Goal: Task Accomplishment & Management: Complete application form

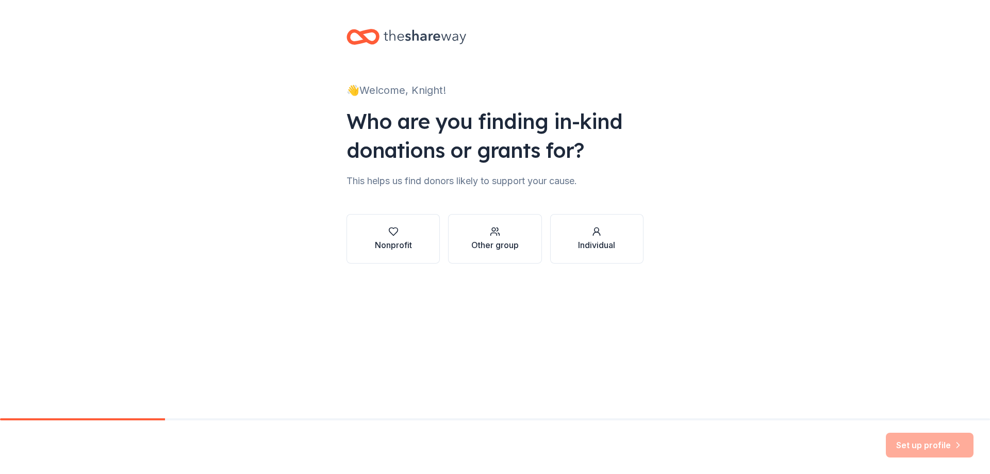
click at [388, 244] on div "Nonprofit" at bounding box center [393, 245] width 37 height 12
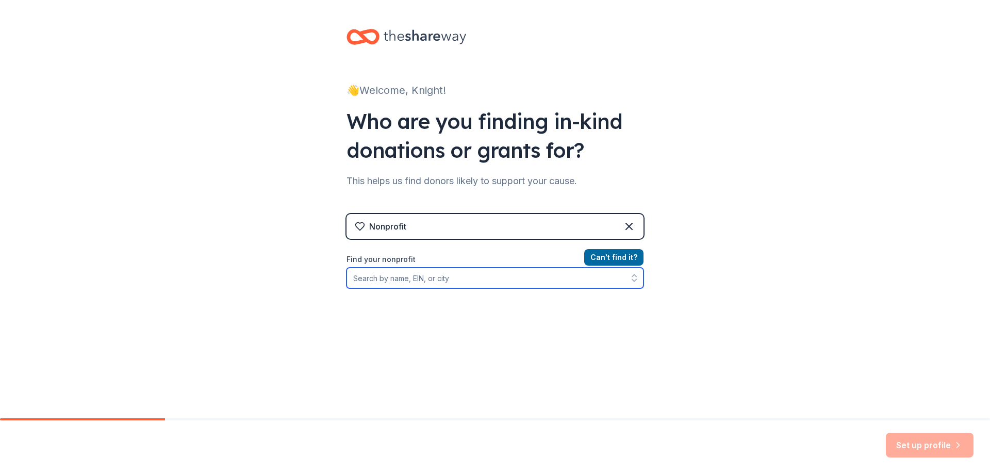
click at [415, 283] on input "Find your nonprofit" at bounding box center [494, 278] width 297 height 21
paste input "9/8"
type input "9/8"
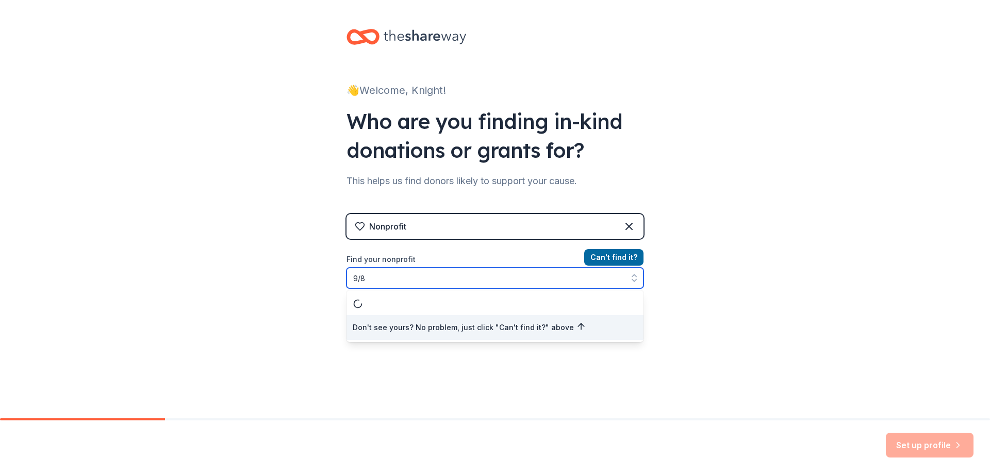
drag, startPoint x: 395, startPoint y: 278, endPoint x: 280, endPoint y: 278, distance: 115.5
click at [280, 278] on div "👋 Welcome, Knight! Who are you finding in-kind donations or grants for? This he…" at bounding box center [495, 220] width 990 height 441
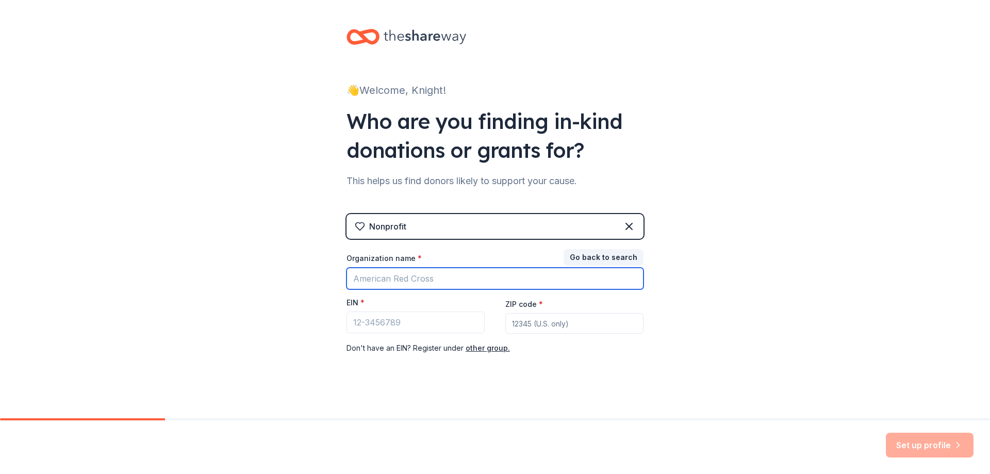
click at [376, 277] on input "Organization name *" at bounding box center [494, 279] width 297 height 22
paste input "59-0624394"
type input "59-0624394"
drag, startPoint x: 359, startPoint y: 292, endPoint x: 306, endPoint y: 292, distance: 52.6
click at [306, 292] on div "👋 Welcome, Knight! Who are you finding in-kind donations or grants for? This he…" at bounding box center [495, 212] width 990 height 424
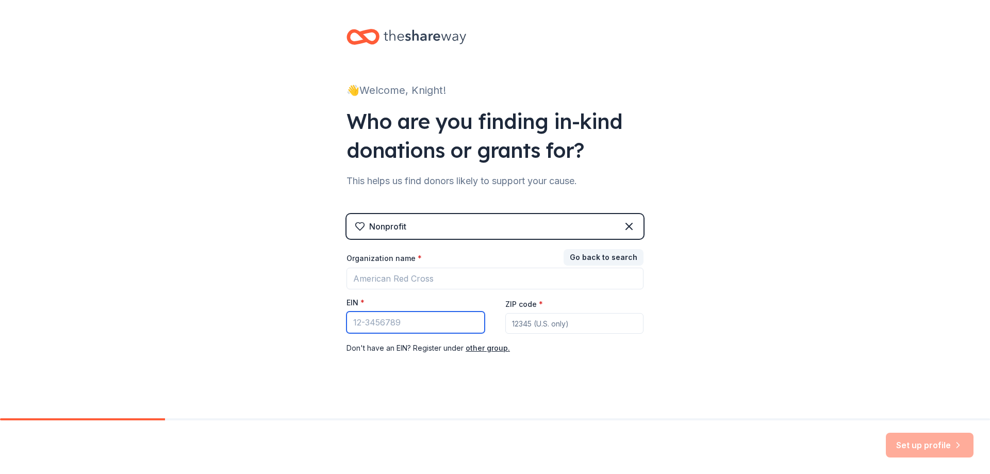
click at [368, 326] on input "EIN *" at bounding box center [415, 322] width 138 height 22
paste input "59-0624394"
type input "59-0624394"
click at [560, 356] on div "Nonprofit Go back to search Organization name * EIN * 59-0624394 ZIP code * Don…" at bounding box center [494, 294] width 297 height 161
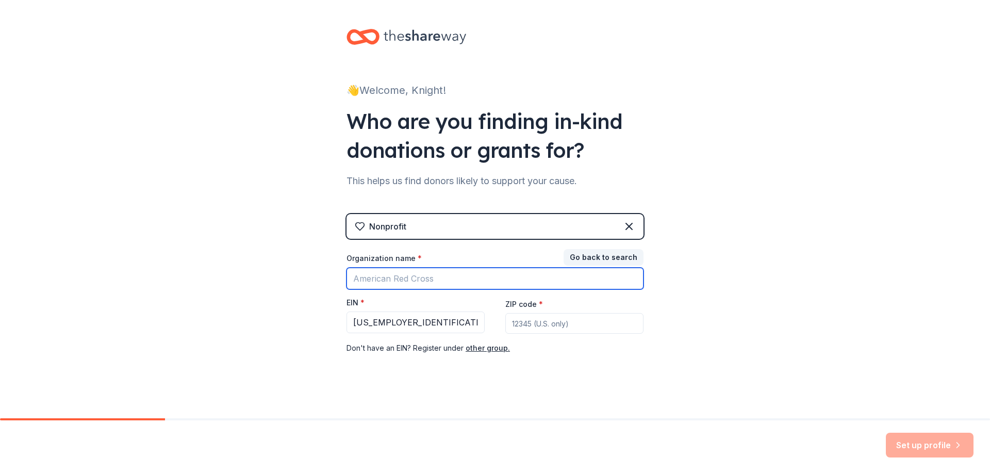
click at [426, 278] on input "Organization name *" at bounding box center [494, 279] width 297 height 22
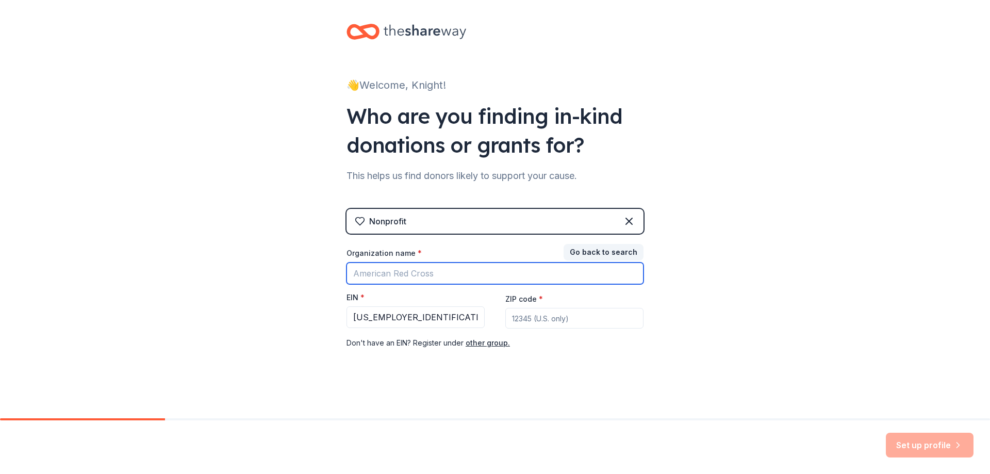
scroll to position [6, 0]
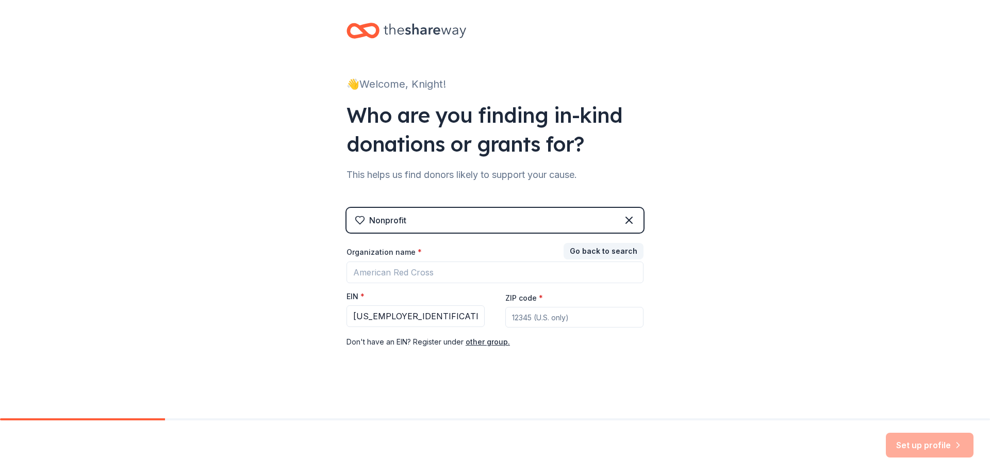
click at [437, 29] on icon at bounding box center [425, 30] width 82 height 21
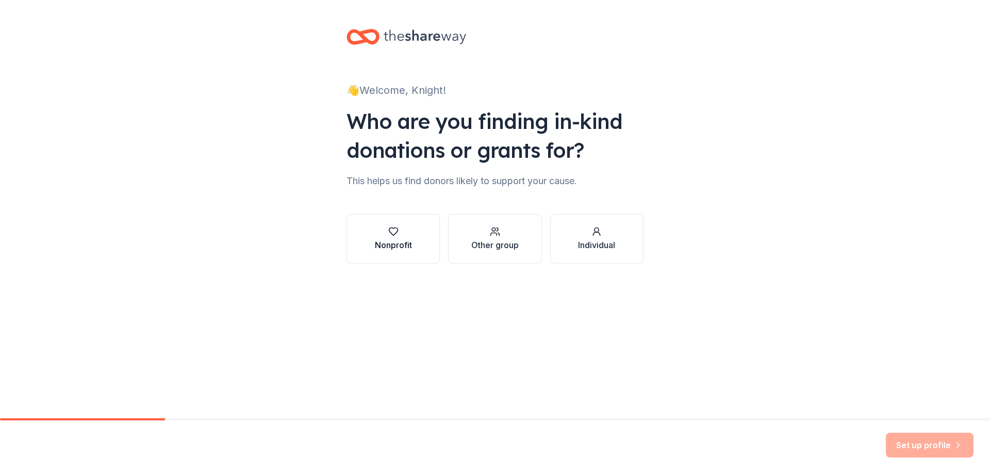
click at [405, 240] on div "Nonprofit" at bounding box center [393, 245] width 37 height 12
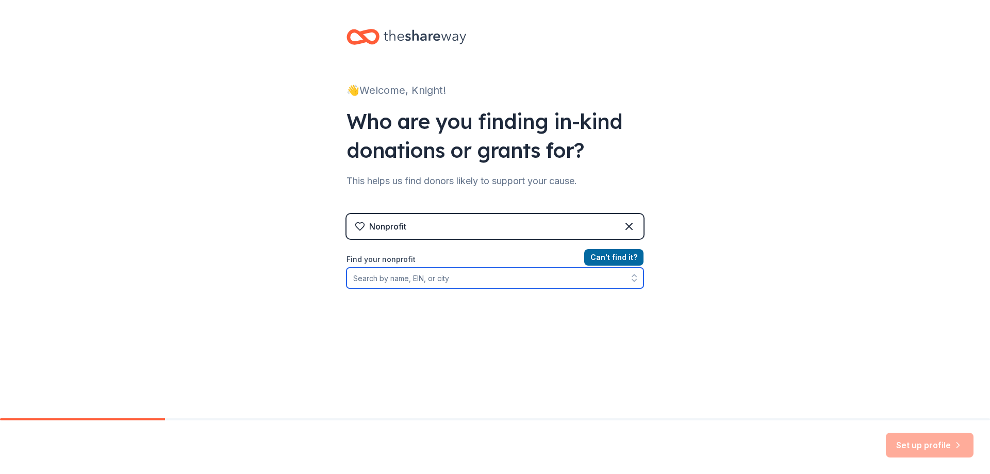
click at [541, 286] on input "Find your nonprofit" at bounding box center [494, 278] width 297 height 21
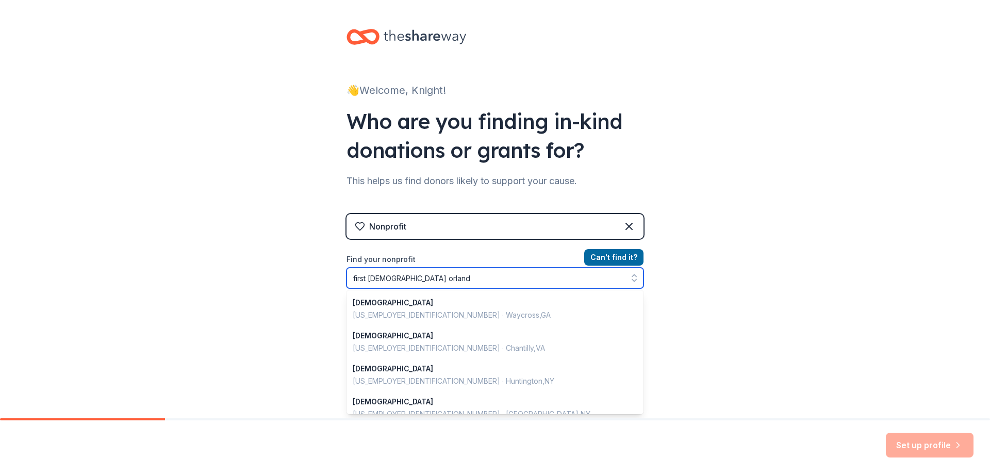
type input "first presbyterian orlando"
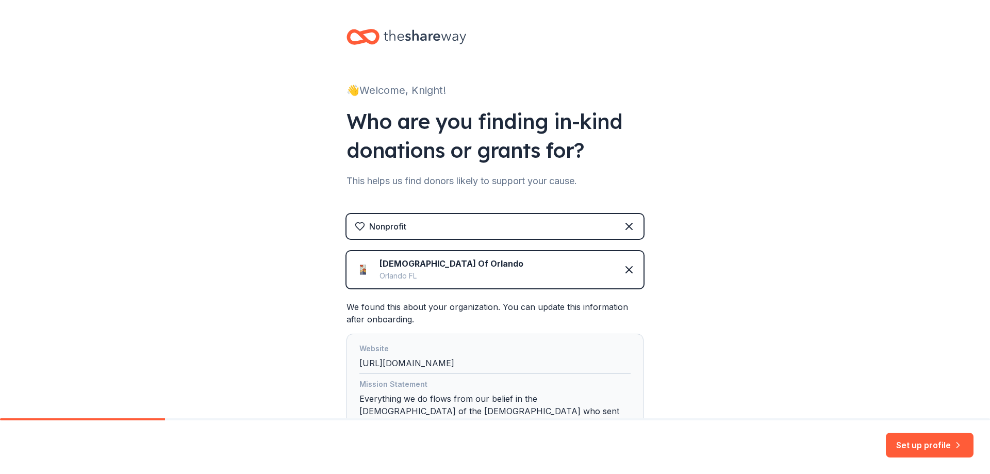
click at [376, 33] on div at bounding box center [406, 37] width 120 height 24
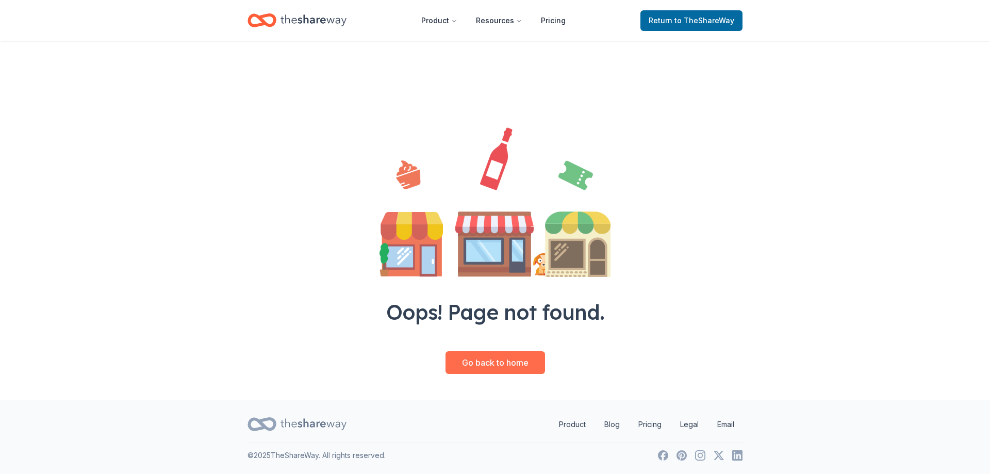
click at [506, 359] on link "Go back to home" at bounding box center [495, 362] width 100 height 23
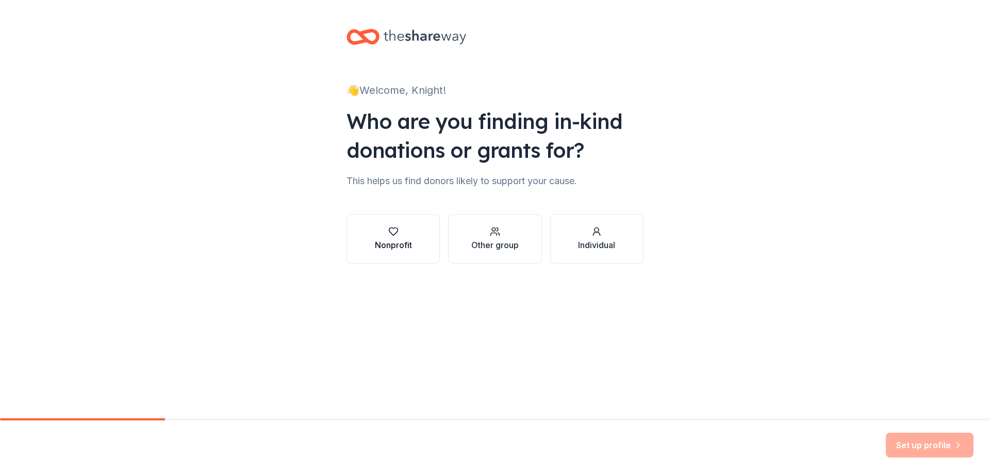
click at [391, 247] on div "Nonprofit" at bounding box center [393, 245] width 37 height 12
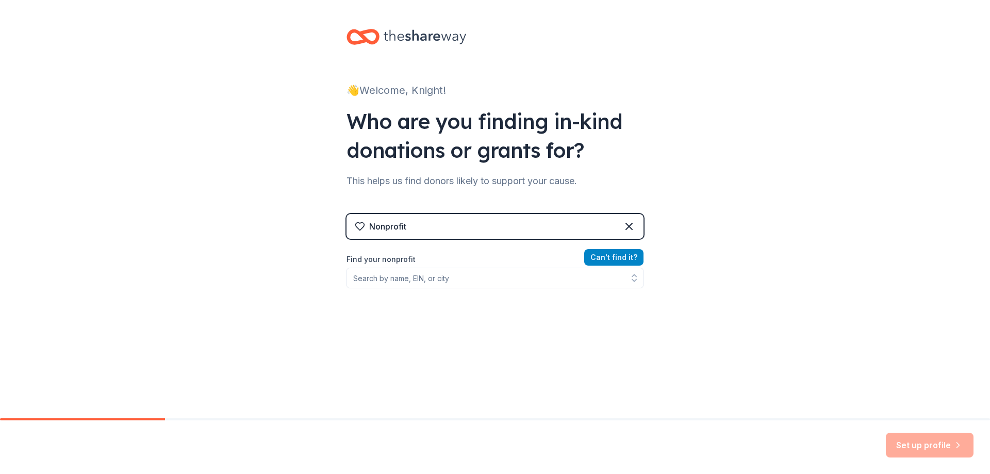
click at [605, 254] on button "Can ' t find it?" at bounding box center [613, 257] width 59 height 16
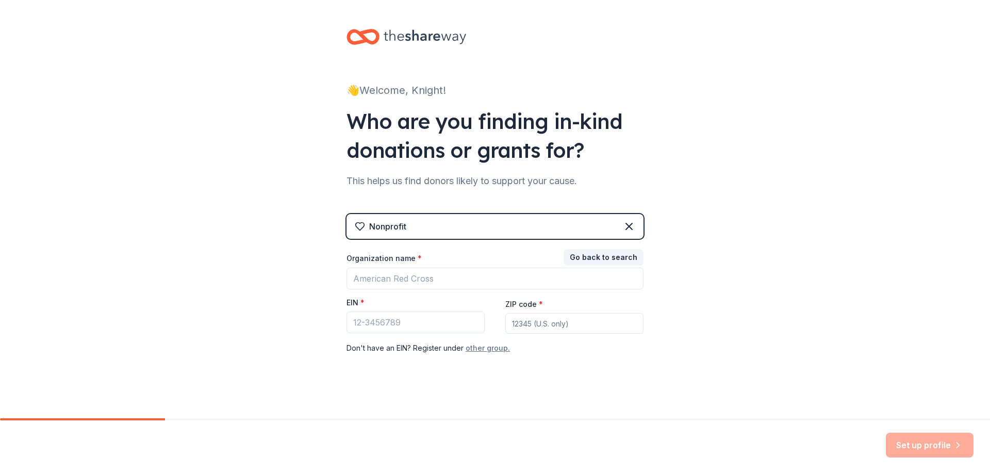
click at [485, 347] on button "other group." at bounding box center [488, 348] width 44 height 12
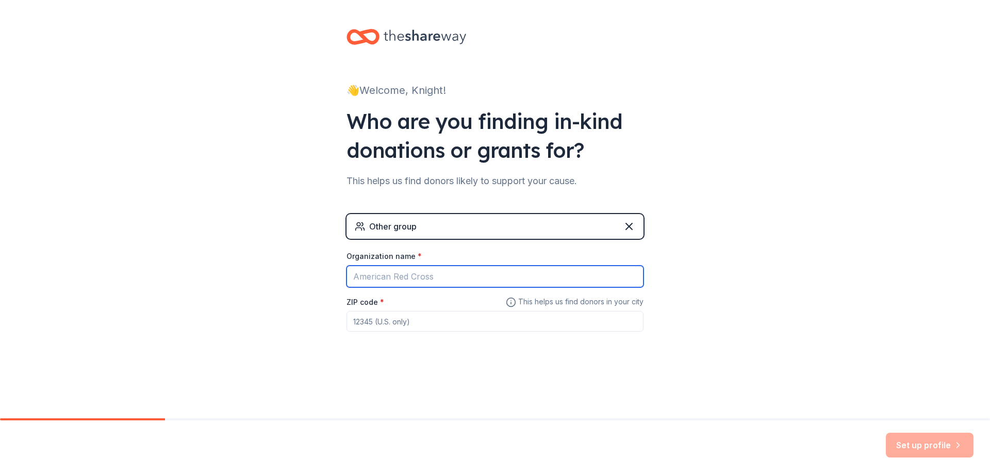
click at [464, 276] on input "Organization name *" at bounding box center [494, 277] width 297 height 22
type input "Weekday School"
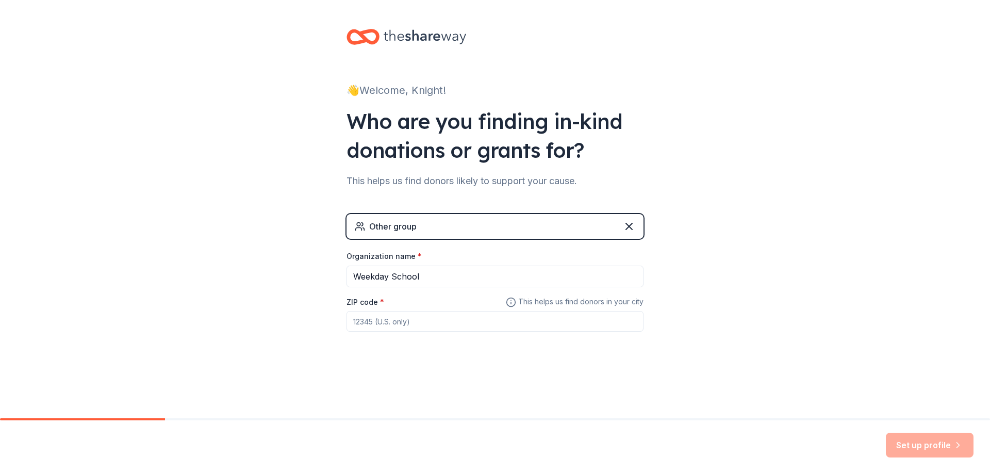
click at [448, 323] on input "ZIP code *" at bounding box center [494, 321] width 297 height 21
type input "32801"
click at [938, 441] on button "Set up profile" at bounding box center [930, 445] width 88 height 25
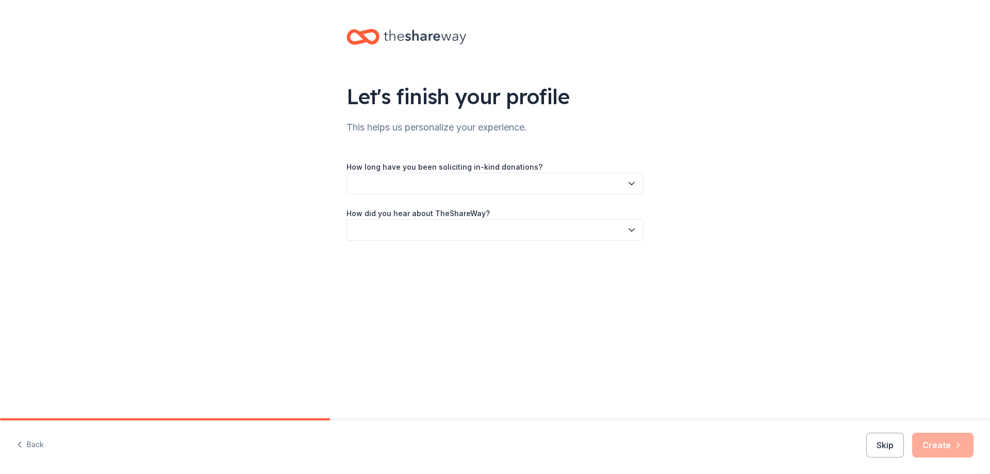
click at [464, 184] on button "button" at bounding box center [494, 184] width 297 height 22
click at [431, 253] on div "2 to 5 years" at bounding box center [495, 252] width 292 height 21
click at [428, 231] on button "button" at bounding box center [494, 230] width 297 height 22
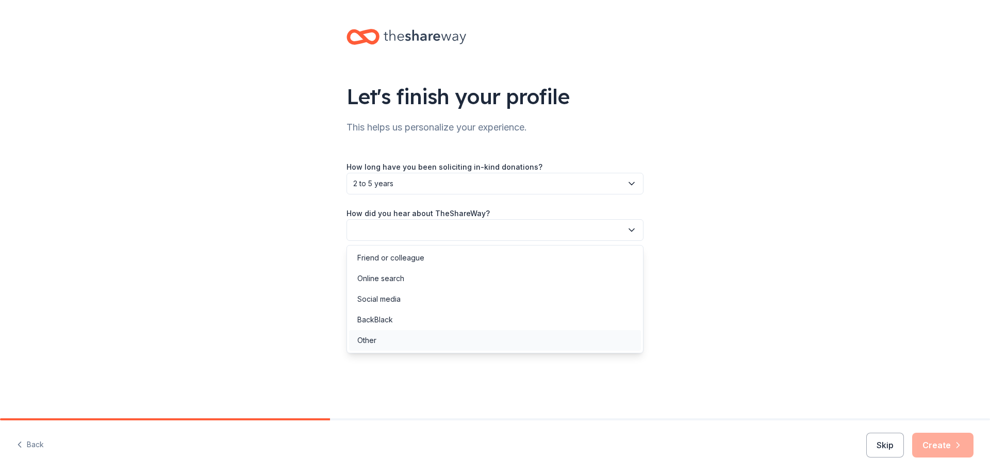
click at [415, 342] on div "Other" at bounding box center [495, 340] width 292 height 21
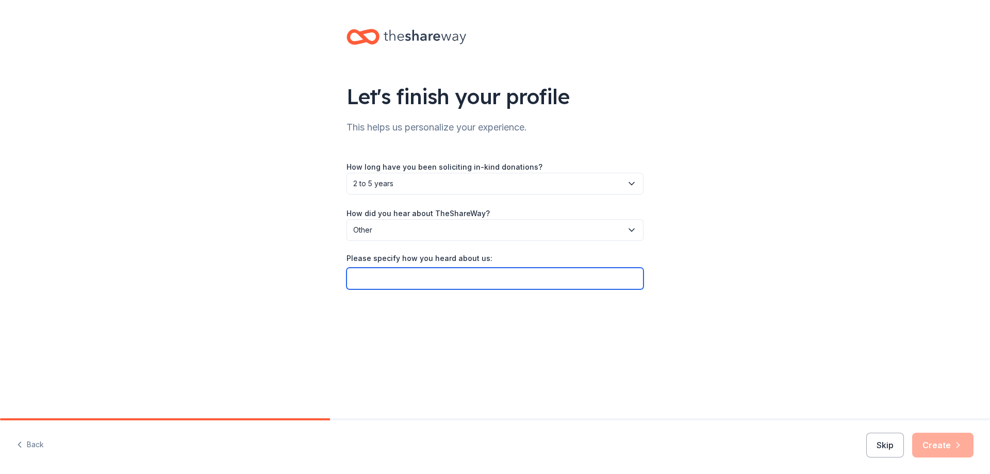
click at [532, 279] on input "Please specify how you heard about us:" at bounding box center [494, 279] width 297 height 22
click at [891, 440] on button "Skip" at bounding box center [885, 445] width 38 height 25
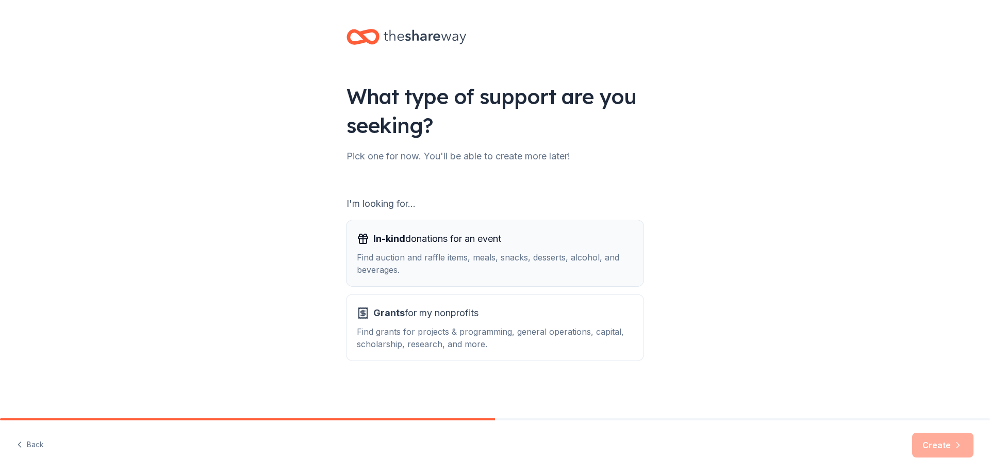
click at [544, 248] on div "In-kind donations for an event Find auction and raffle items, meals, snacks, de…" at bounding box center [495, 252] width 276 height 45
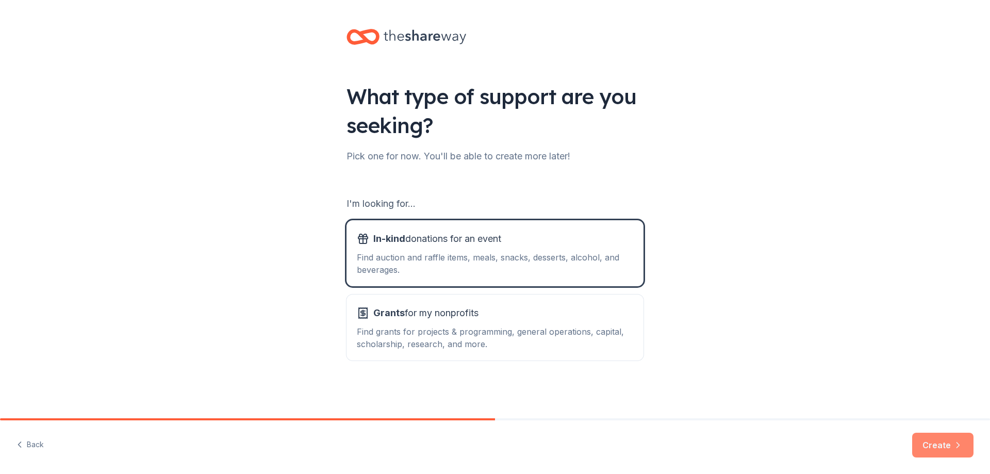
click at [954, 444] on icon "button" at bounding box center [958, 445] width 10 height 10
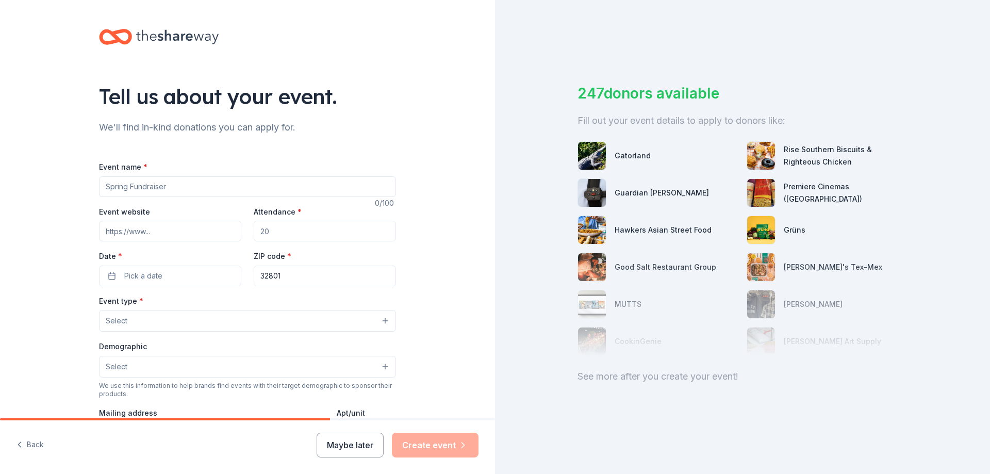
click at [192, 189] on input "Event name *" at bounding box center [247, 186] width 297 height 21
click at [137, 187] on input "Birthday bash" at bounding box center [247, 186] width 297 height 21
type input "Birthday Bash"
drag, startPoint x: 271, startPoint y: 230, endPoint x: 295, endPoint y: 242, distance: 27.4
click at [291, 241] on input "Attendance *" at bounding box center [325, 231] width 142 height 21
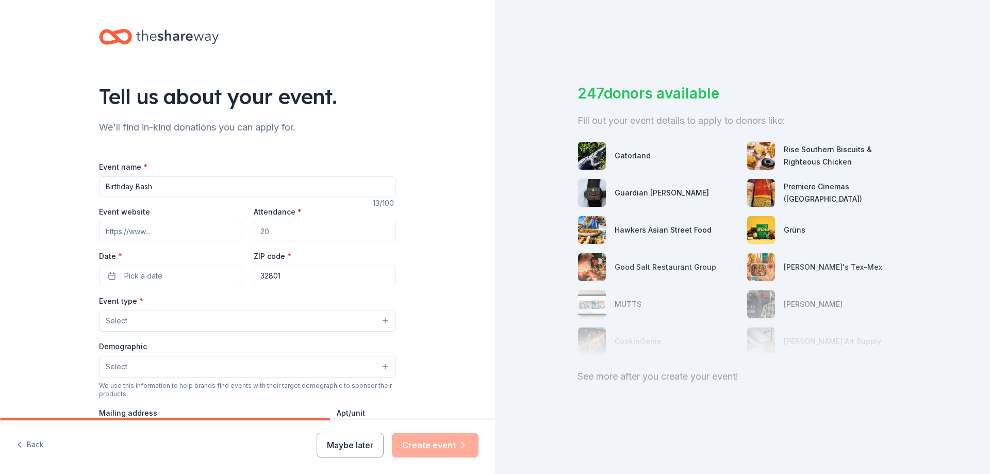
type input "200"
click at [156, 277] on span "Pick a date" at bounding box center [143, 276] width 38 height 12
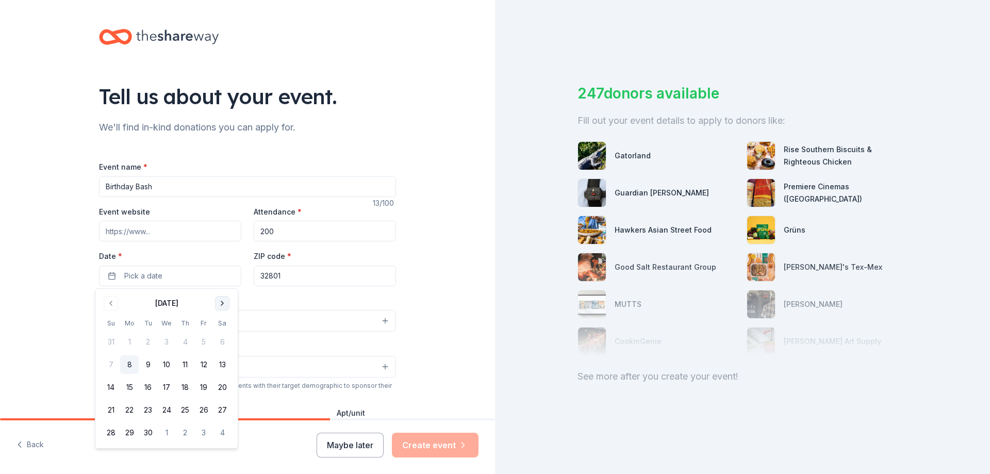
click at [224, 307] on button "Go to next month" at bounding box center [222, 303] width 14 height 14
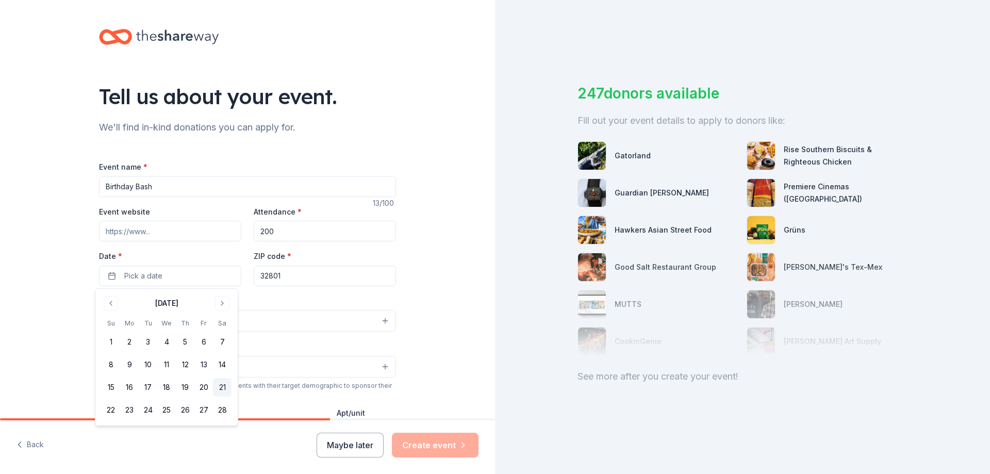
click at [220, 386] on button "21" at bounding box center [222, 387] width 19 height 19
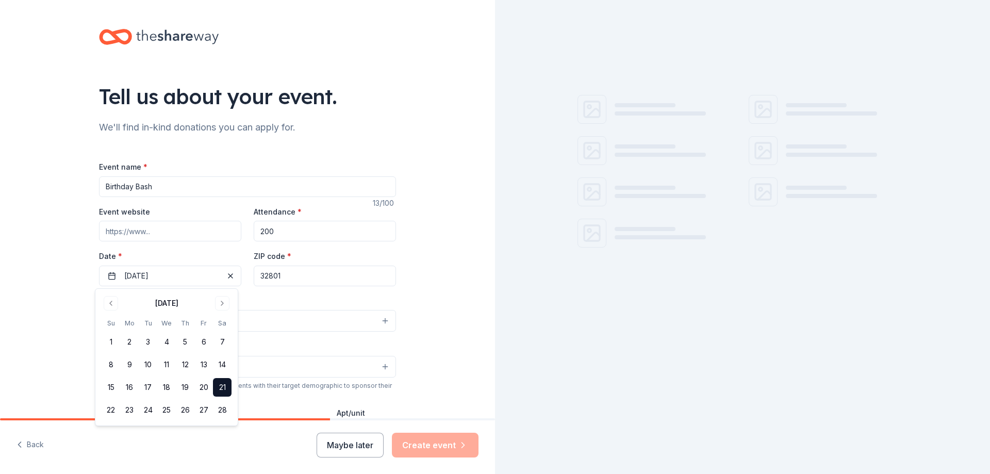
click at [445, 299] on div "Tell us about your event. We'll find in-kind donations you can apply for. Event…" at bounding box center [247, 343] width 495 height 686
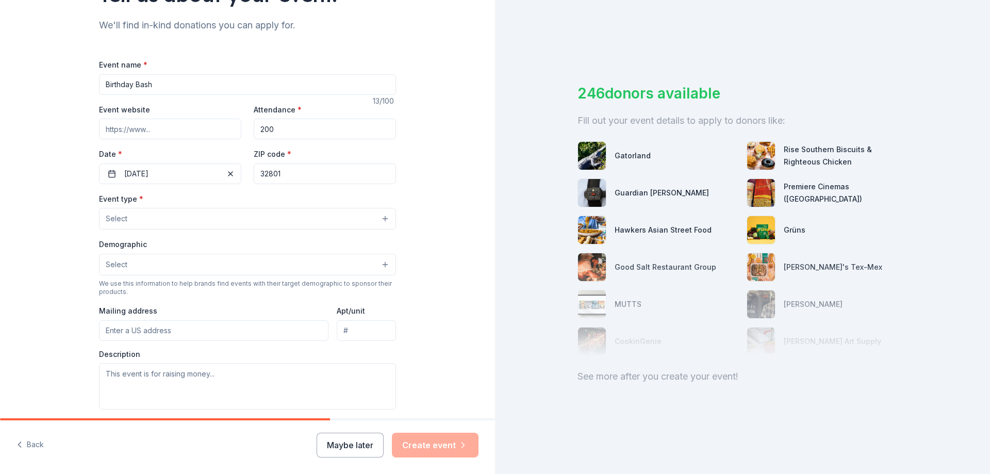
scroll to position [103, 0]
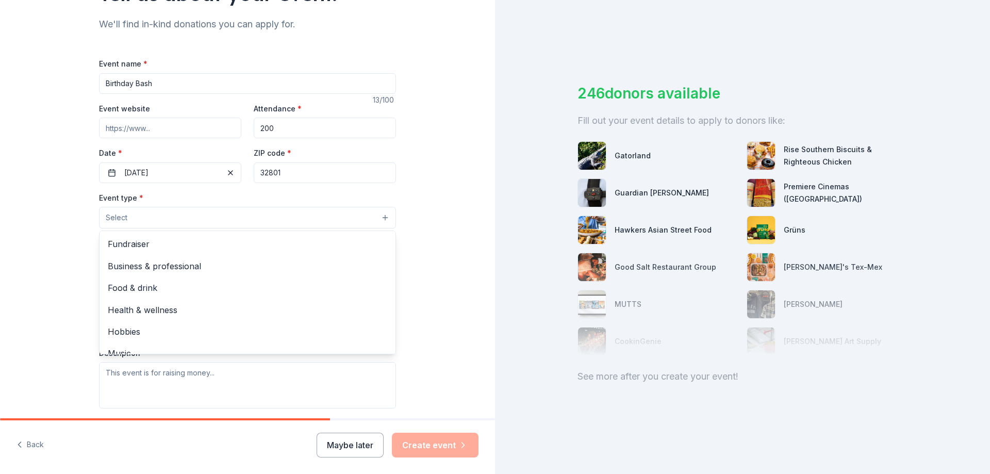
click at [382, 216] on button "Select" at bounding box center [247, 218] width 297 height 22
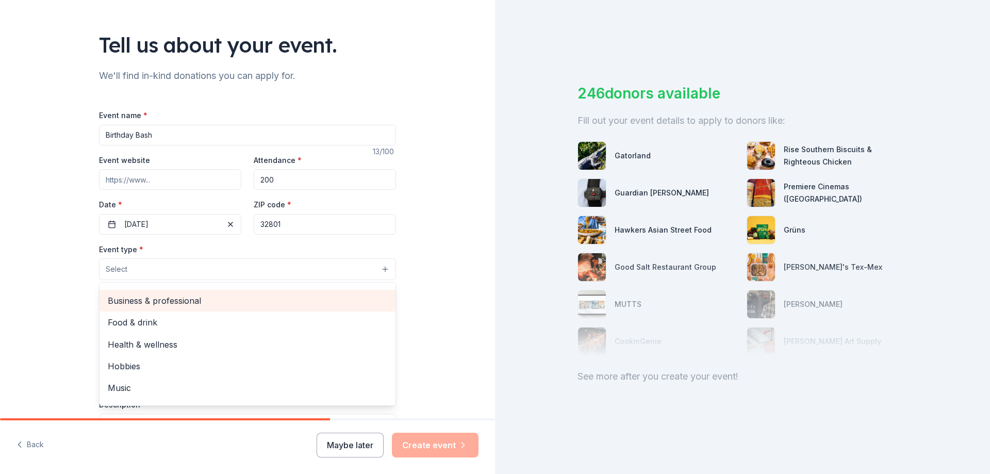
scroll to position [0, 0]
click at [135, 299] on span "Fundraiser" at bounding box center [247, 295] width 279 height 13
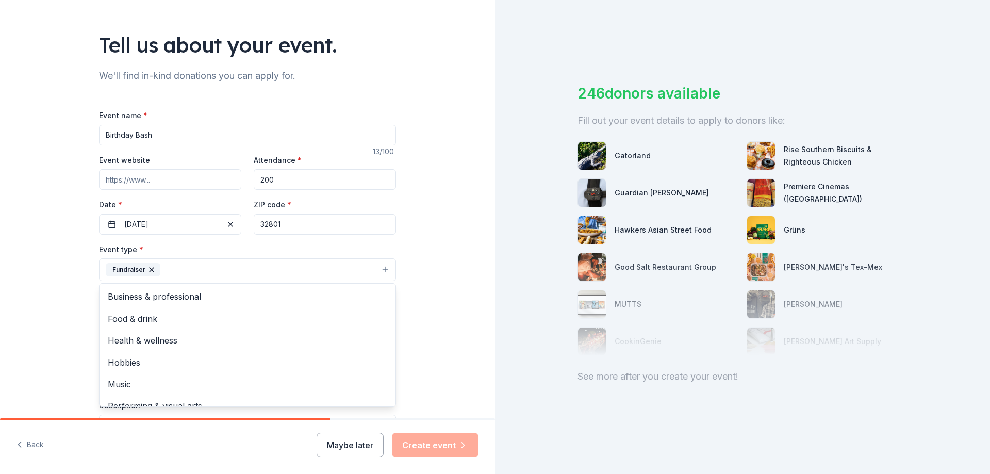
click at [34, 260] on div "Tell us about your event. We'll find in-kind donations you can apply for. Event…" at bounding box center [247, 291] width 495 height 687
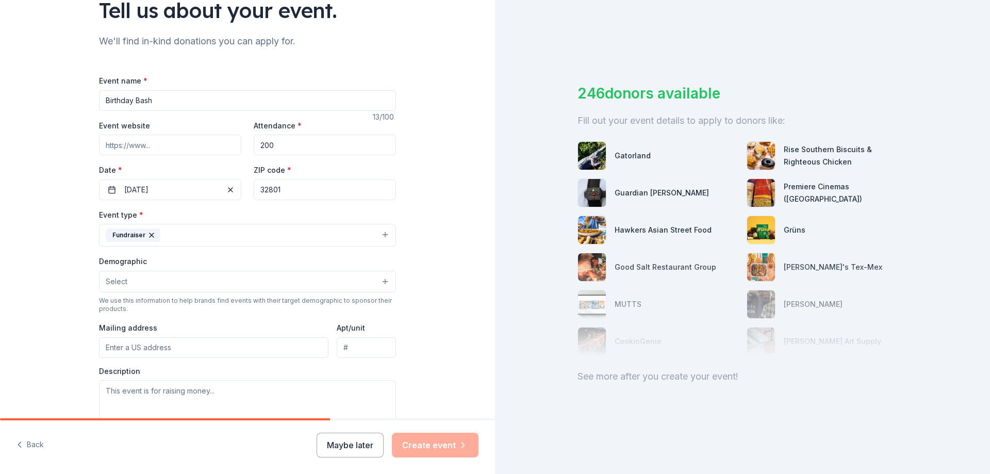
scroll to position [155, 0]
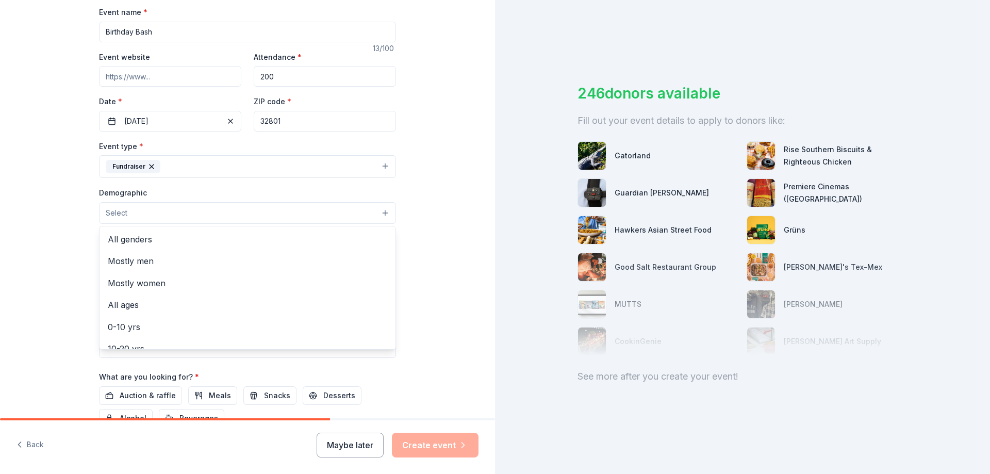
click at [170, 220] on button "Select" at bounding box center [247, 213] width 297 height 22
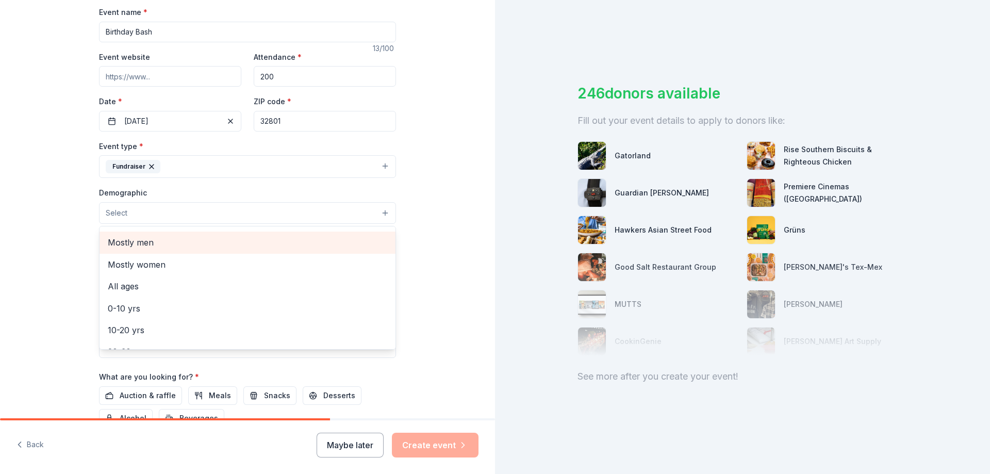
scroll to position [0, 0]
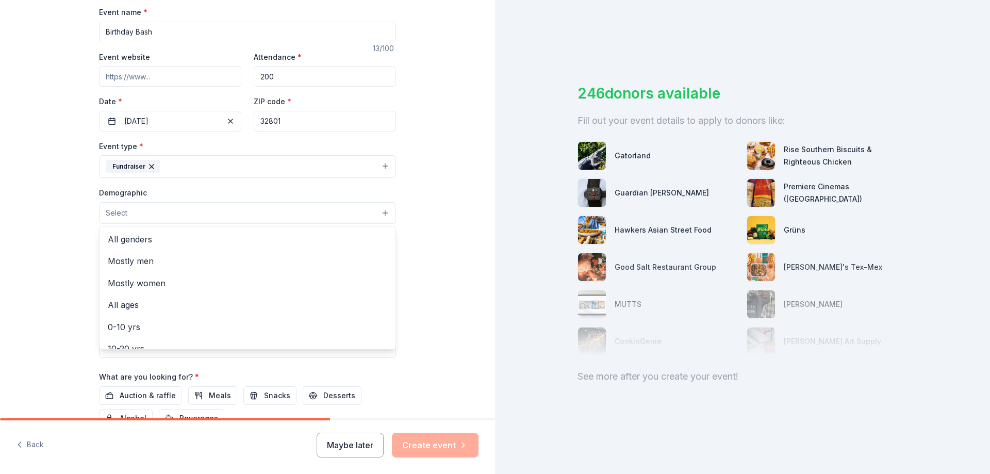
click at [59, 238] on div "Tell us about your event. We'll find in-kind donations you can apply for. Event…" at bounding box center [247, 188] width 495 height 687
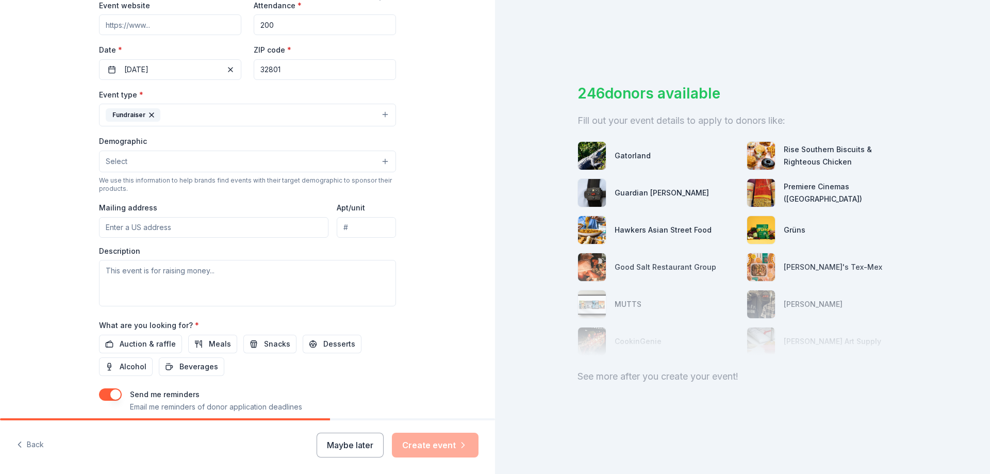
scroll to position [258, 0]
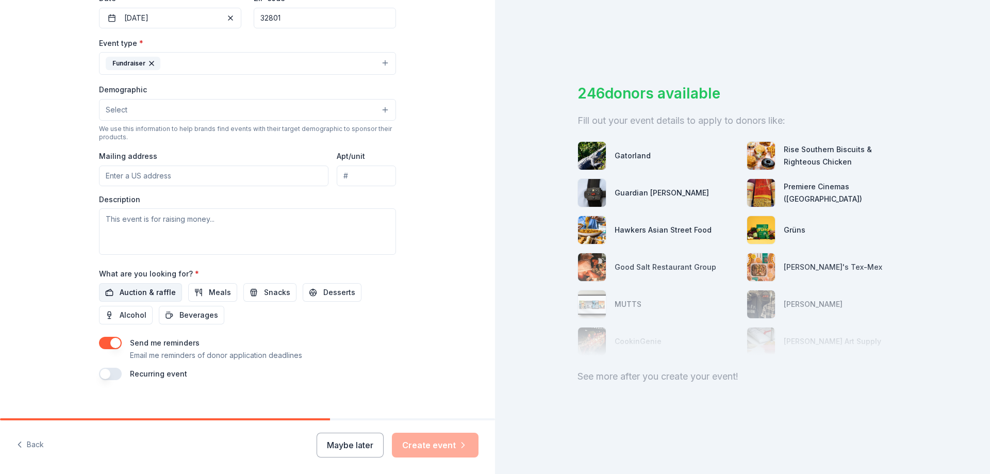
click at [131, 290] on span "Auction & raffle" at bounding box center [148, 292] width 56 height 12
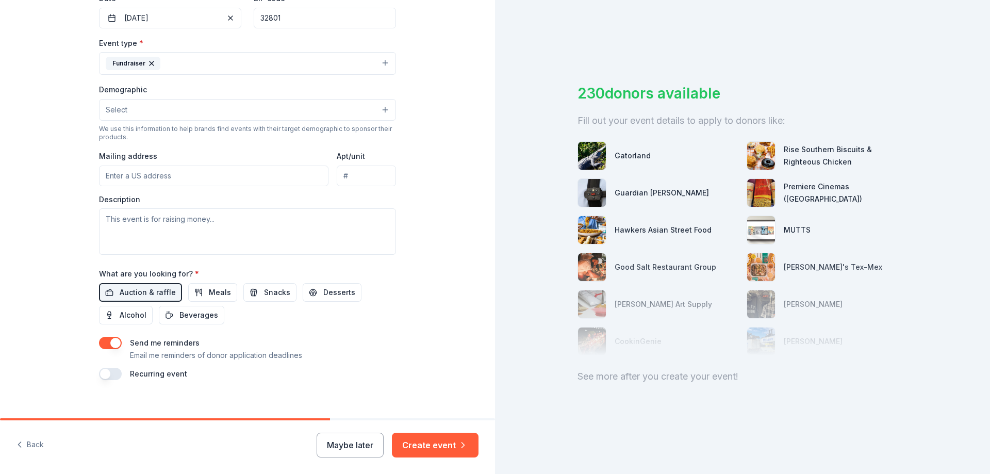
click at [107, 342] on button "button" at bounding box center [110, 343] width 23 height 12
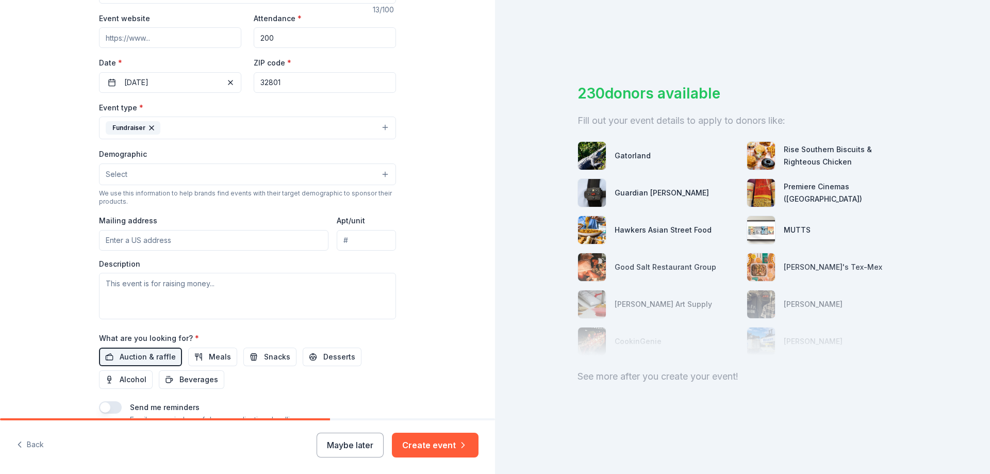
scroll to position [269, 0]
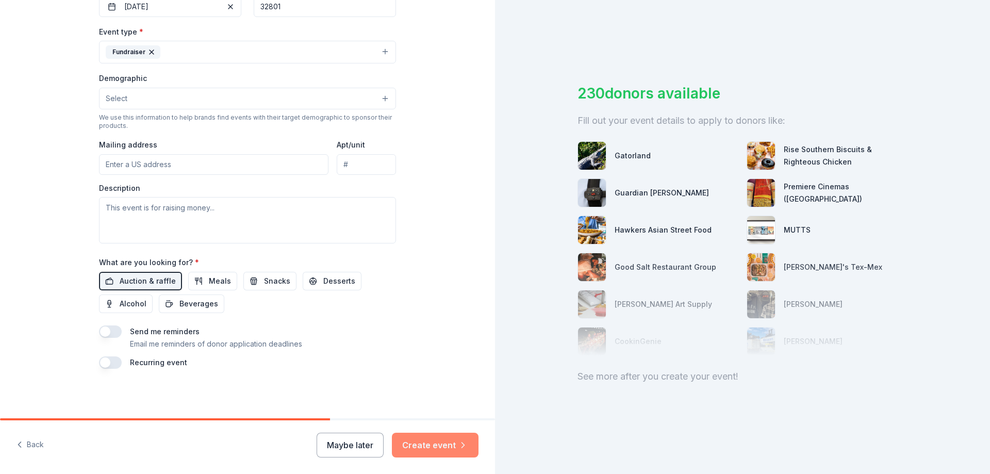
click at [432, 441] on button "Create event" at bounding box center [435, 445] width 87 height 25
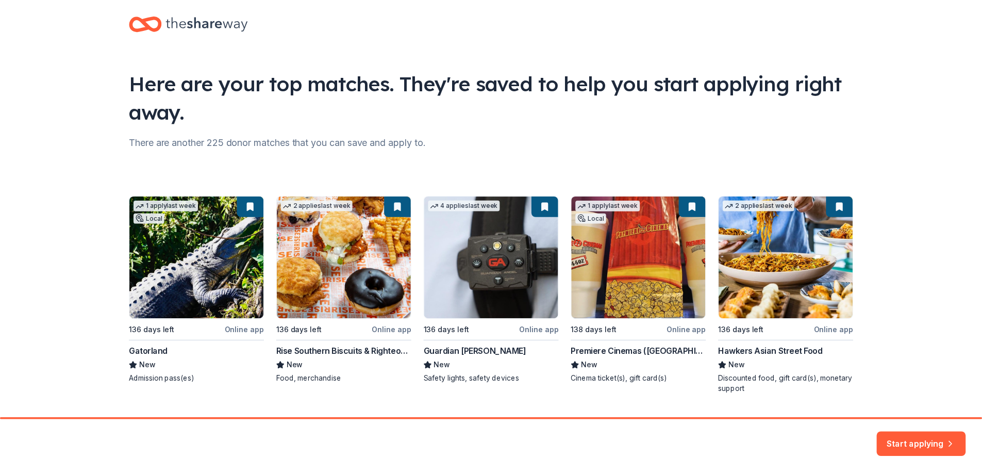
scroll to position [40, 0]
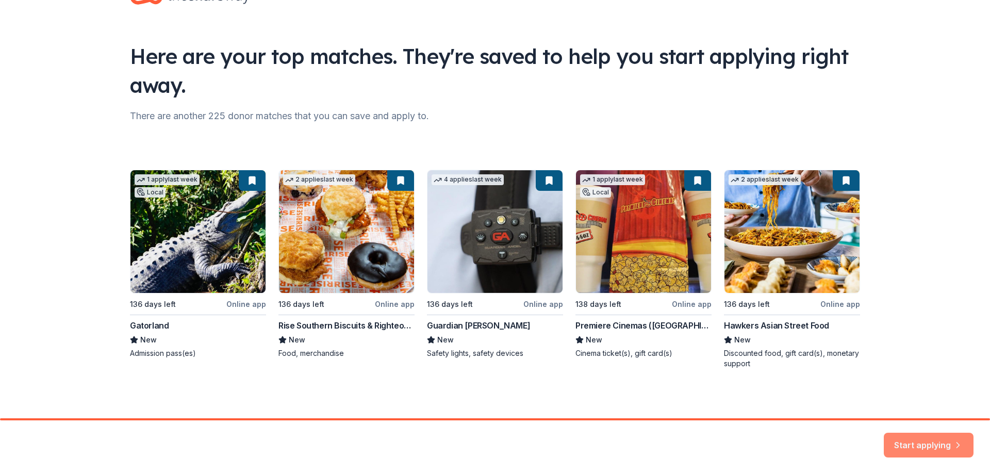
click at [937, 438] on button "Start applying" at bounding box center [929, 438] width 90 height 25
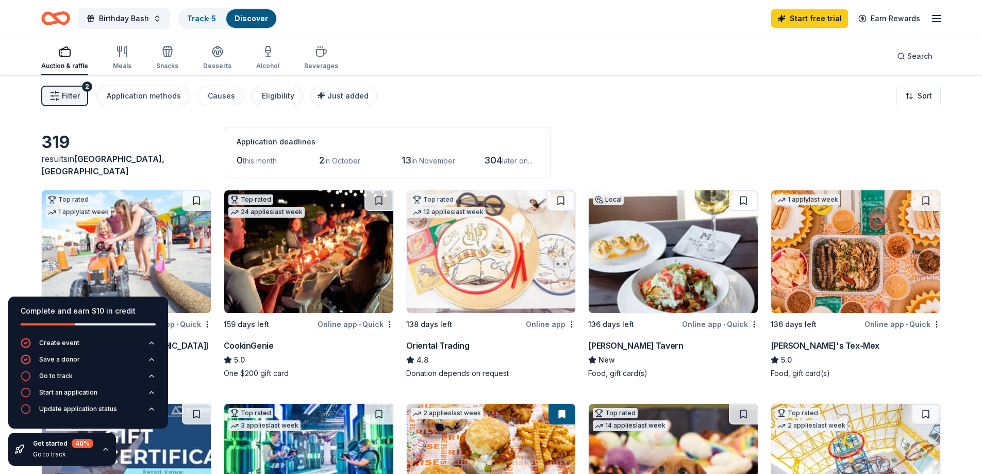
click at [133, 138] on div "319 results in Orlando, FL Application deadlines 0 this month 2 in October 13 i…" at bounding box center [491, 152] width 900 height 51
click at [105, 449] on icon "button" at bounding box center [106, 449] width 8 height 8
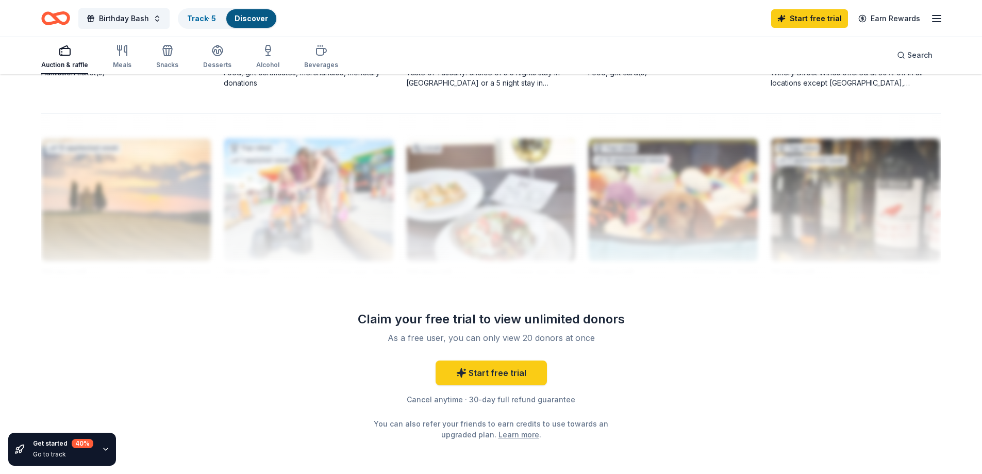
scroll to position [980, 0]
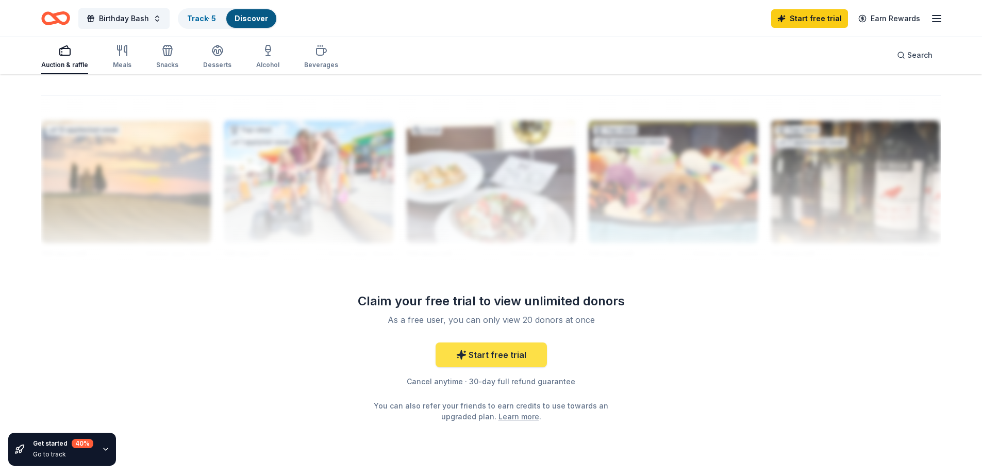
click at [500, 354] on link "Start free trial" at bounding box center [491, 354] width 111 height 25
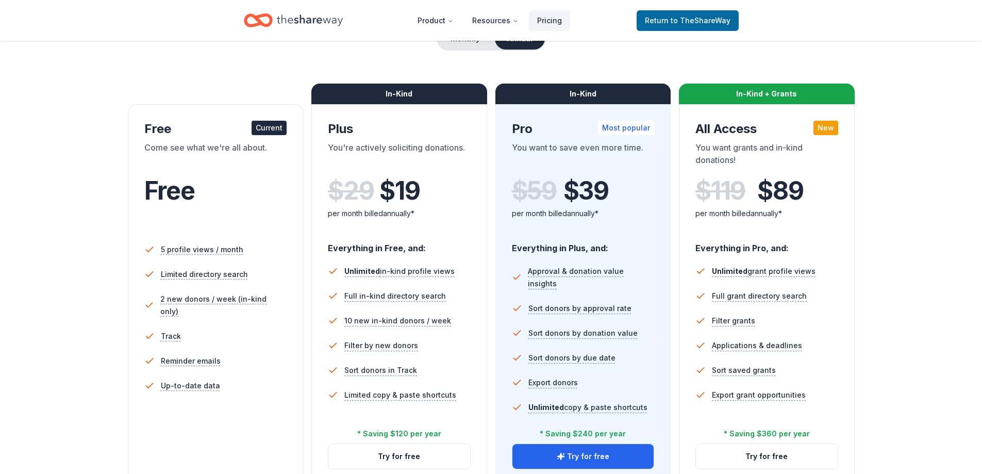
scroll to position [52, 0]
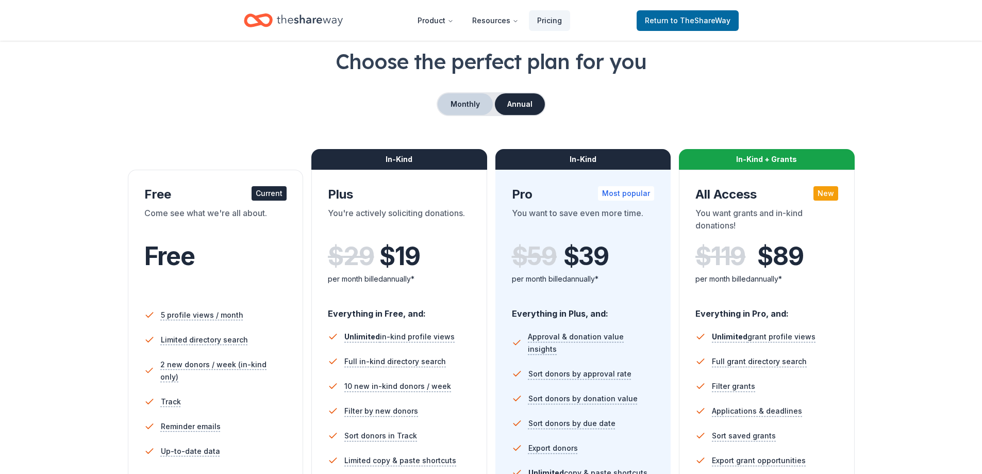
click at [459, 101] on button "Monthly" at bounding box center [465, 104] width 55 height 22
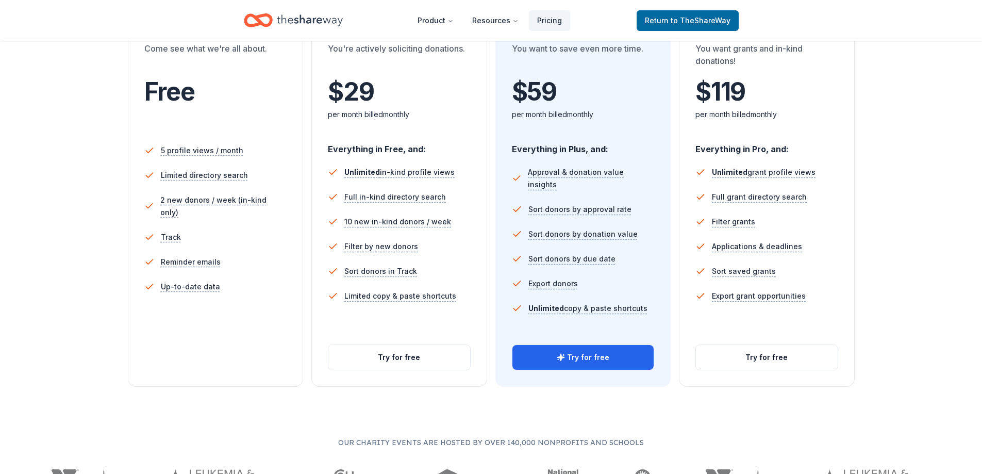
scroll to position [258, 0]
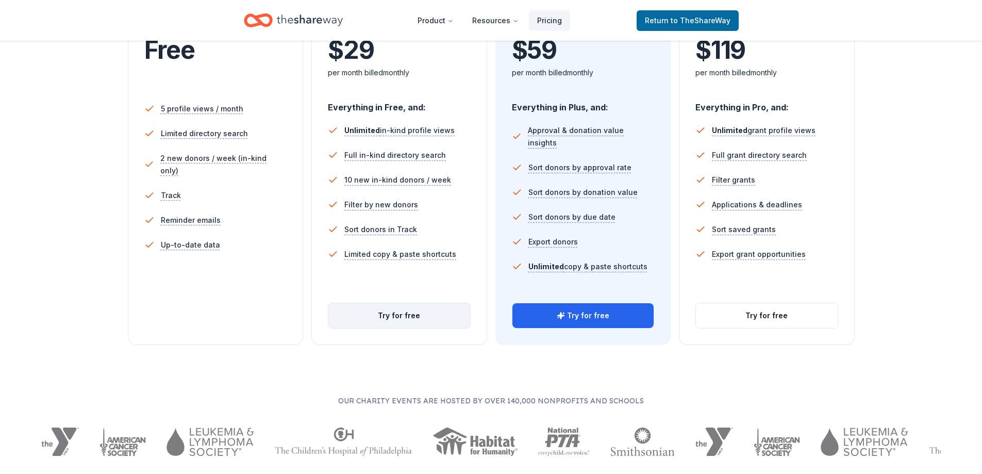
click at [387, 318] on button "Try for free" at bounding box center [399, 315] width 142 height 25
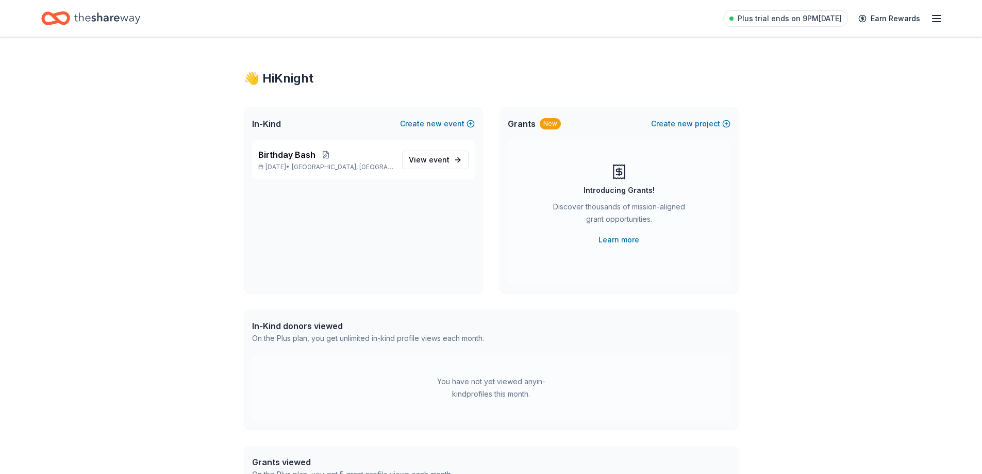
click at [939, 16] on icon "button" at bounding box center [937, 18] width 12 height 12
click at [558, 296] on div "👋 Hi Knight In-Kind Create new event Birthday Bash [DEMOGRAPHIC_DATA] • [GEOGRA…" at bounding box center [491, 328] width 528 height 582
click at [416, 160] on span "View event" at bounding box center [429, 160] width 41 height 12
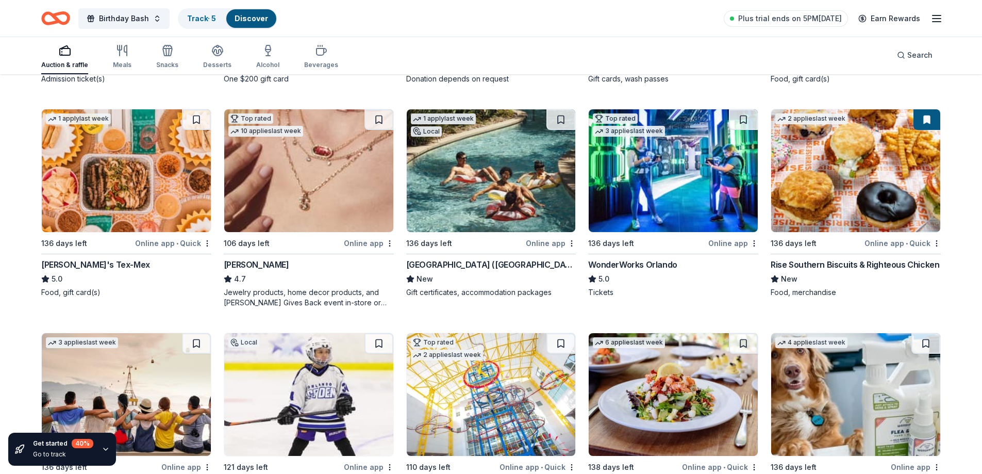
scroll to position [309, 0]
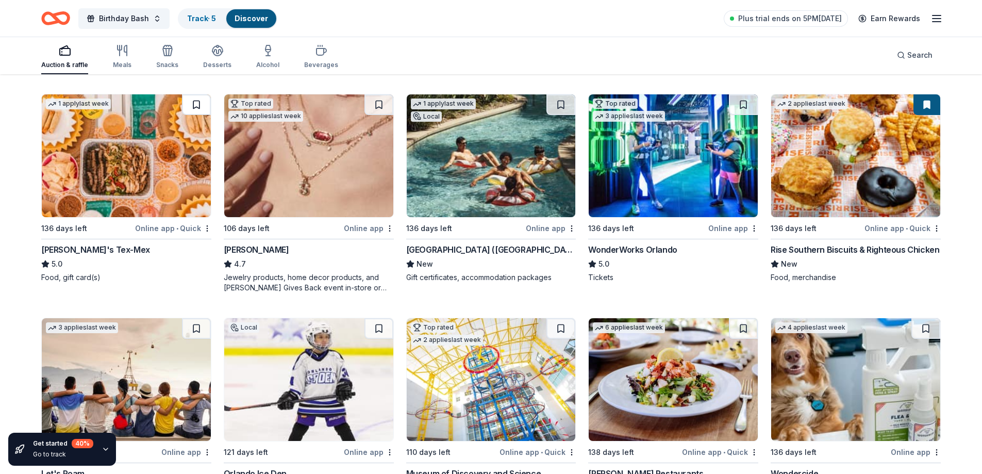
click at [195, 106] on button at bounding box center [196, 104] width 29 height 21
click at [201, 19] on link "Track · 6" at bounding box center [201, 18] width 29 height 9
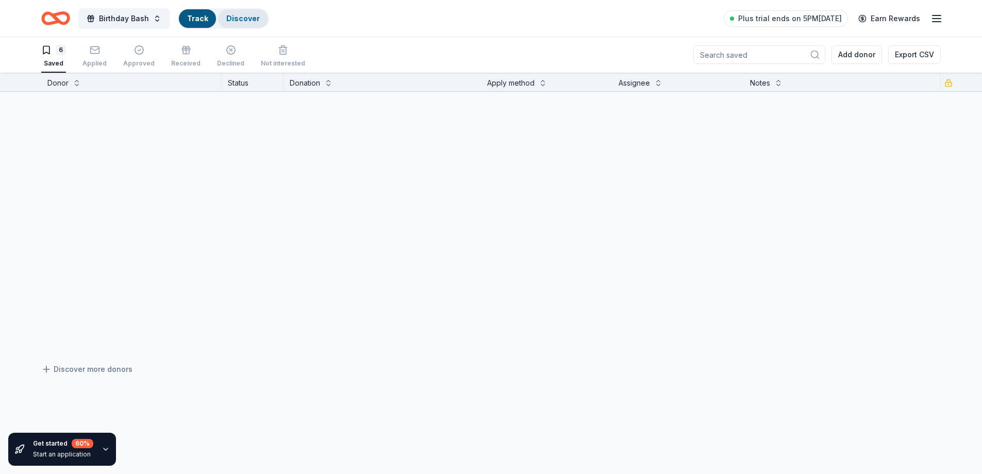
scroll to position [1, 0]
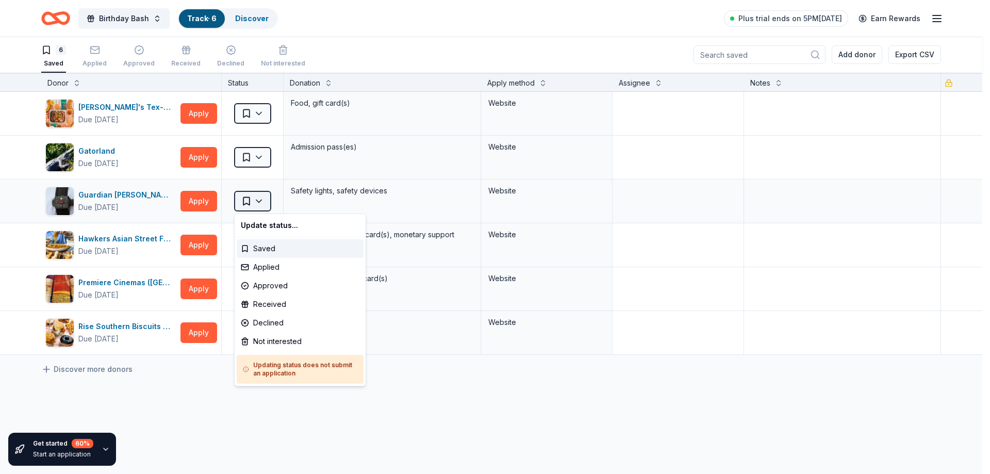
click at [262, 199] on html "Birthday Bash Track · 6 Discover Plus trial ends on 5PM[DATE] Earn Rewards 6 Sa…" at bounding box center [495, 236] width 990 height 474
click at [273, 338] on div "Not interested" at bounding box center [300, 341] width 127 height 19
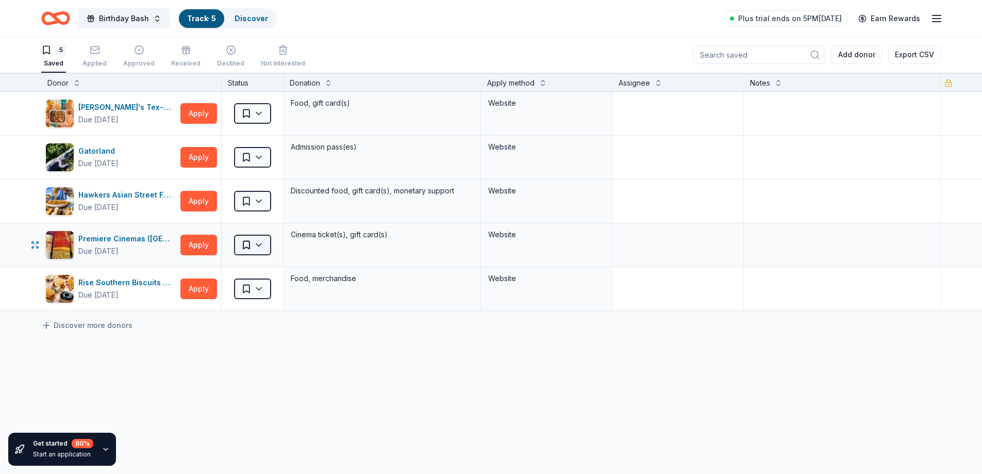
click at [264, 243] on html "Birthday Bash Track · 5 Discover Plus trial ends on 5PM[DATE] Earn Rewards 5 Sa…" at bounding box center [491, 236] width 982 height 474
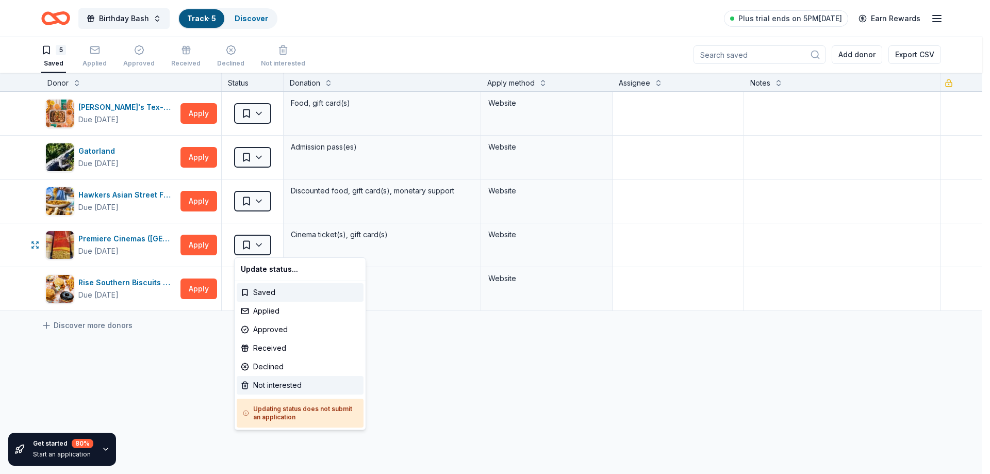
click at [271, 380] on div "Not interested" at bounding box center [300, 385] width 127 height 19
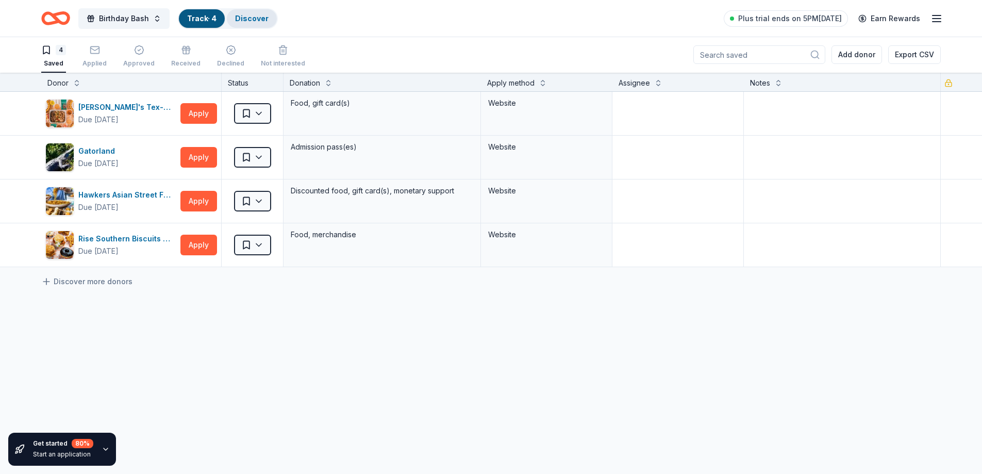
click at [247, 21] on link "Discover" at bounding box center [252, 18] width 34 height 9
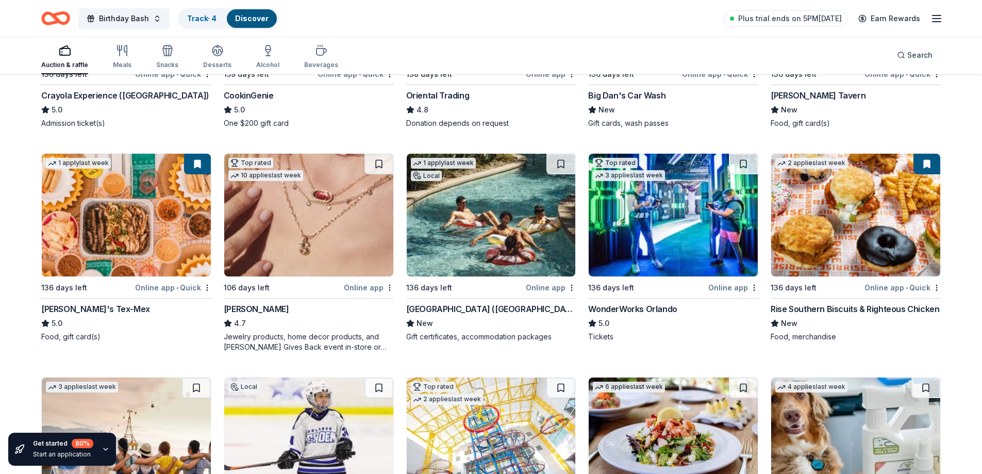
scroll to position [258, 0]
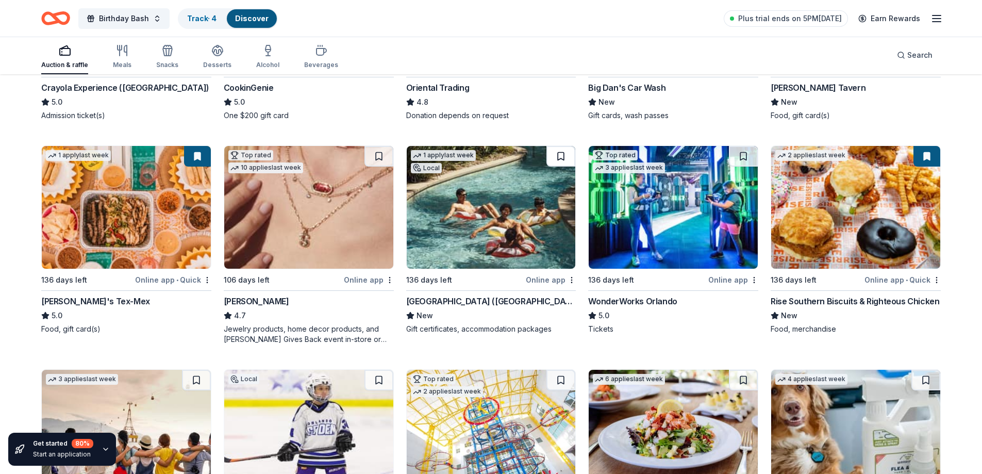
click at [562, 156] on button at bounding box center [561, 156] width 29 height 21
click at [742, 157] on button at bounding box center [743, 156] width 29 height 21
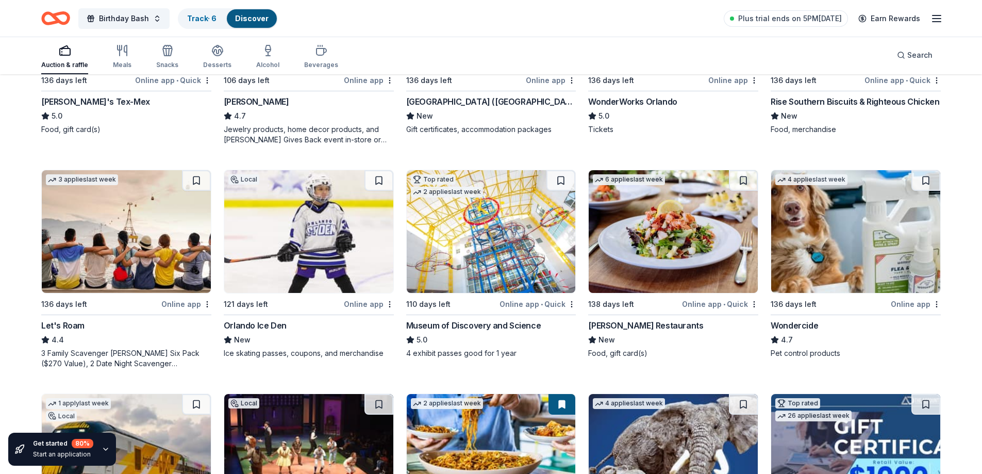
scroll to position [464, 0]
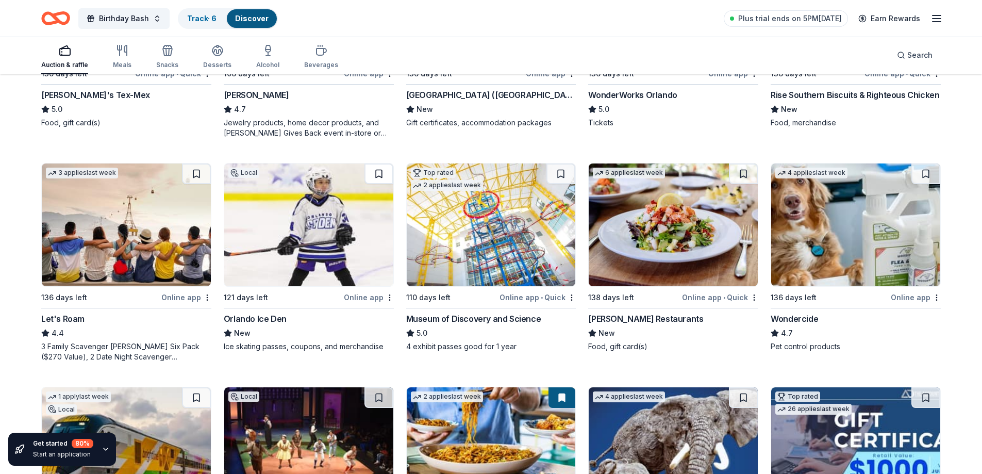
click at [379, 172] on button at bounding box center [379, 173] width 29 height 21
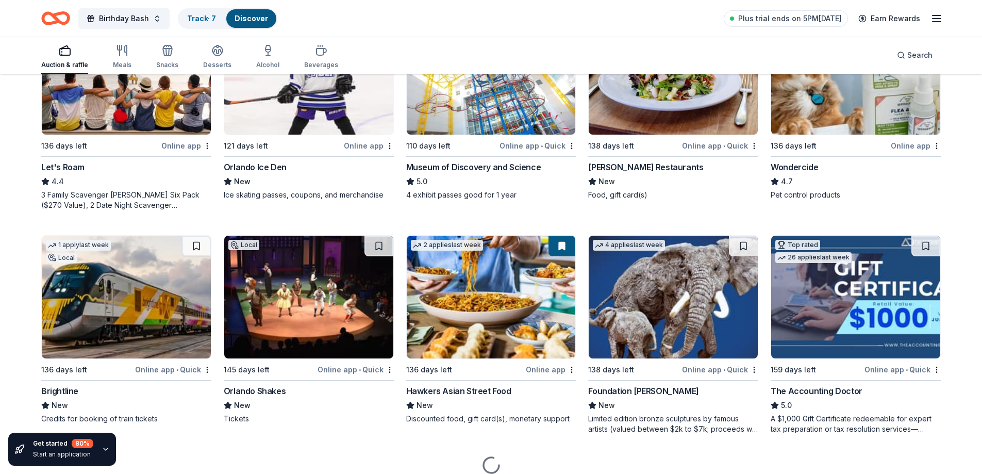
scroll to position [619, 0]
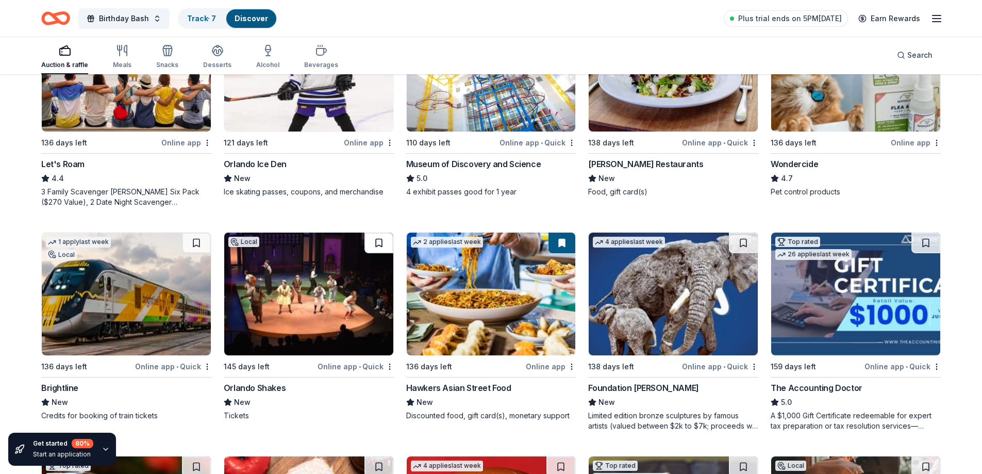
click at [378, 242] on button at bounding box center [379, 243] width 29 height 21
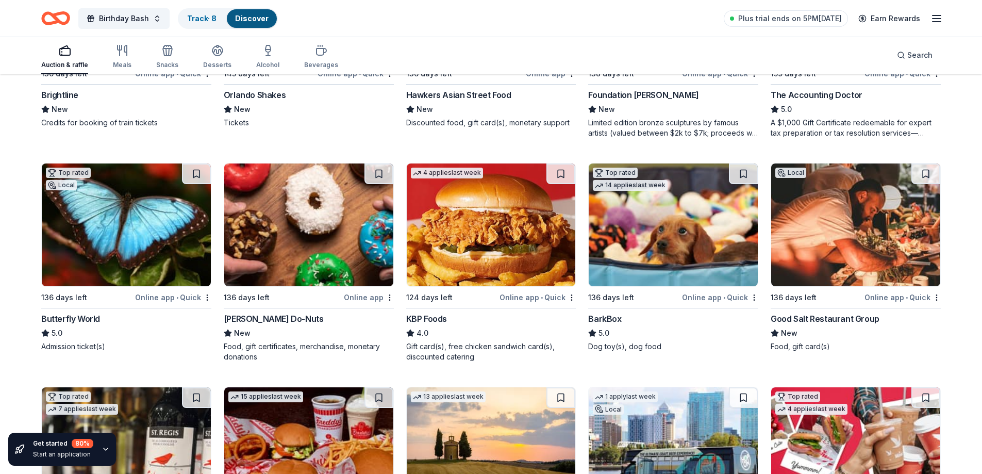
scroll to position [980, 0]
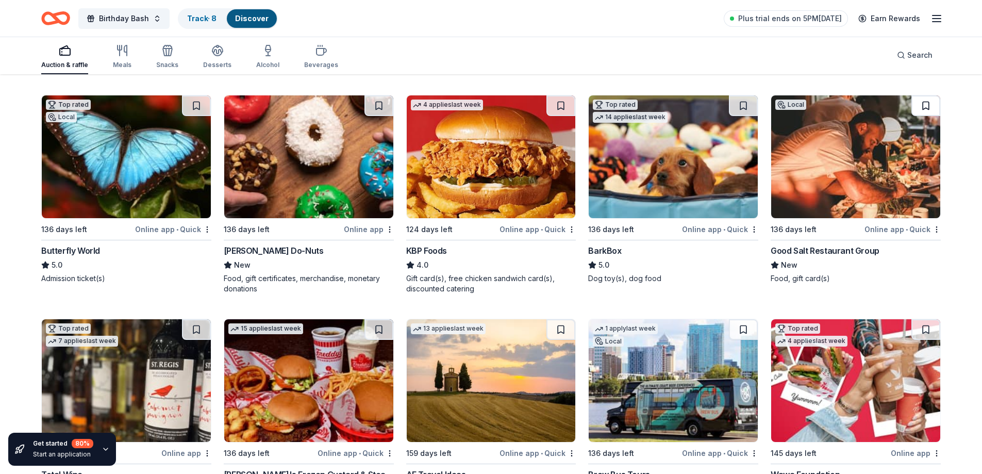
click at [928, 107] on button at bounding box center [926, 105] width 29 height 21
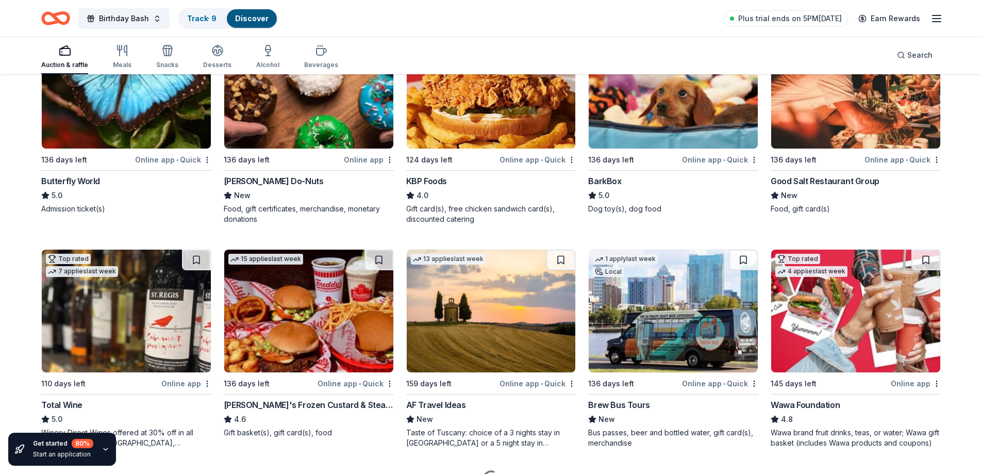
scroll to position [1106, 0]
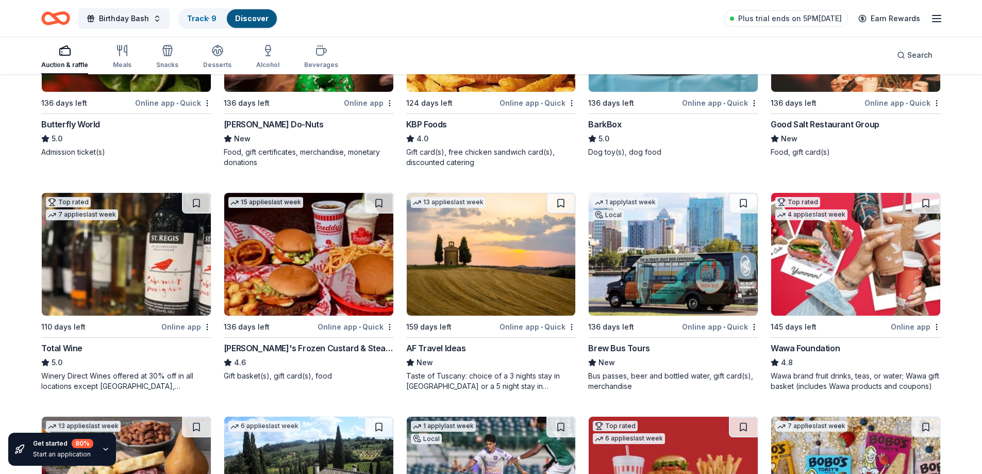
click at [196, 203] on button at bounding box center [196, 203] width 29 height 21
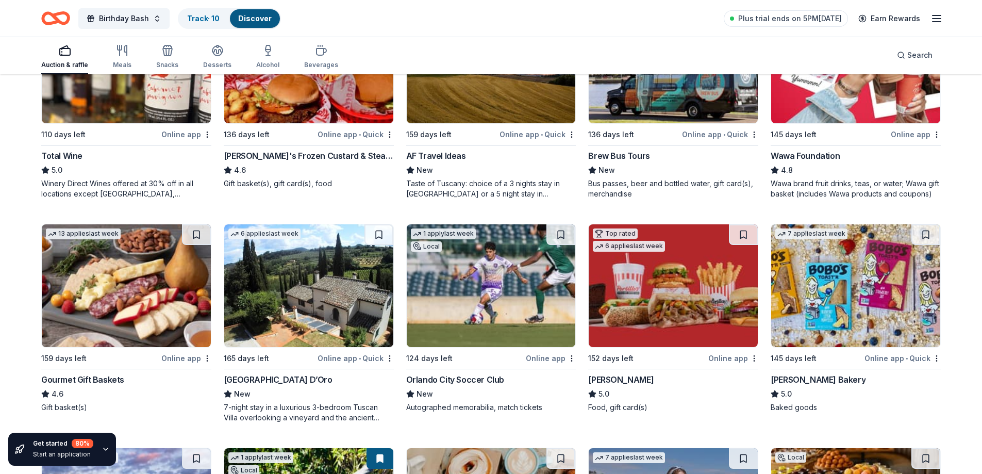
scroll to position [1312, 0]
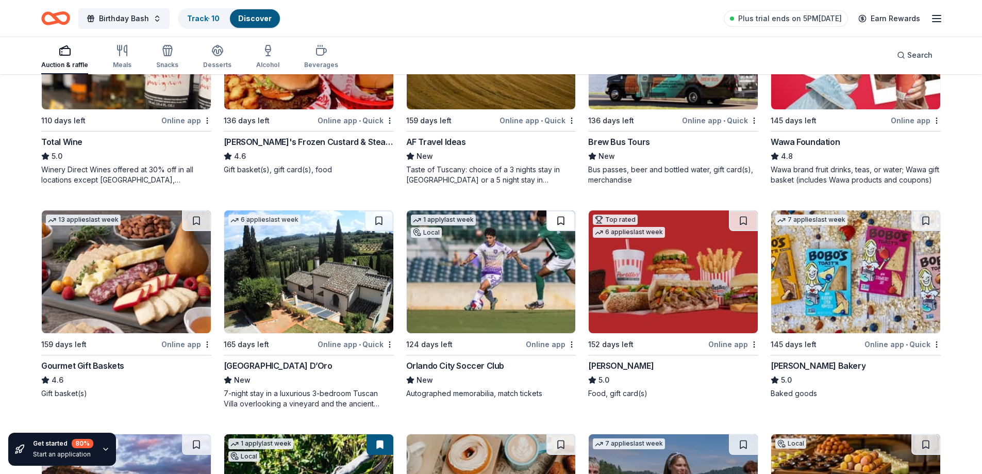
click at [560, 219] on button at bounding box center [561, 220] width 29 height 21
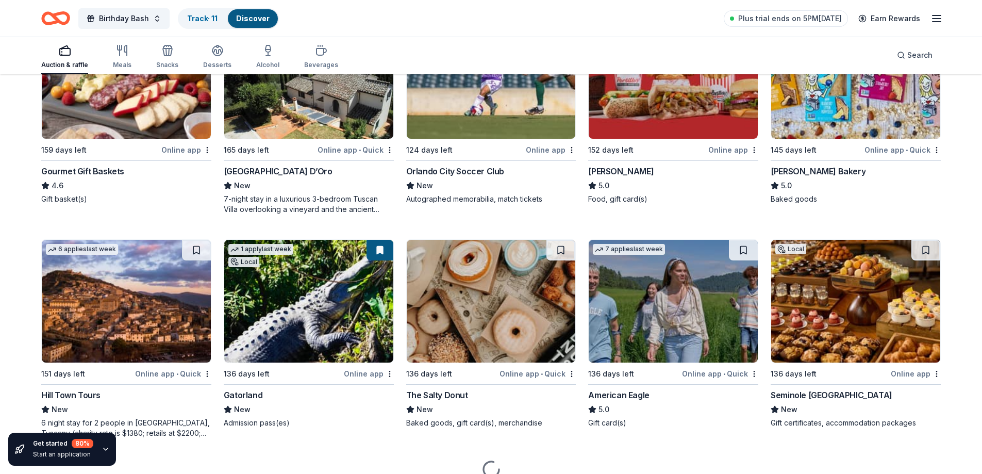
scroll to position [1518, 0]
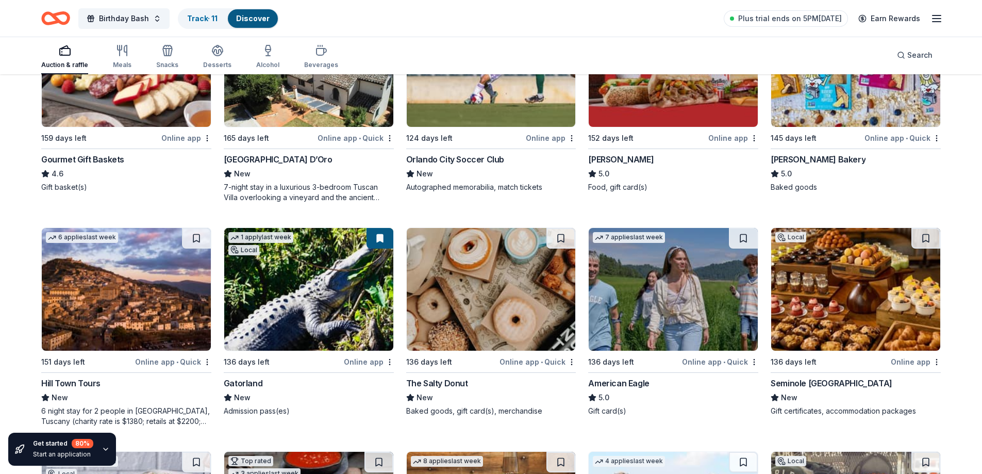
click at [378, 239] on button at bounding box center [380, 238] width 27 height 21
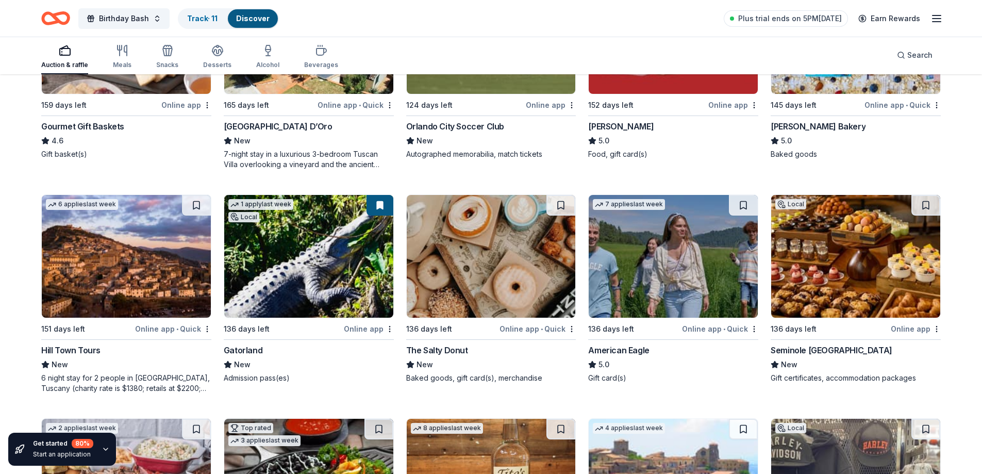
scroll to position [1570, 0]
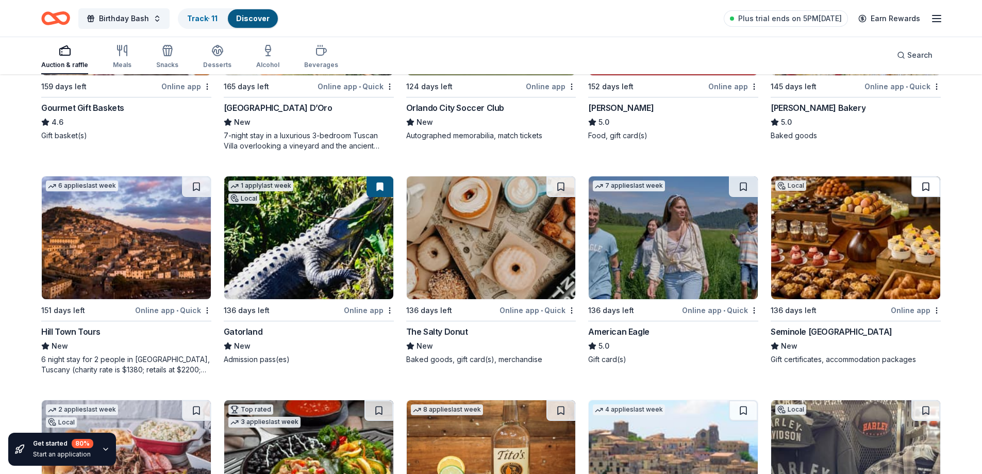
click at [924, 185] on button at bounding box center [926, 186] width 29 height 21
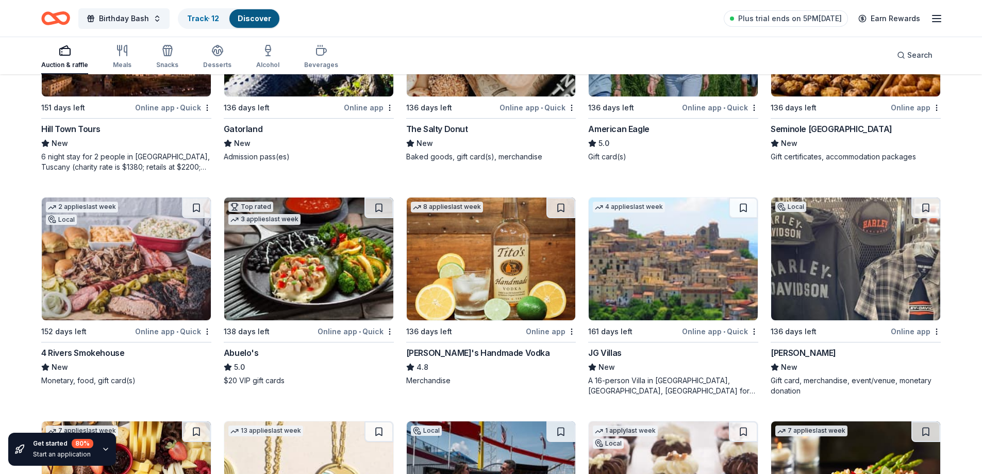
scroll to position [1776, 0]
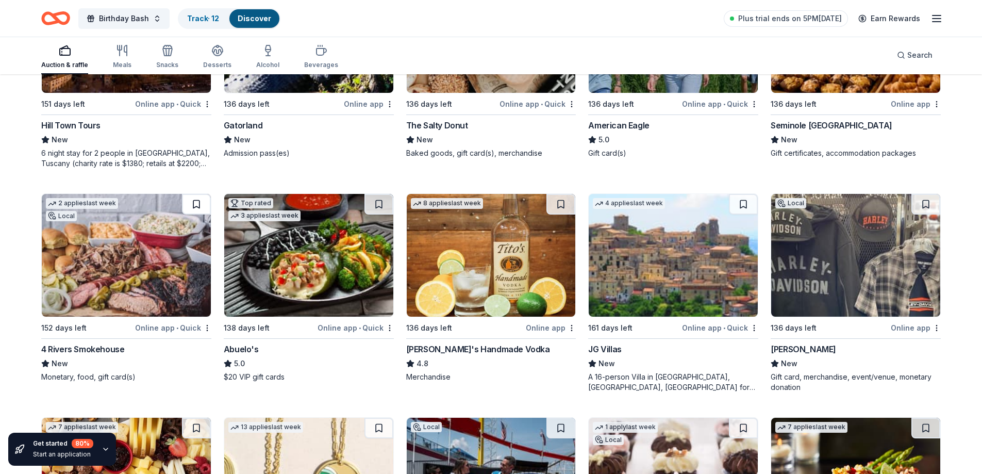
click at [198, 204] on button at bounding box center [196, 204] width 29 height 21
click at [925, 205] on button at bounding box center [926, 204] width 29 height 21
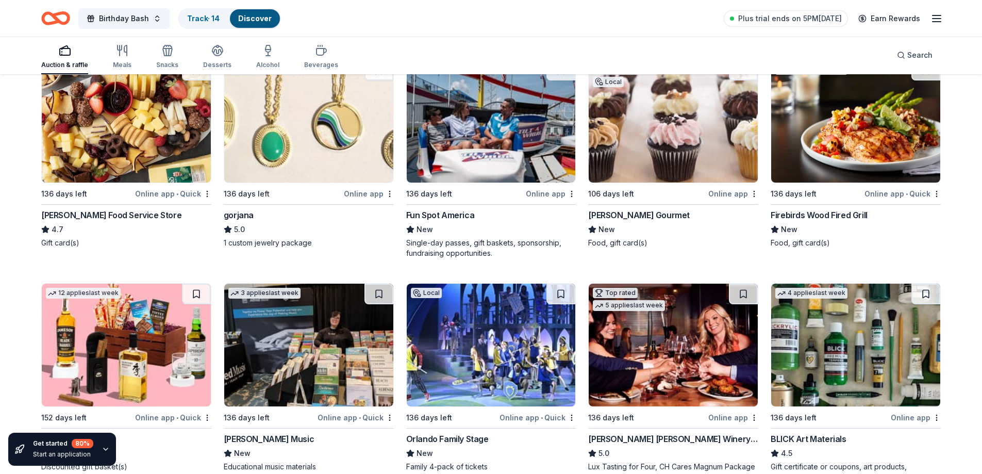
scroll to position [2104, 0]
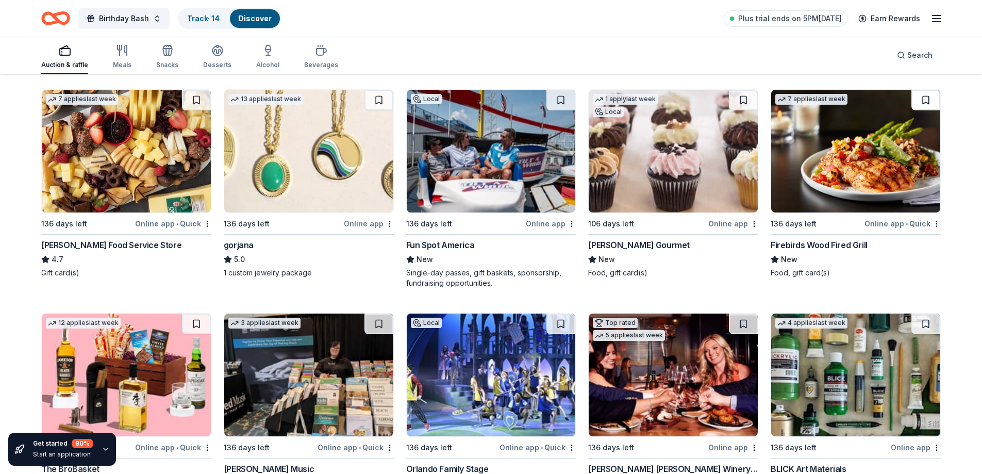
click at [924, 101] on button at bounding box center [926, 100] width 29 height 21
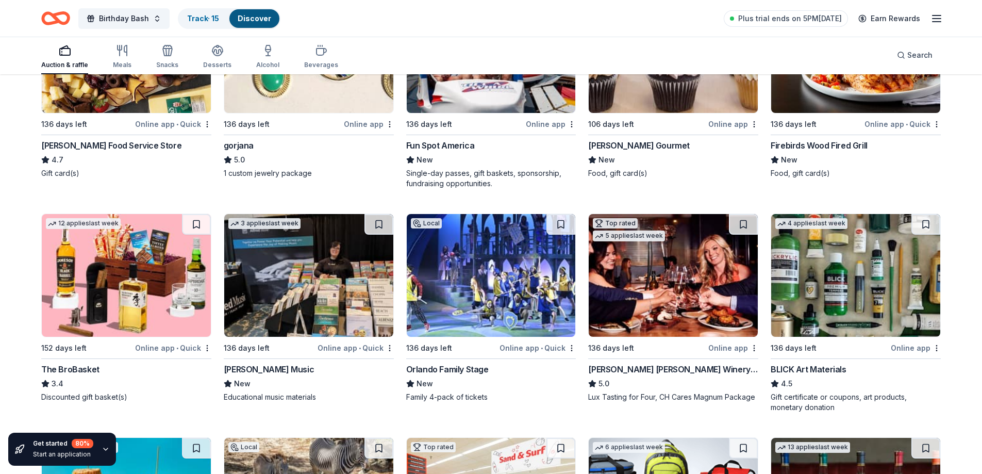
scroll to position [2207, 0]
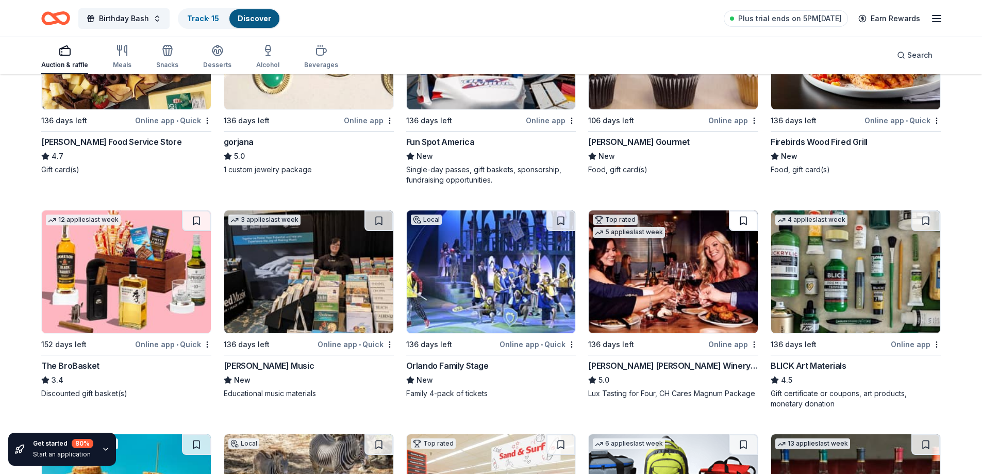
click at [743, 220] on button at bounding box center [743, 220] width 29 height 21
click at [560, 221] on button at bounding box center [561, 220] width 29 height 21
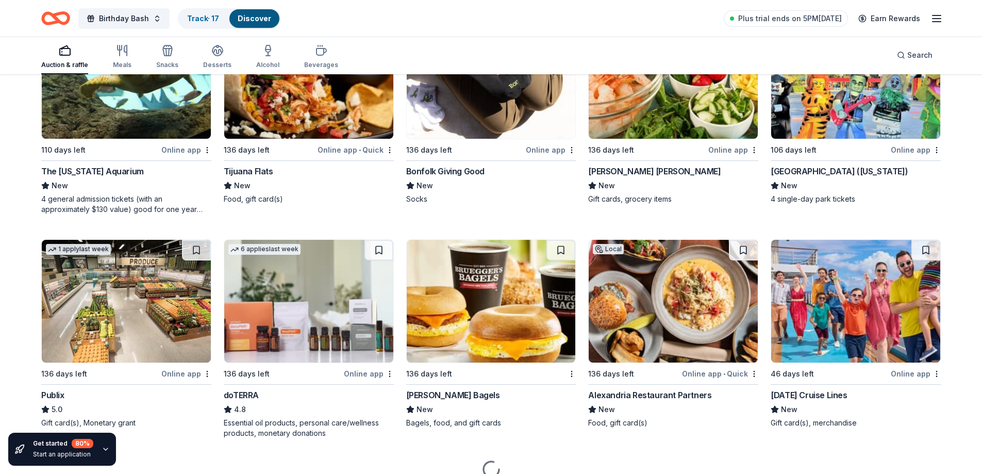
scroll to position [2886, 0]
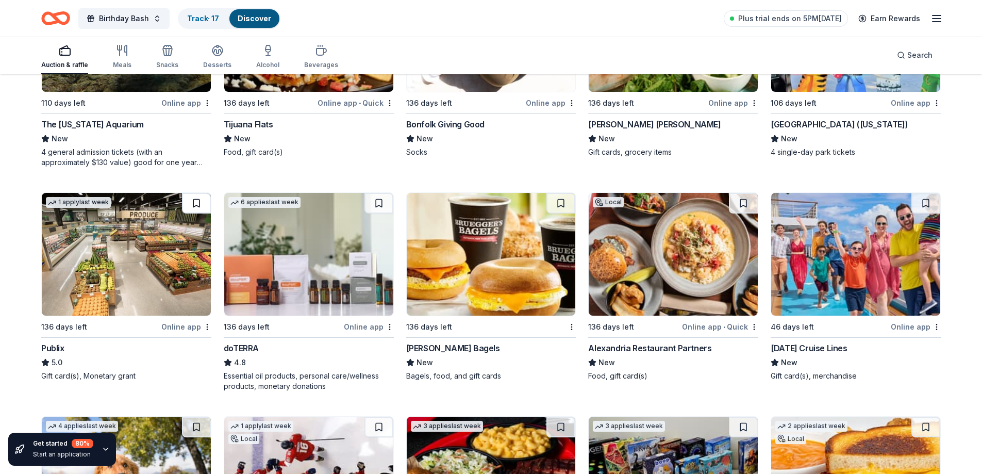
click at [194, 203] on button at bounding box center [196, 203] width 29 height 21
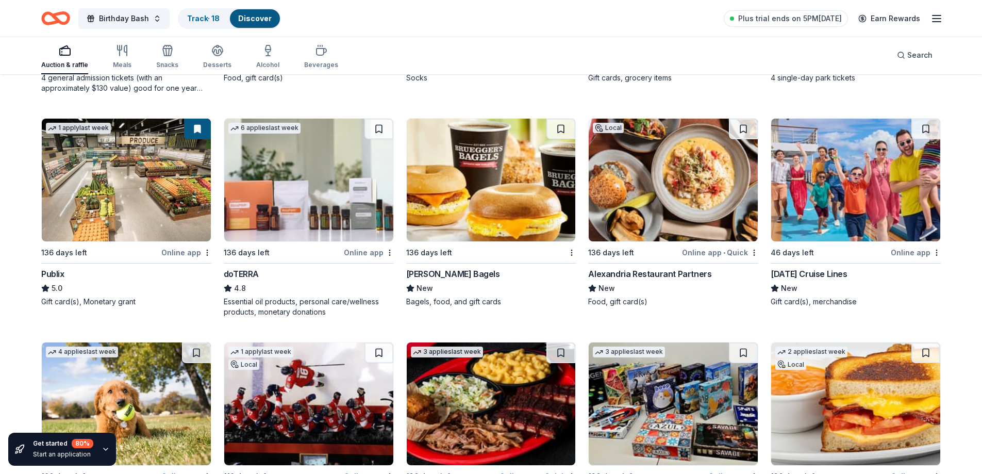
scroll to position [2937, 0]
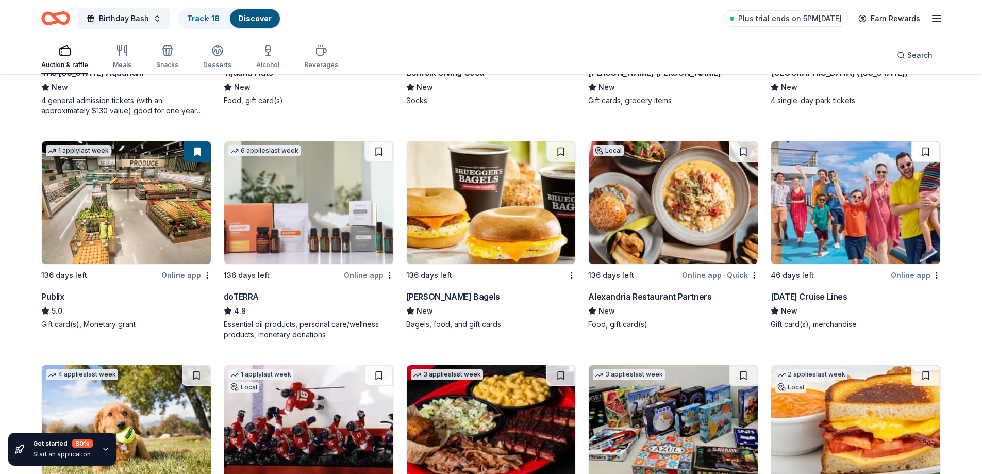
click at [925, 154] on button at bounding box center [926, 151] width 29 height 21
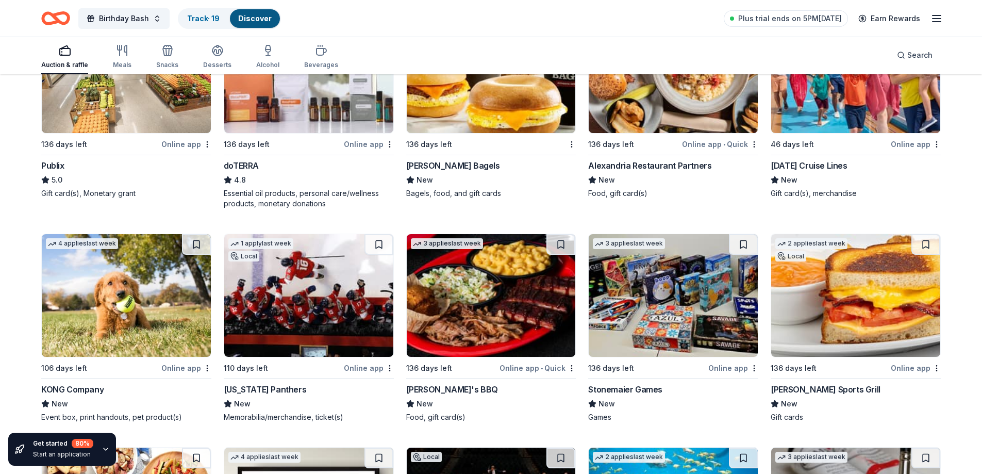
scroll to position [3092, 0]
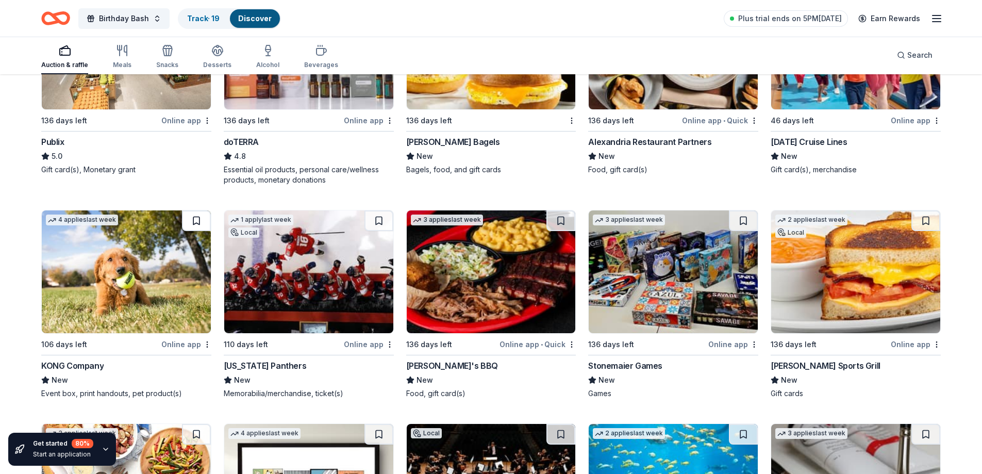
click at [196, 222] on button at bounding box center [196, 220] width 29 height 21
click at [381, 219] on button at bounding box center [379, 220] width 29 height 21
click at [560, 219] on button at bounding box center [561, 220] width 29 height 21
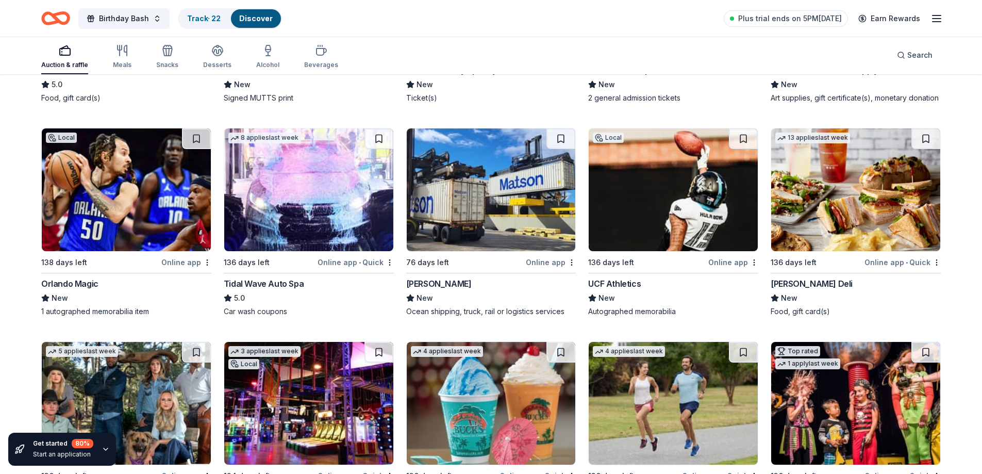
scroll to position [3608, 0]
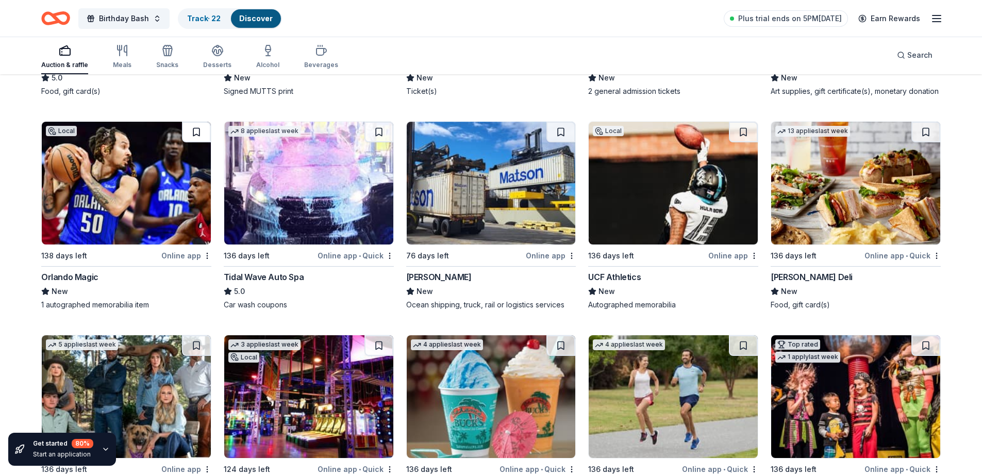
click at [194, 131] on button at bounding box center [196, 132] width 29 height 21
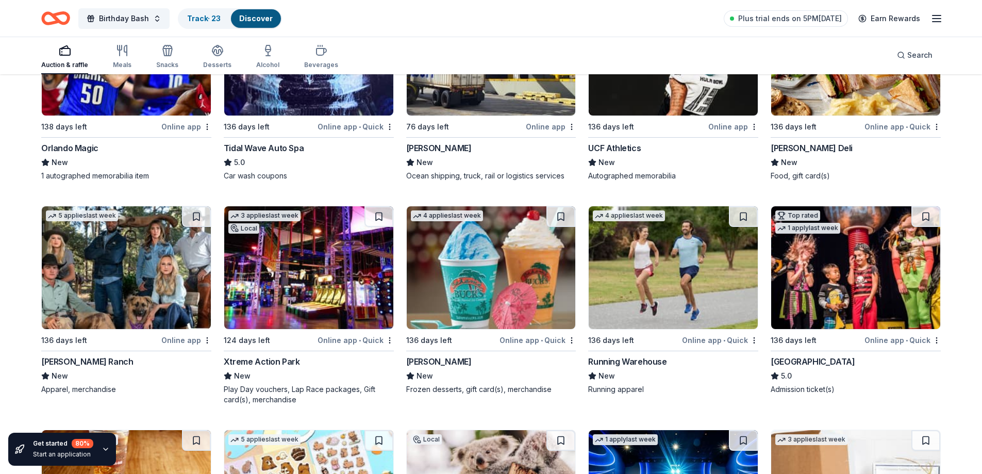
scroll to position [3762, 0]
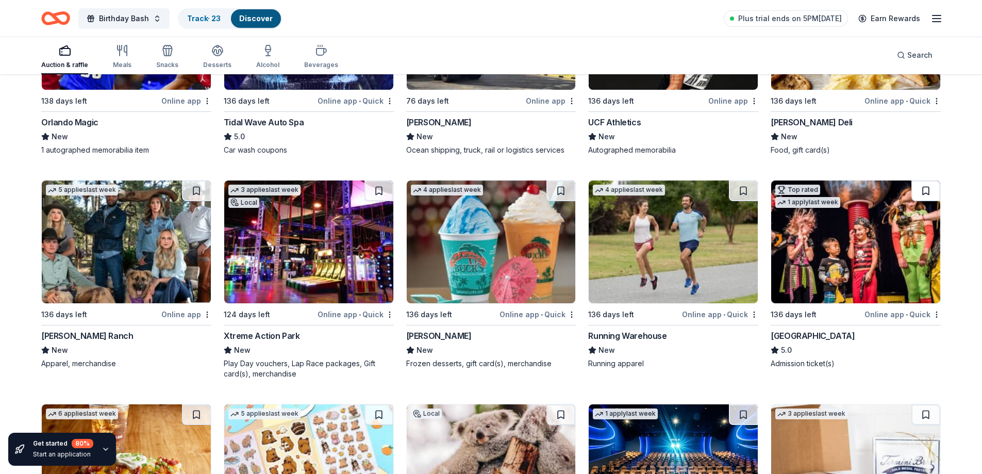
click at [925, 192] on button at bounding box center [926, 190] width 29 height 21
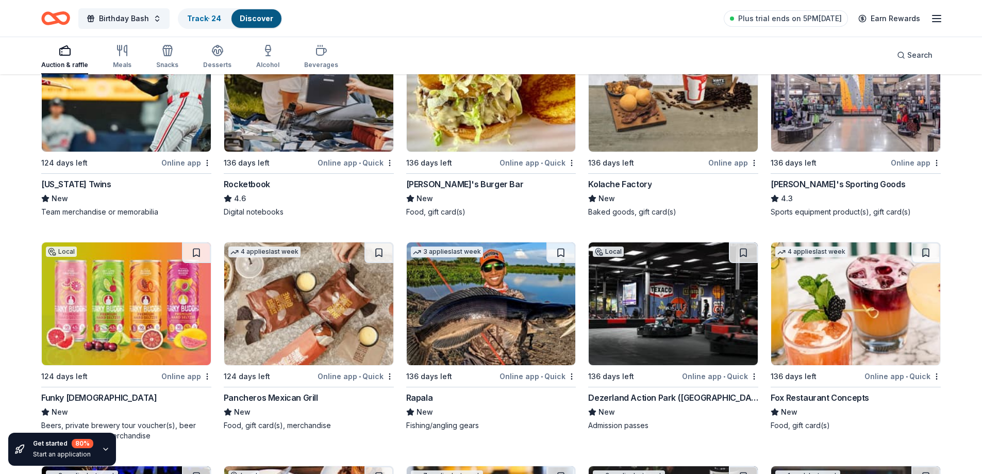
scroll to position [4845, 0]
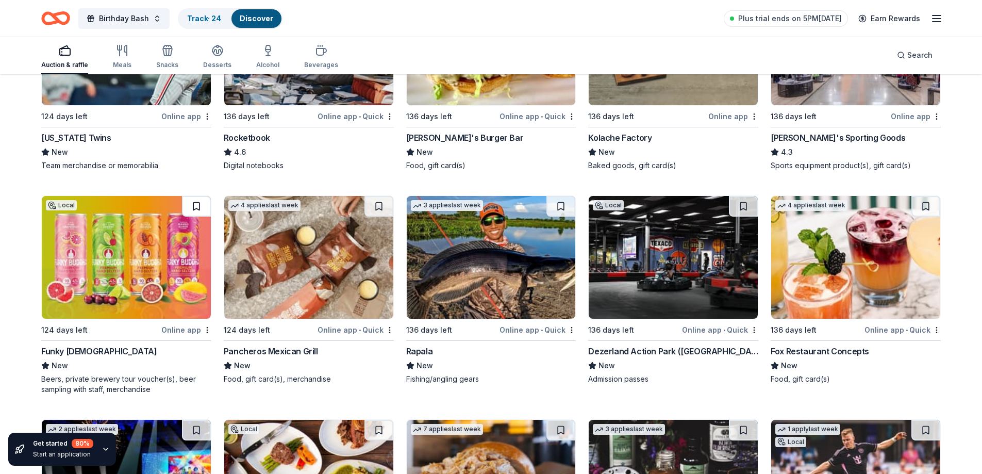
click at [195, 206] on button at bounding box center [196, 206] width 29 height 21
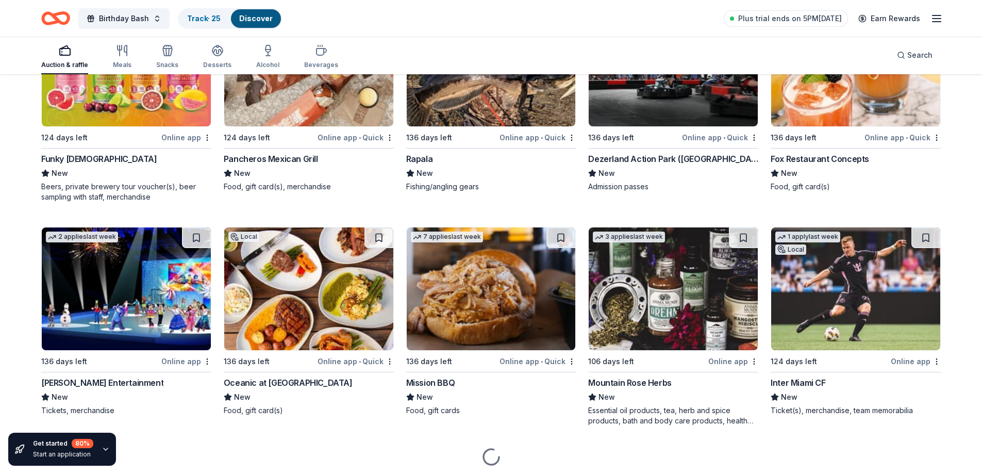
scroll to position [5051, 0]
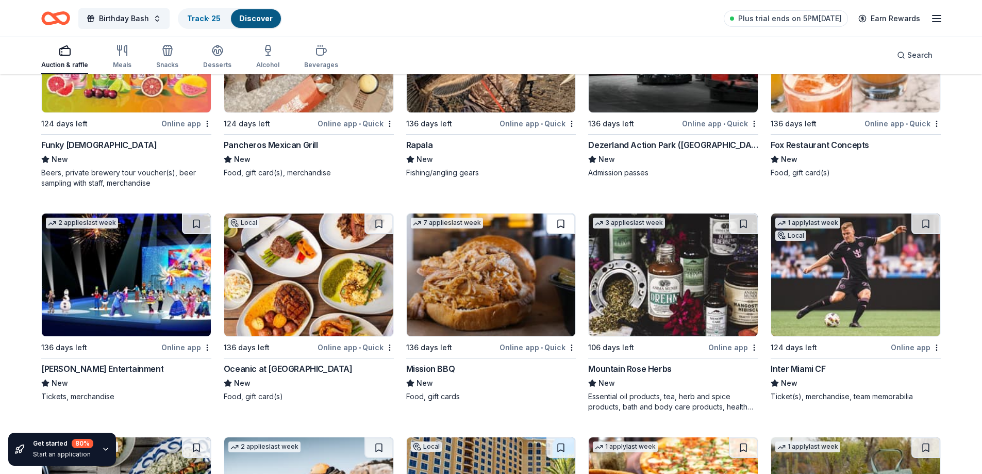
click at [558, 223] on button at bounding box center [561, 223] width 29 height 21
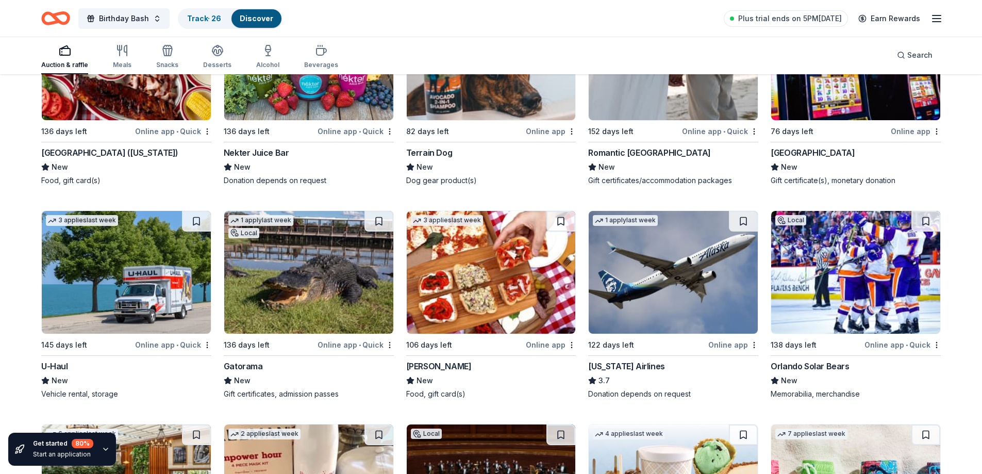
scroll to position [5773, 0]
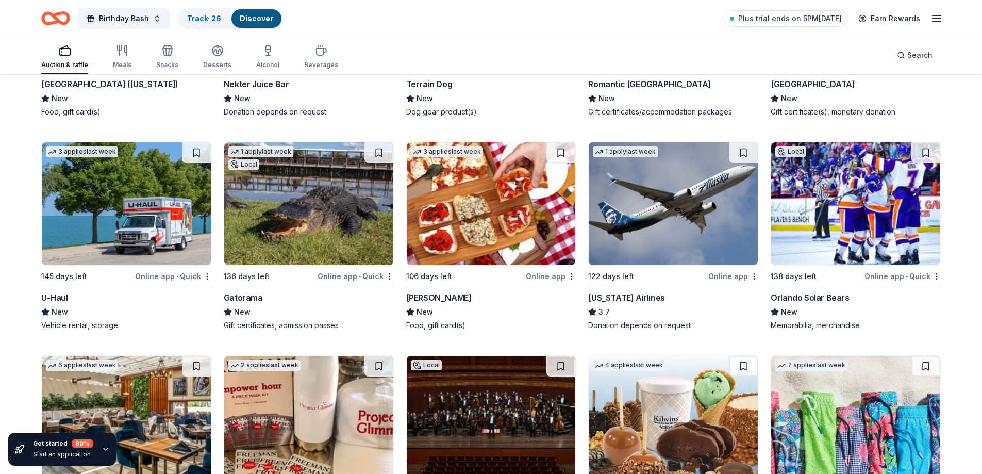
click at [925, 153] on button at bounding box center [926, 152] width 29 height 21
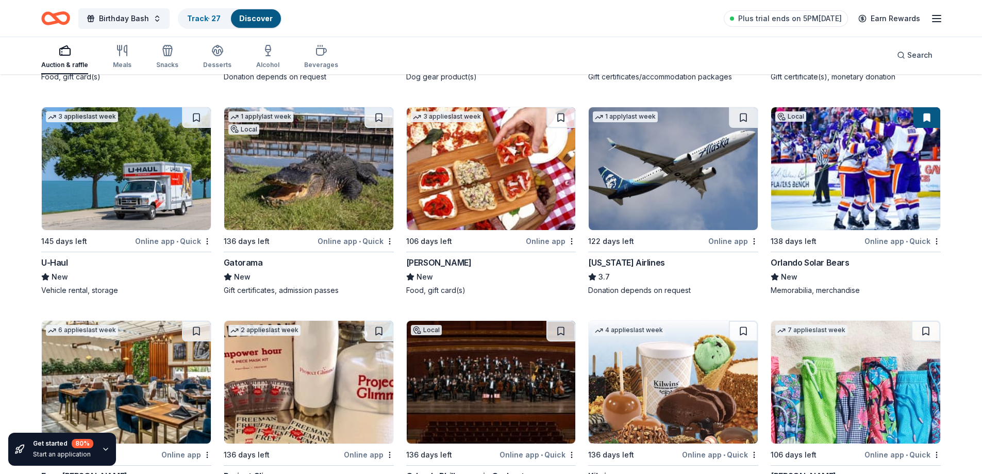
scroll to position [5928, 0]
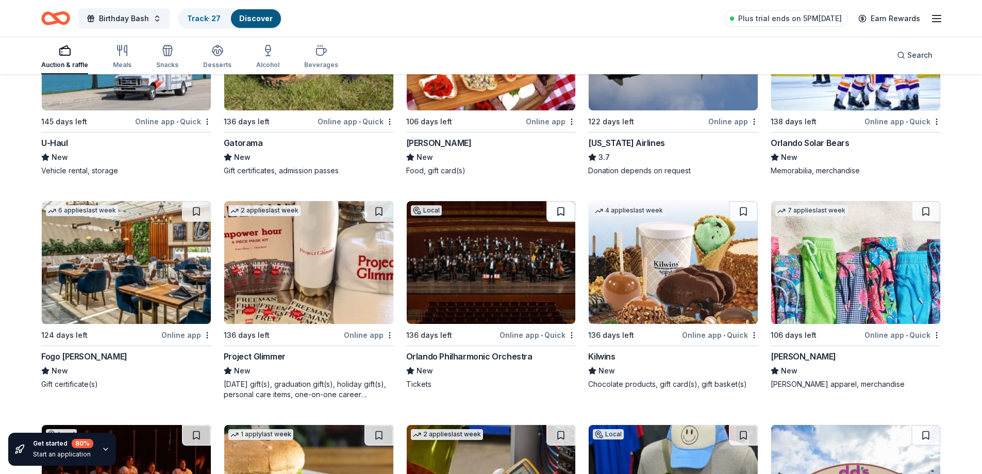
click at [564, 212] on button at bounding box center [561, 211] width 29 height 21
click at [745, 212] on button at bounding box center [743, 211] width 29 height 21
drag, startPoint x: 925, startPoint y: 213, endPoint x: 914, endPoint y: 226, distance: 17.6
click at [924, 213] on button at bounding box center [926, 211] width 29 height 21
click at [194, 214] on button at bounding box center [196, 211] width 29 height 21
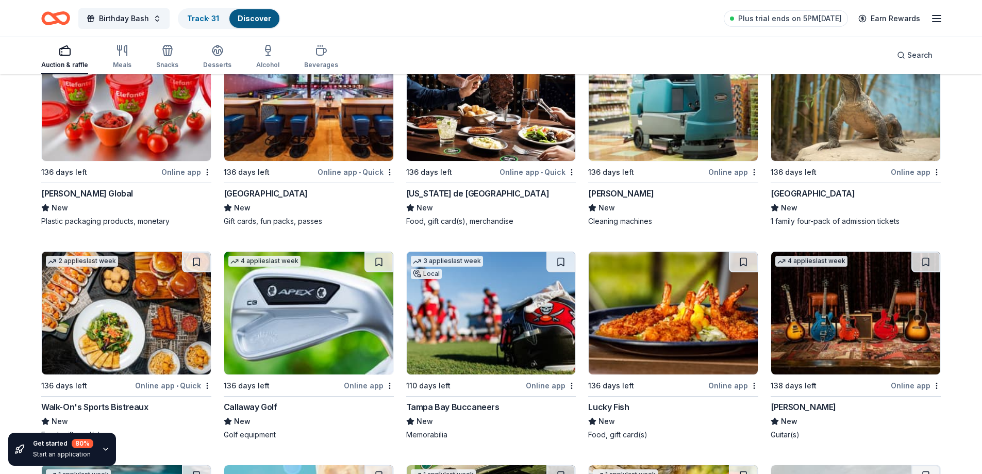
scroll to position [6546, 0]
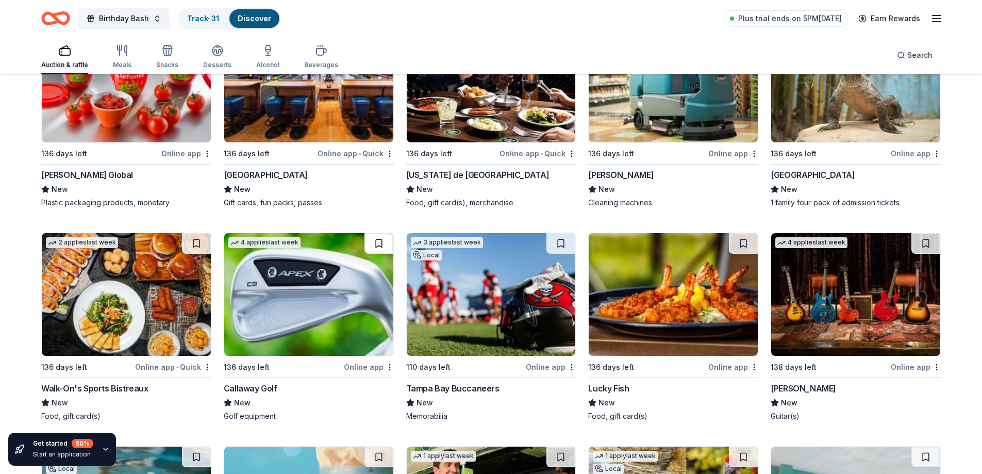
click at [376, 240] on button at bounding box center [379, 243] width 29 height 21
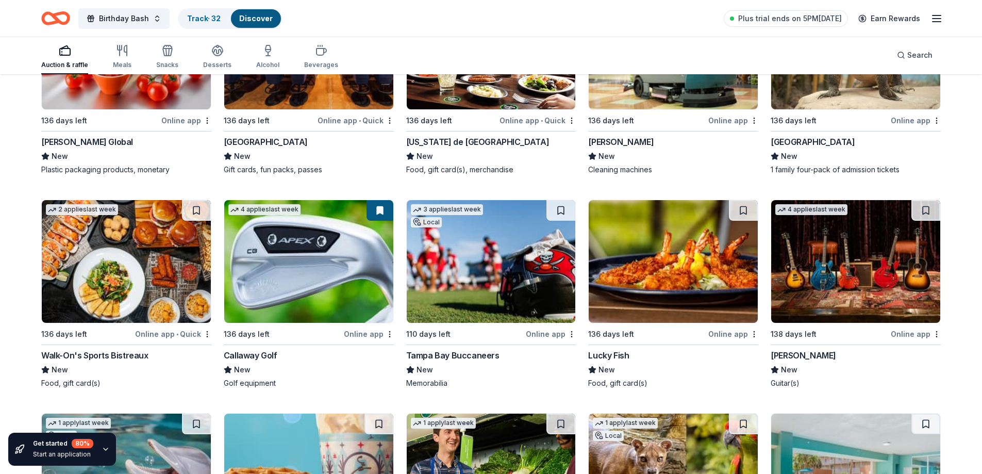
scroll to position [6598, 0]
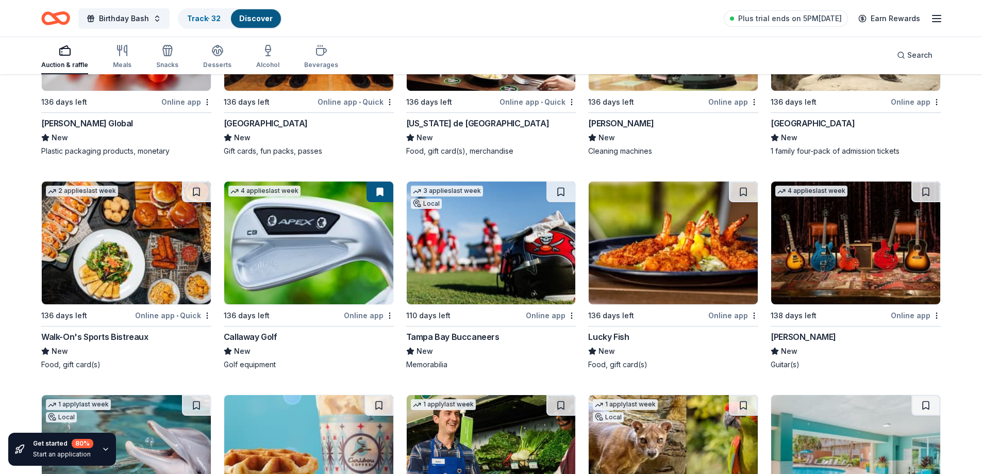
click at [560, 193] on button at bounding box center [561, 191] width 29 height 21
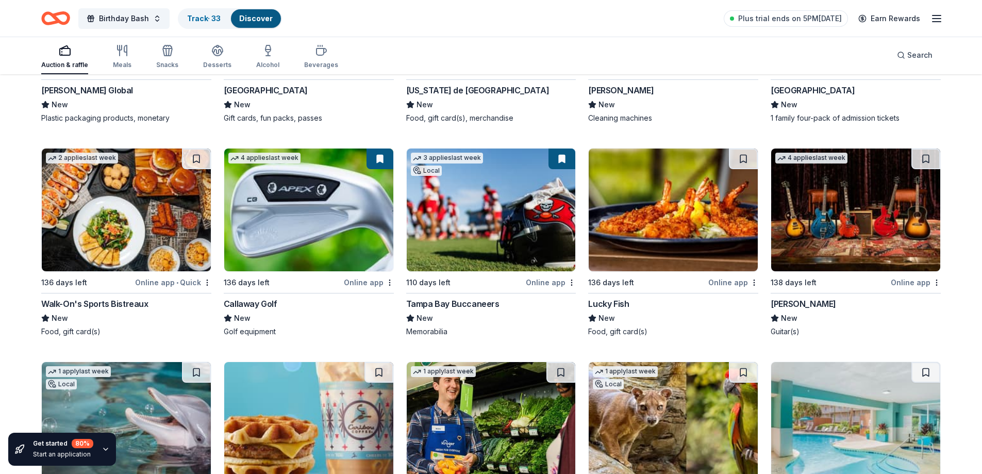
scroll to position [6650, 0]
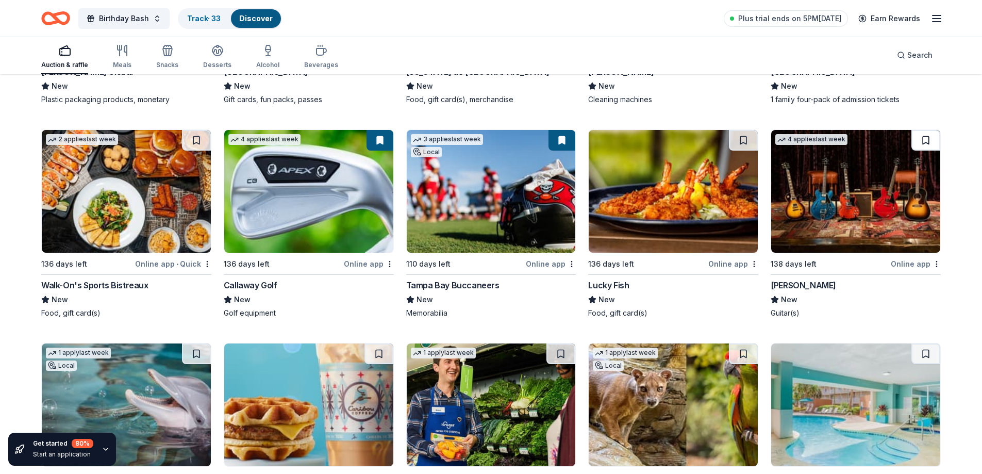
click at [924, 140] on button at bounding box center [926, 140] width 29 height 21
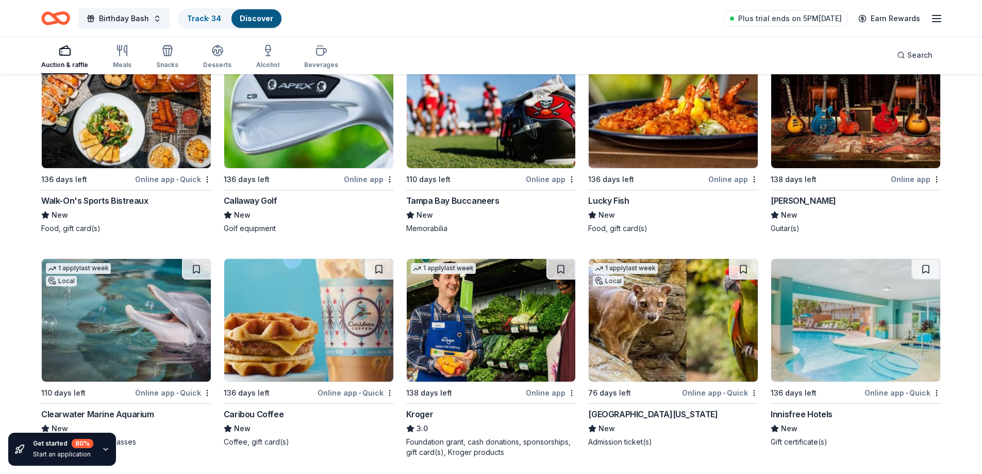
scroll to position [6800, 0]
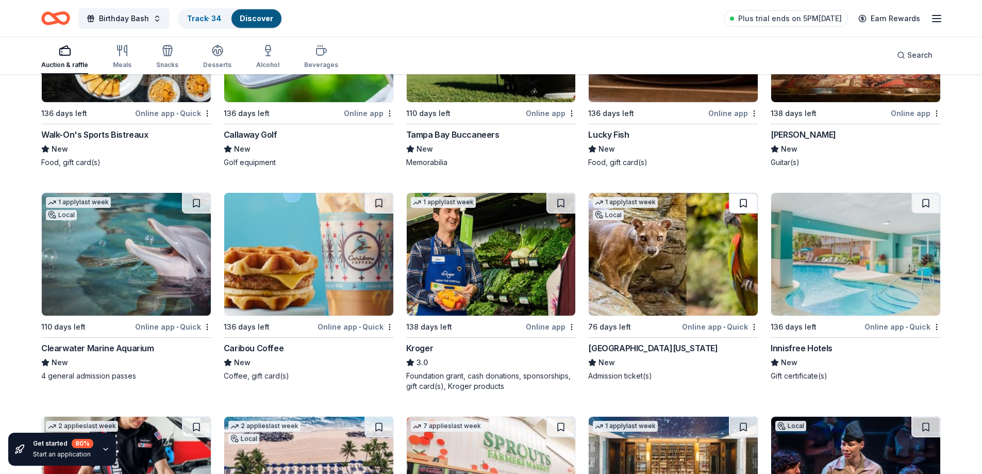
click at [740, 204] on button at bounding box center [743, 203] width 29 height 21
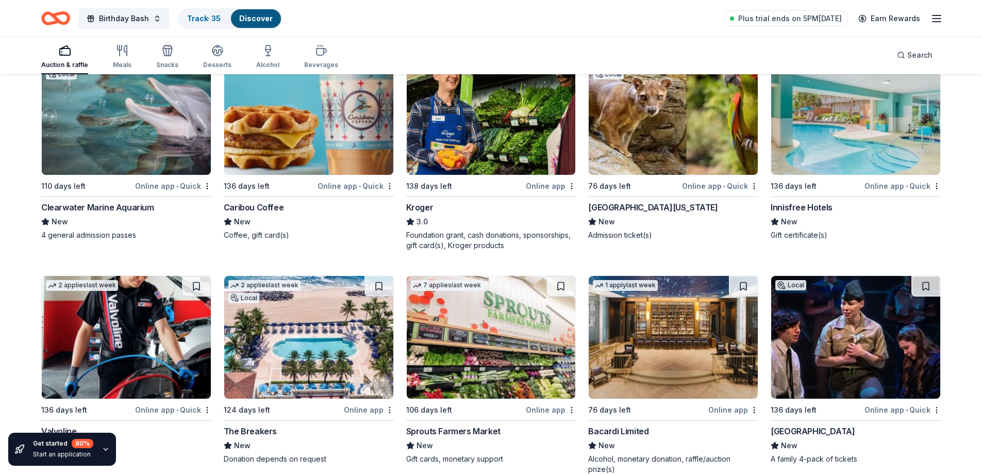
scroll to position [7006, 0]
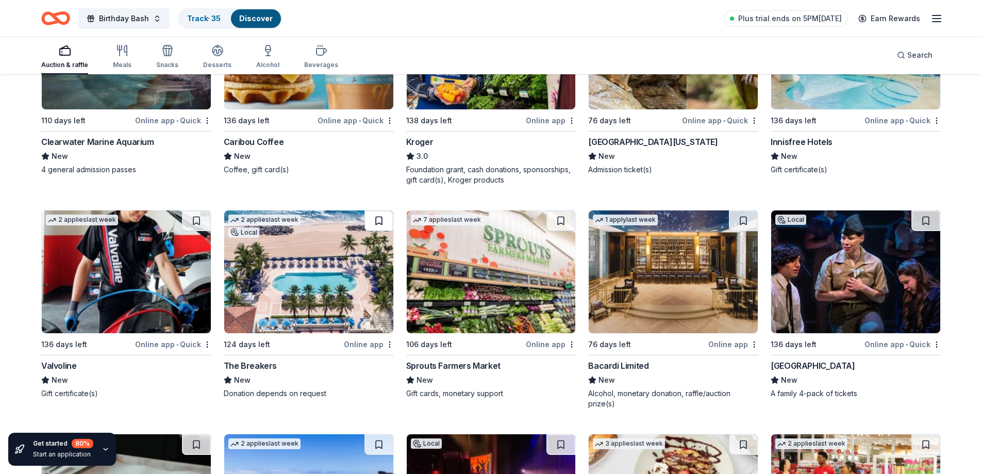
click at [379, 221] on button at bounding box center [379, 220] width 29 height 21
click at [561, 220] on button at bounding box center [561, 220] width 29 height 21
click at [744, 221] on button at bounding box center [743, 220] width 29 height 21
click at [924, 221] on button at bounding box center [926, 220] width 29 height 21
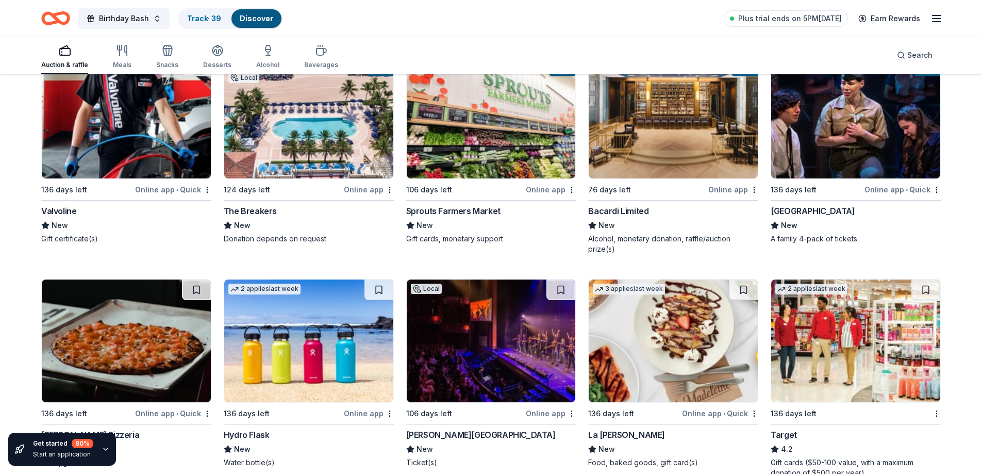
scroll to position [7248, 0]
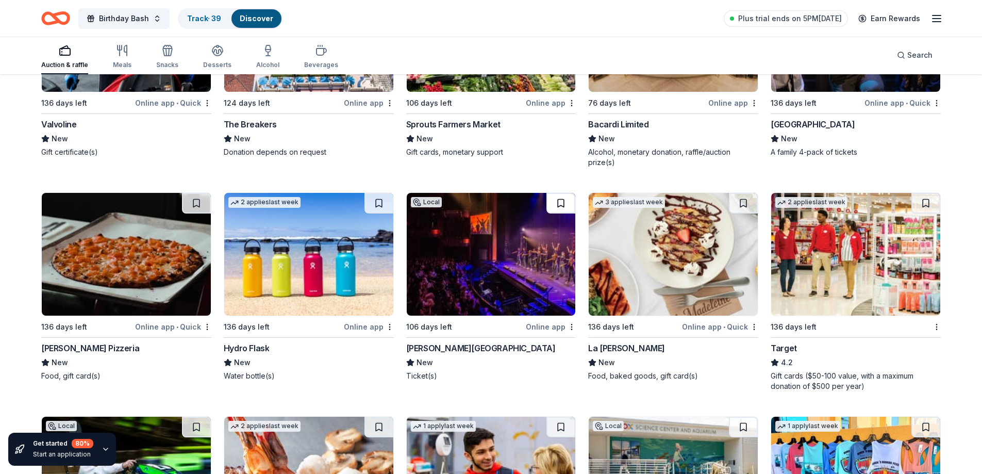
click at [561, 205] on button at bounding box center [561, 203] width 29 height 21
click at [928, 203] on button at bounding box center [926, 203] width 29 height 21
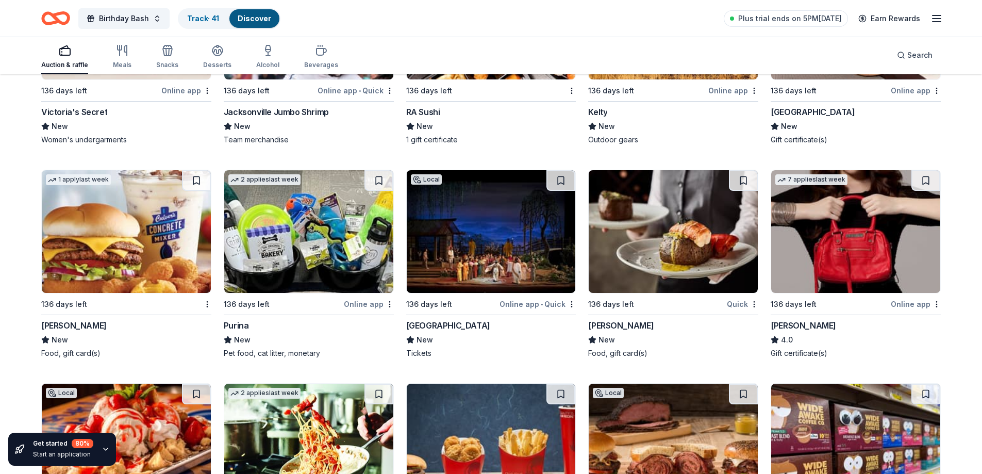
scroll to position [8590, 0]
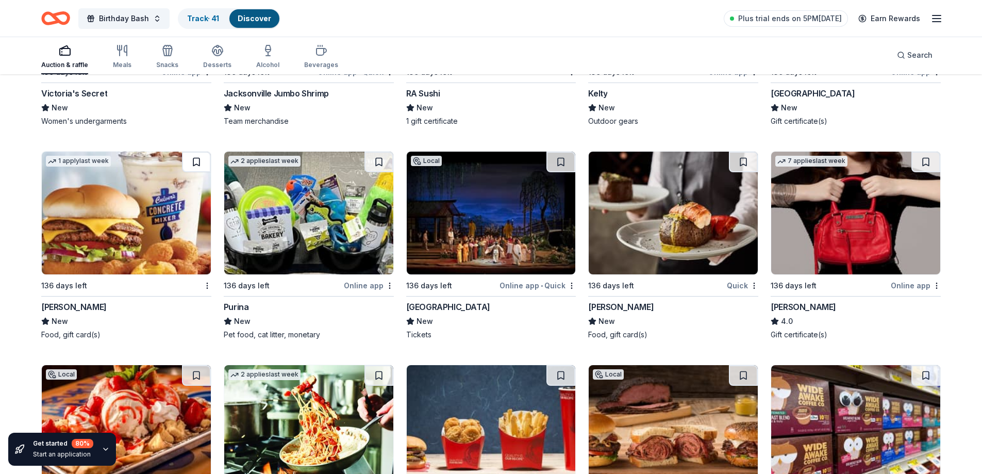
click at [196, 163] on button at bounding box center [196, 162] width 29 height 21
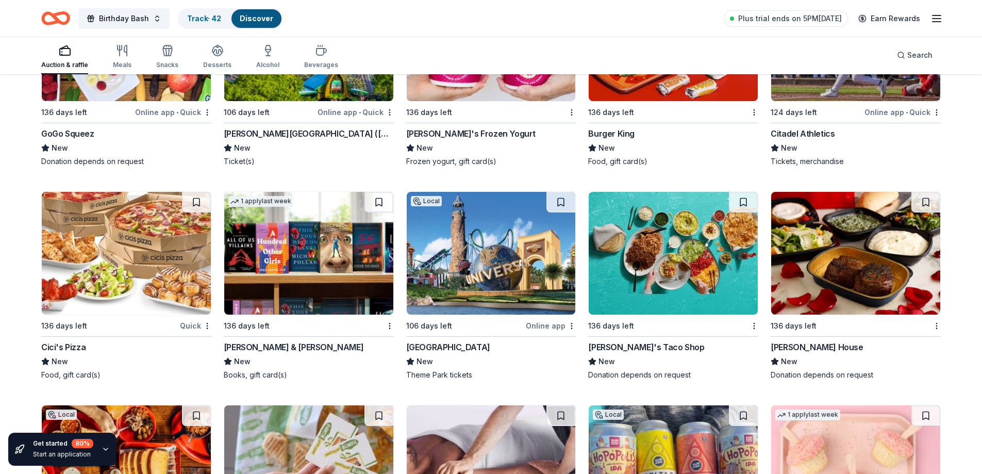
scroll to position [9209, 0]
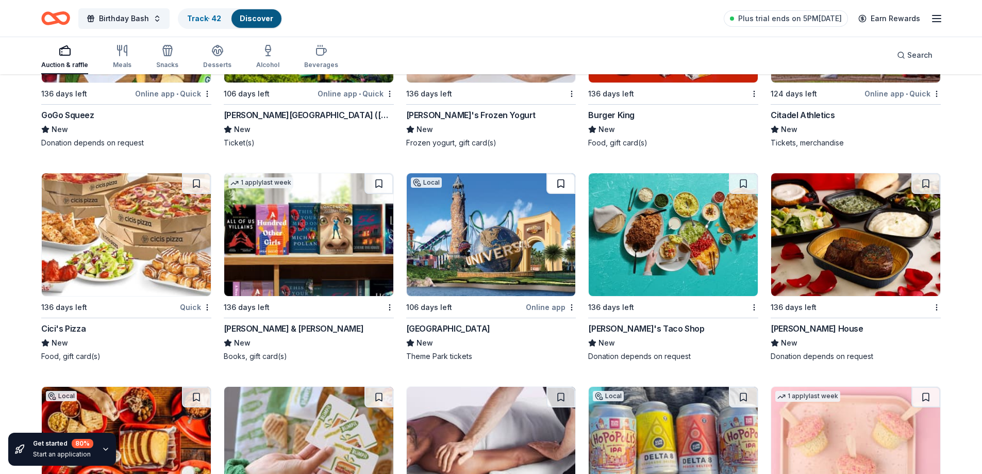
click at [561, 183] on button at bounding box center [561, 183] width 29 height 21
click at [378, 184] on button at bounding box center [379, 183] width 29 height 21
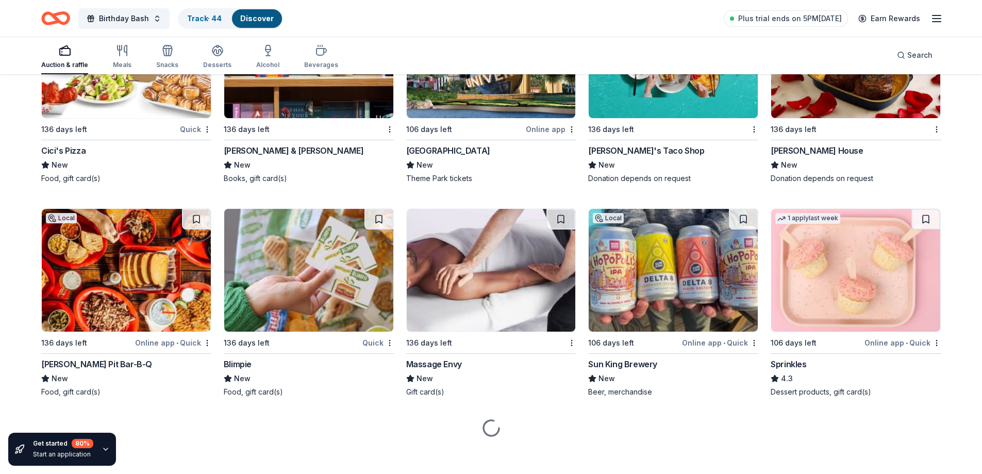
scroll to position [9392, 0]
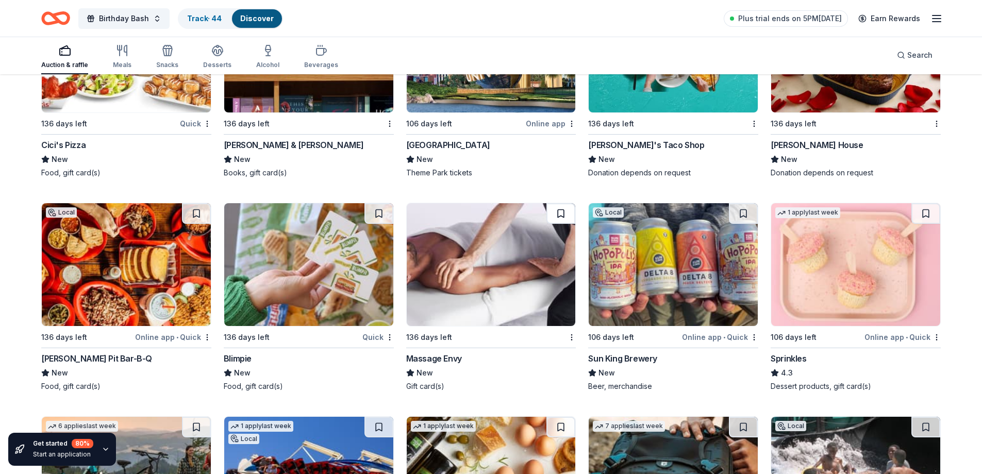
click at [560, 211] on button at bounding box center [561, 213] width 29 height 21
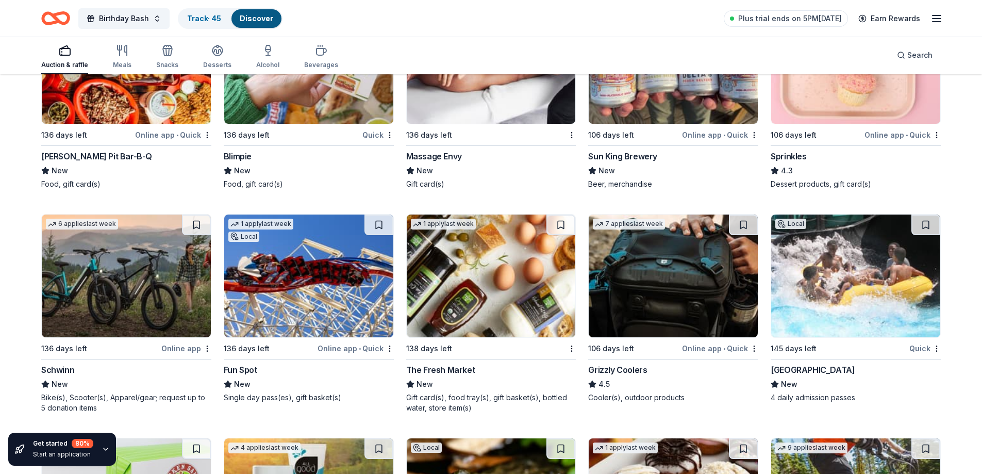
scroll to position [9599, 0]
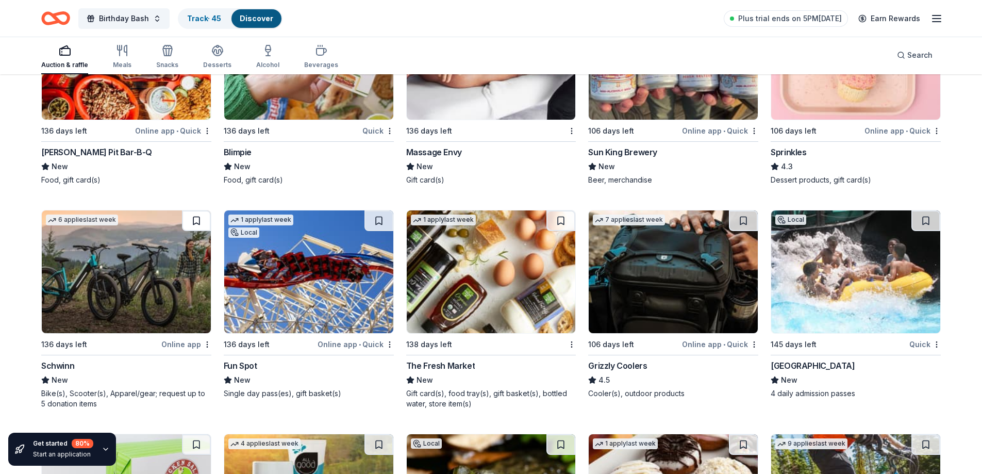
click at [194, 221] on button at bounding box center [196, 220] width 29 height 21
click at [561, 222] on button at bounding box center [561, 220] width 29 height 21
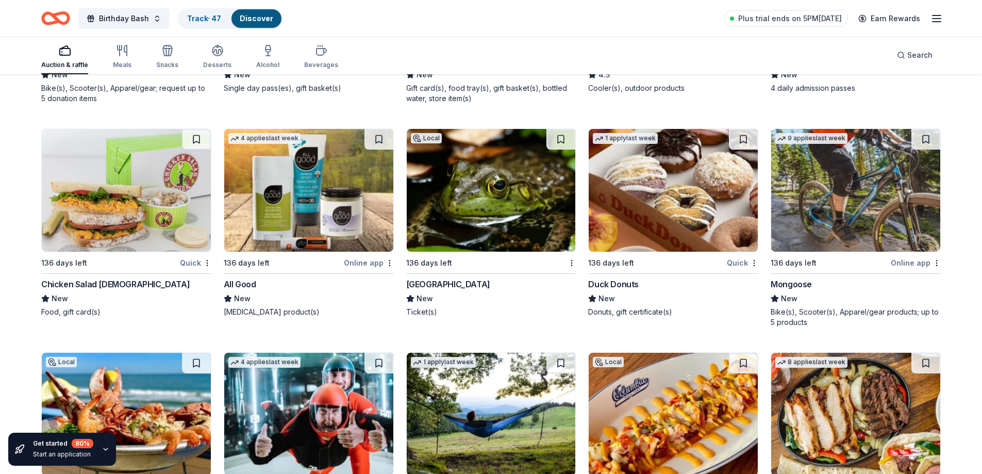
scroll to position [9908, 0]
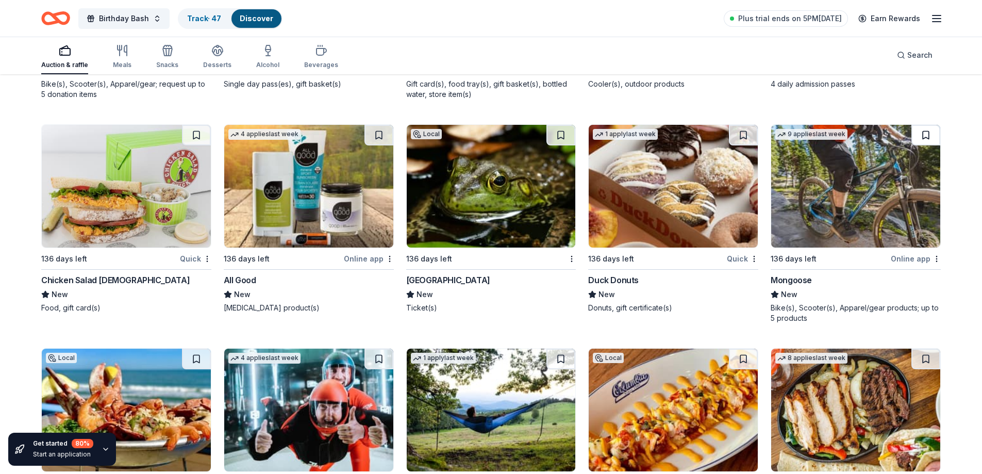
click at [923, 136] on button at bounding box center [926, 135] width 29 height 21
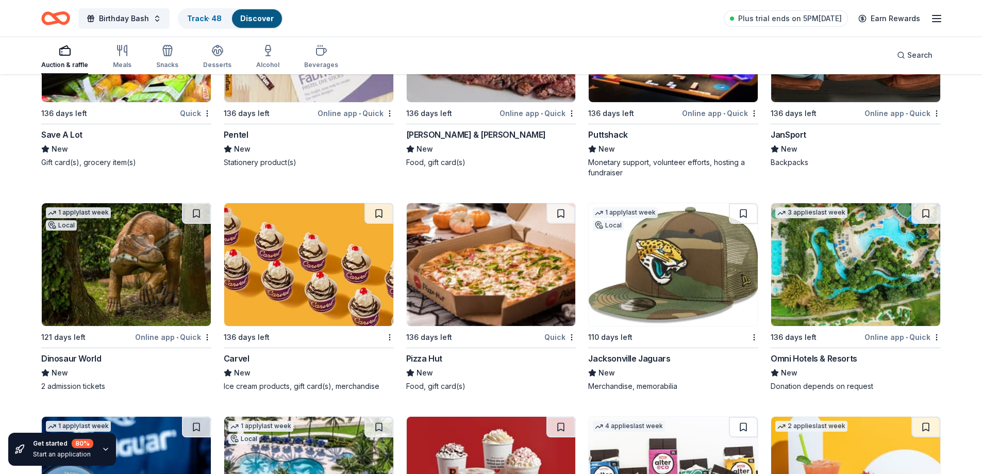
scroll to position [10733, 0]
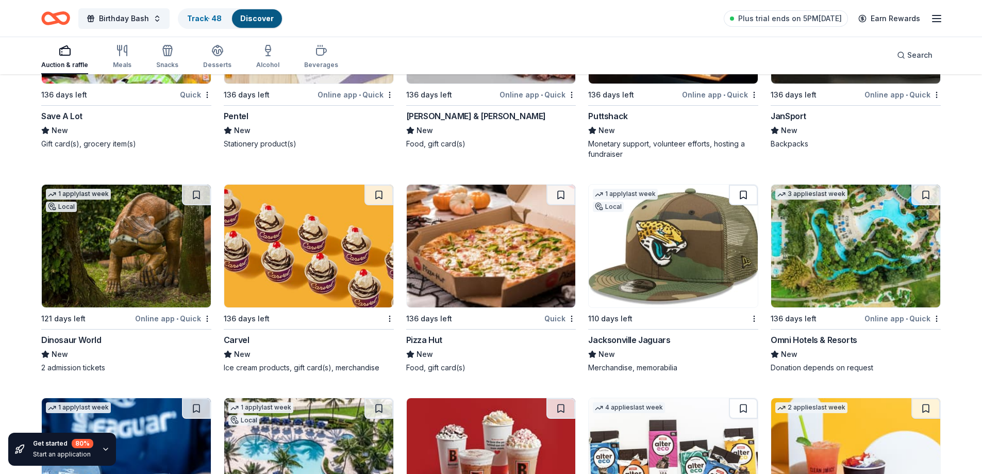
click at [745, 196] on button at bounding box center [743, 195] width 29 height 21
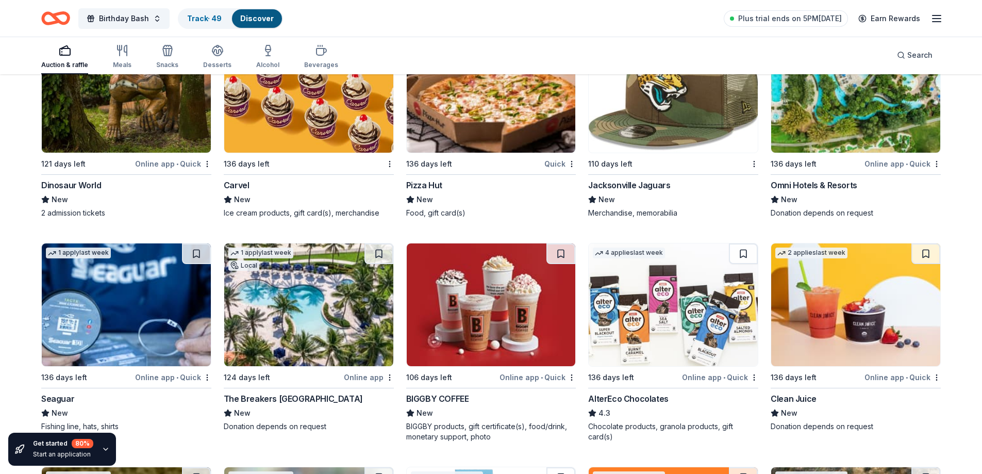
scroll to position [10836, 0]
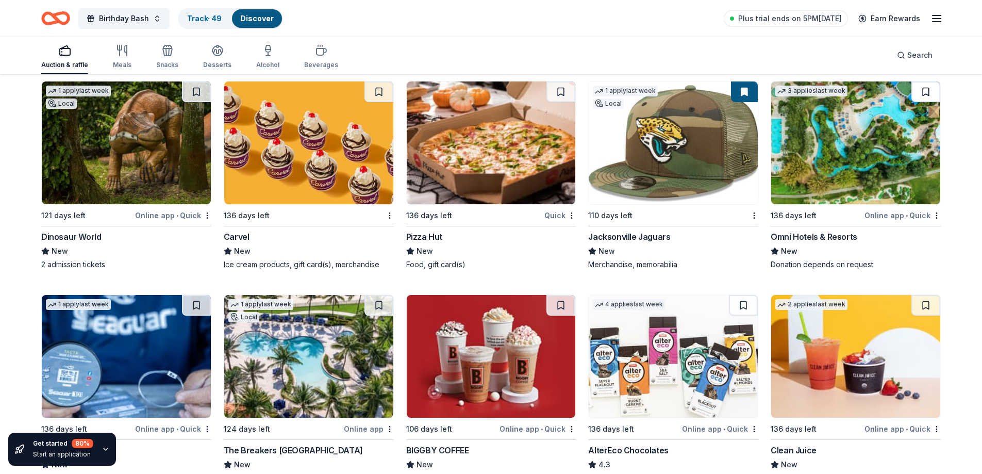
click at [925, 87] on button at bounding box center [926, 91] width 29 height 21
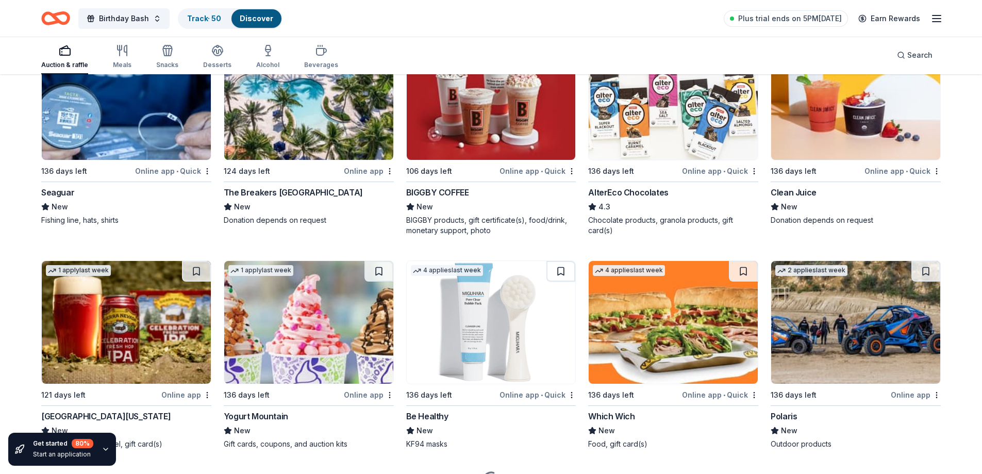
scroll to position [11145, 0]
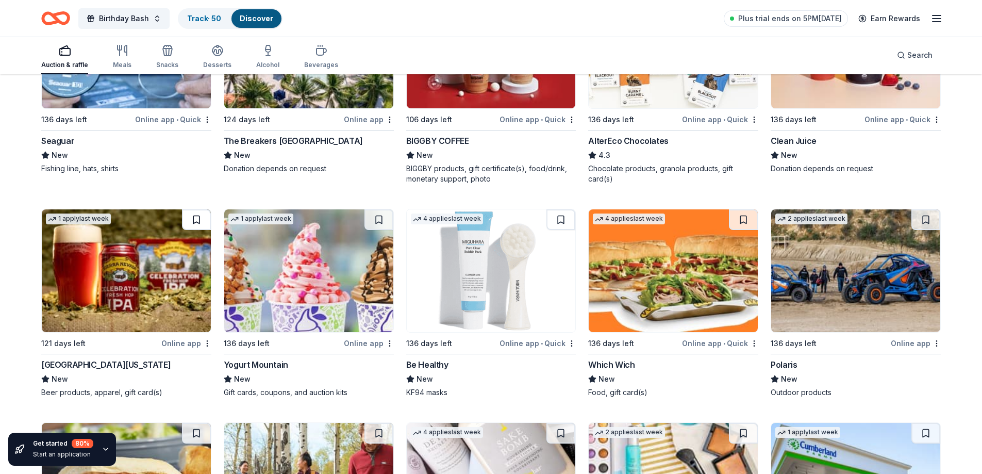
click at [197, 220] on button at bounding box center [196, 219] width 29 height 21
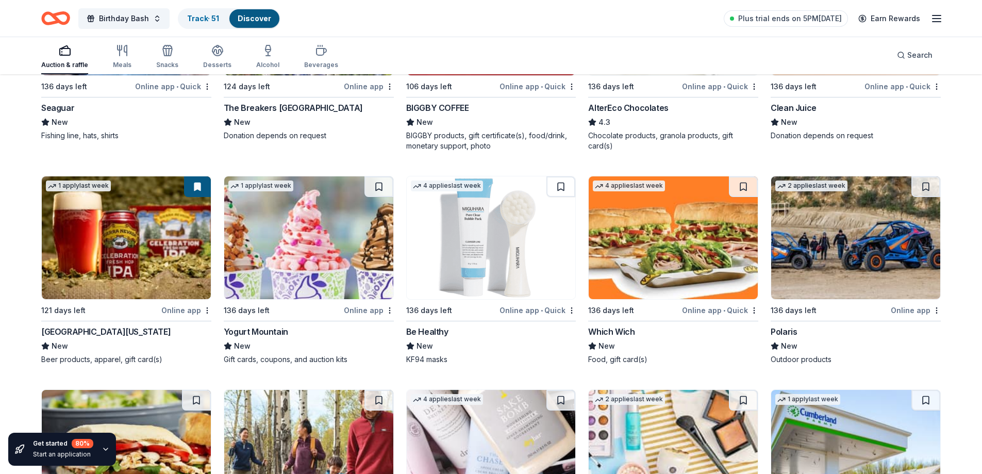
scroll to position [11197, 0]
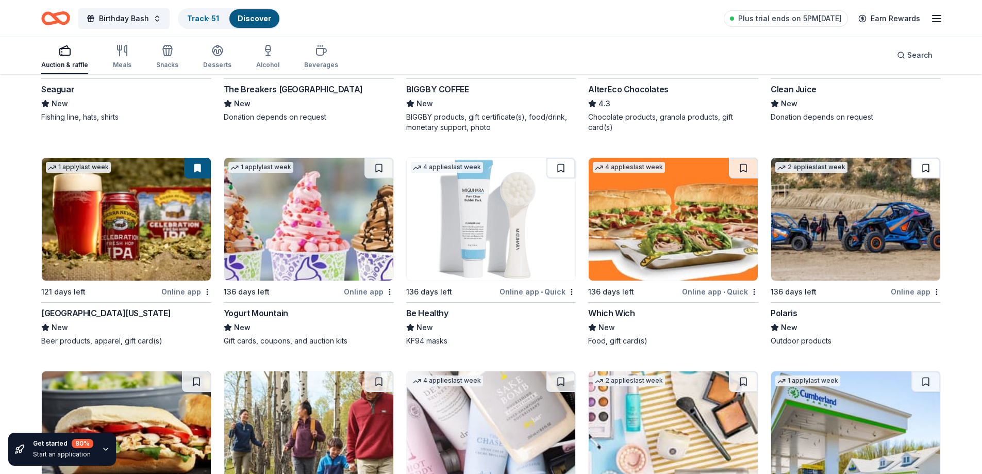
click at [926, 171] on button at bounding box center [926, 168] width 29 height 21
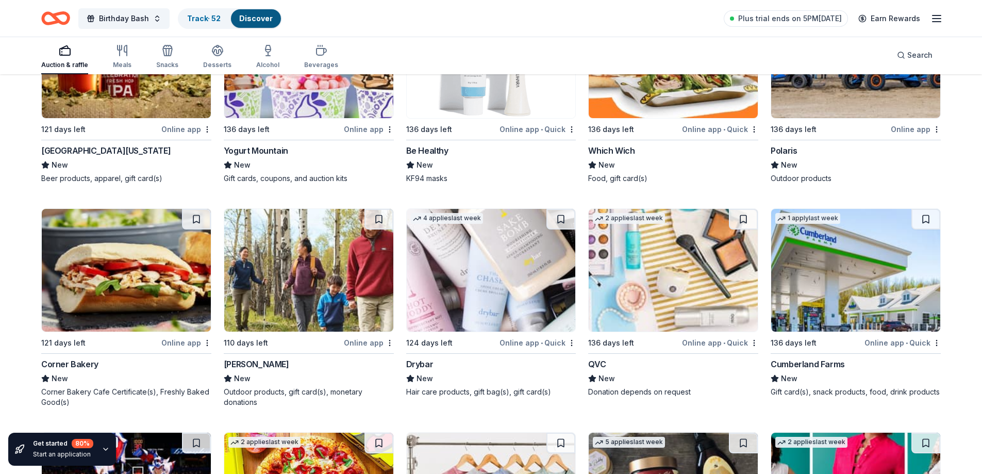
scroll to position [11403, 0]
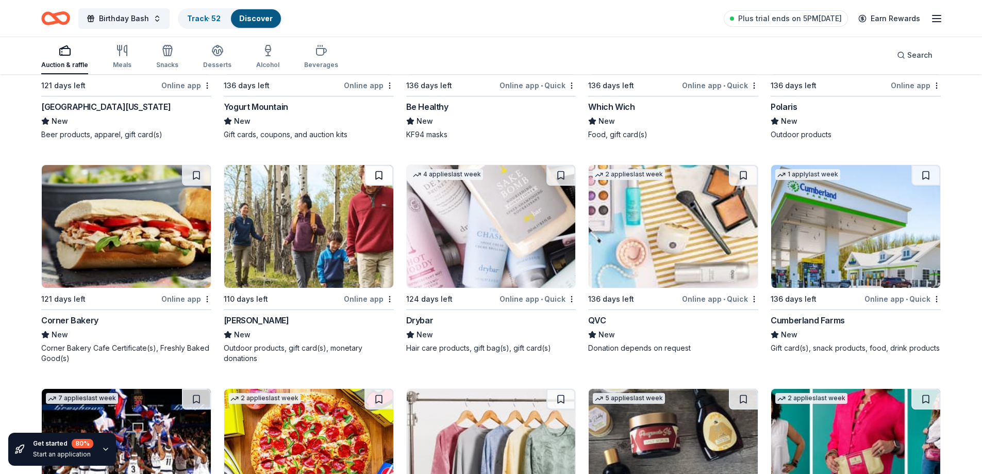
click at [378, 174] on button at bounding box center [379, 175] width 29 height 21
click at [561, 176] on button at bounding box center [561, 175] width 29 height 21
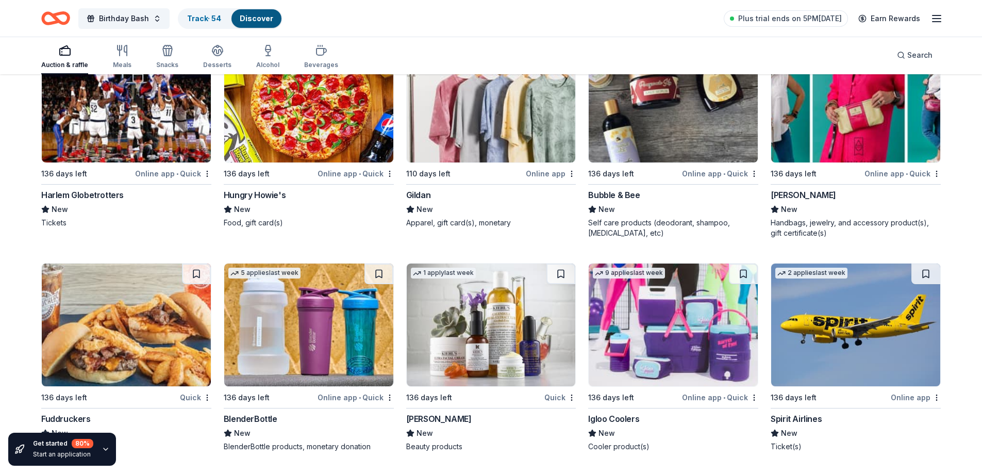
scroll to position [11764, 0]
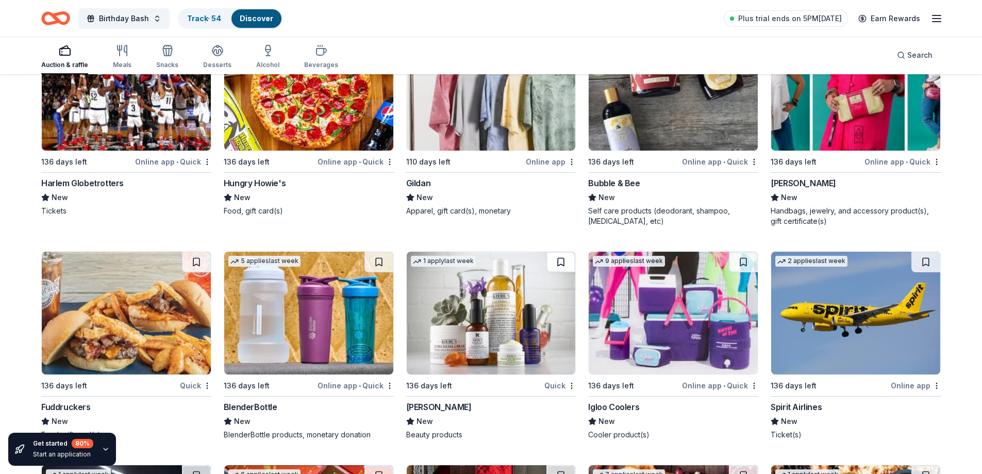
click at [559, 261] on button at bounding box center [561, 262] width 29 height 21
click at [742, 262] on button at bounding box center [743, 262] width 29 height 21
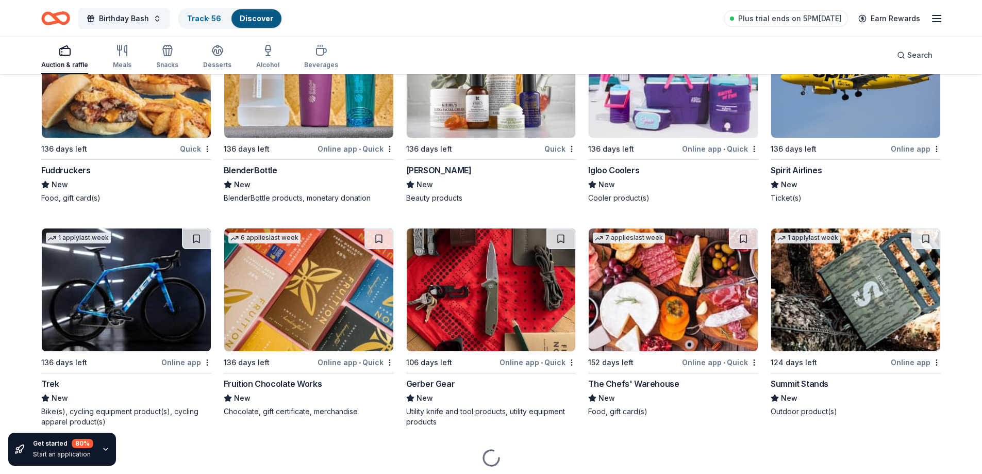
scroll to position [12036, 0]
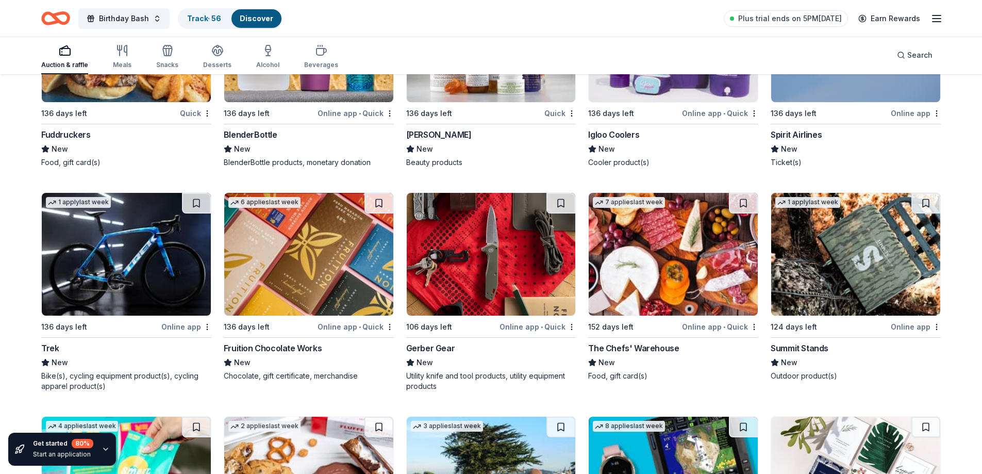
click at [197, 205] on button at bounding box center [196, 203] width 29 height 21
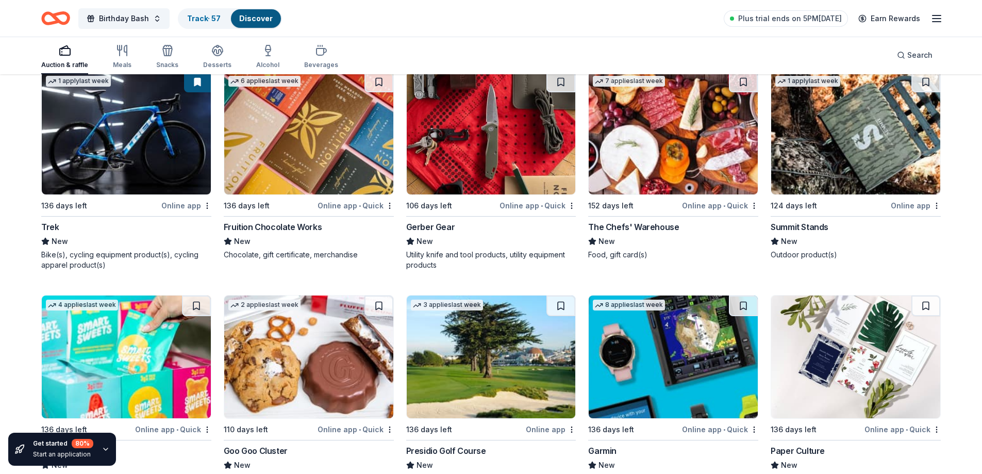
scroll to position [12191, 0]
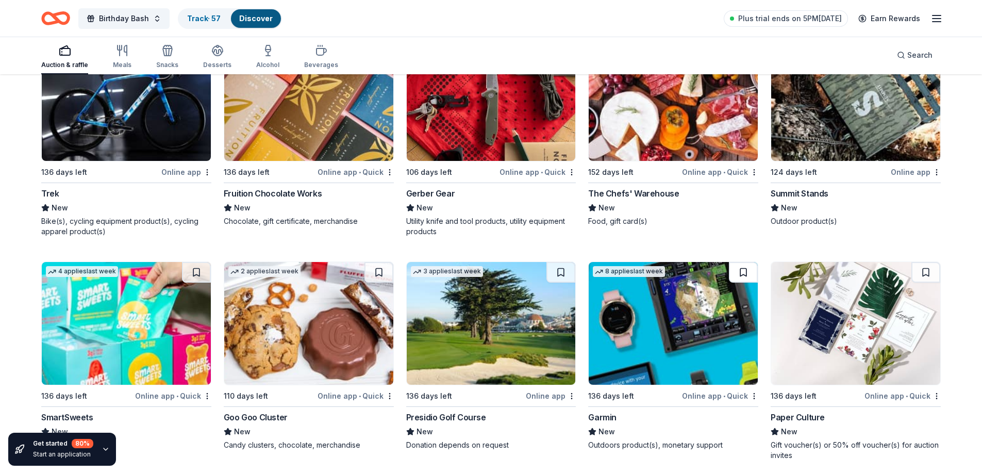
click at [743, 272] on button at bounding box center [743, 272] width 29 height 21
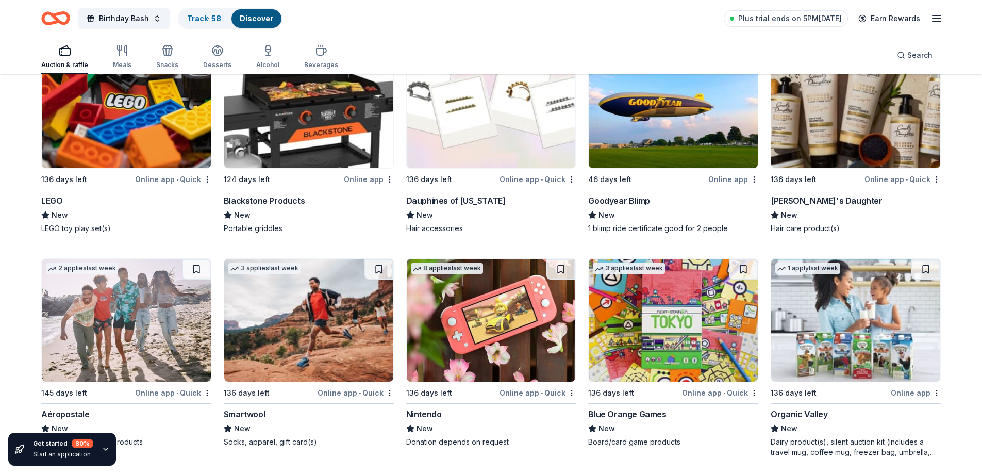
scroll to position [13103, 0]
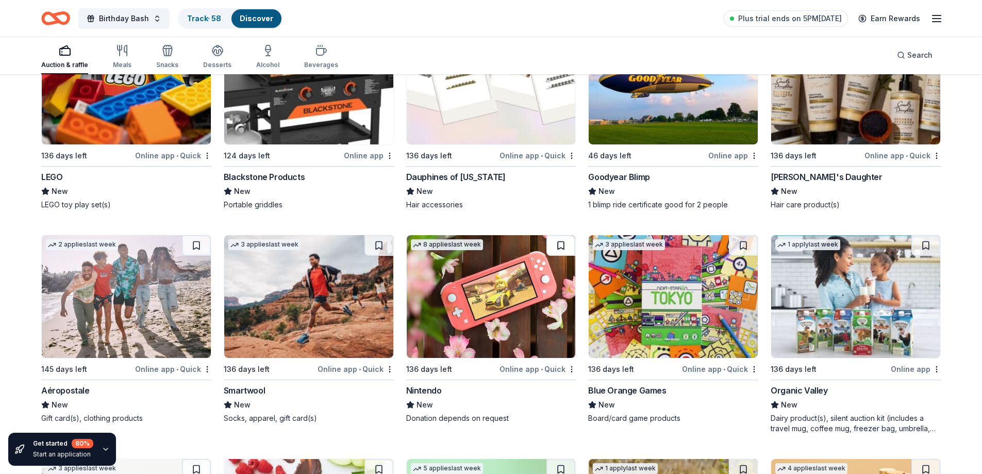
click at [560, 246] on button at bounding box center [561, 245] width 29 height 21
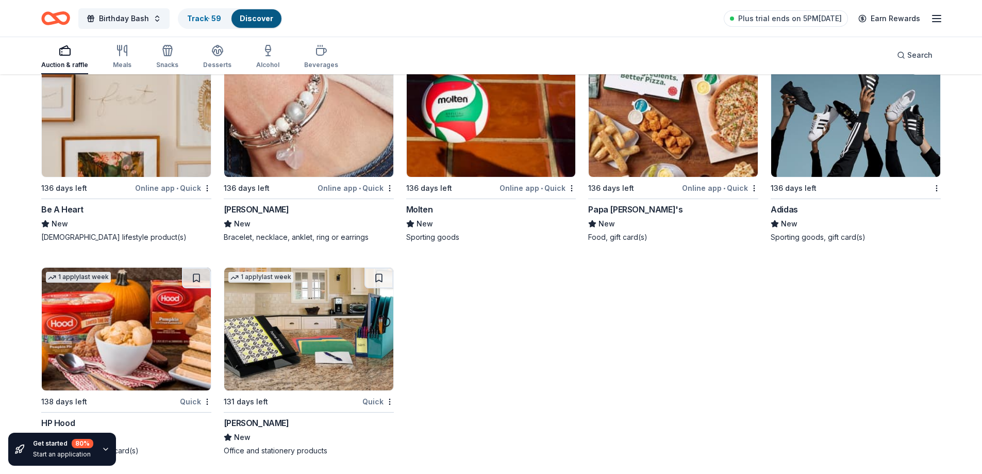
scroll to position [13723, 0]
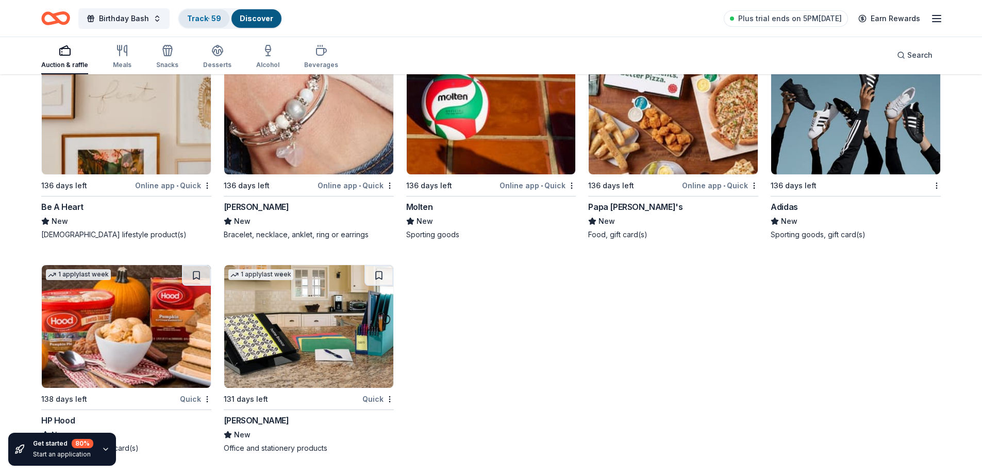
click at [196, 18] on link "Track · 59" at bounding box center [204, 18] width 34 height 9
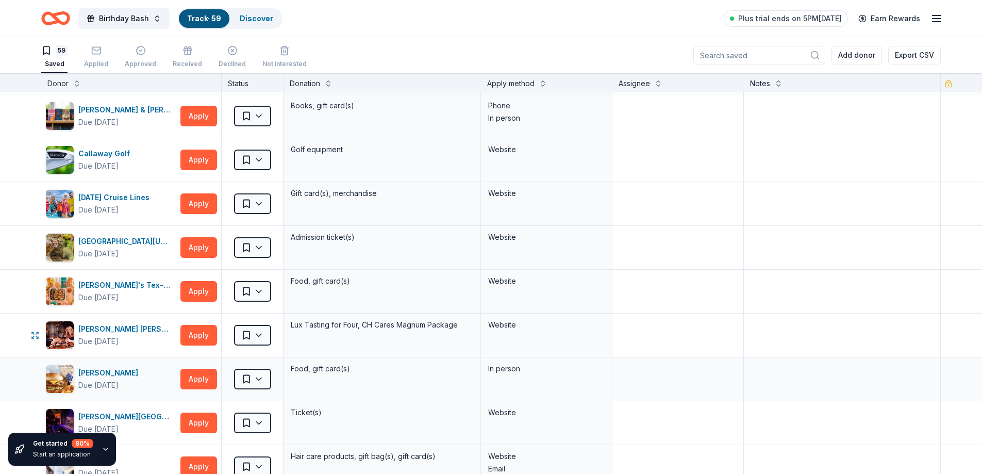
scroll to position [103, 0]
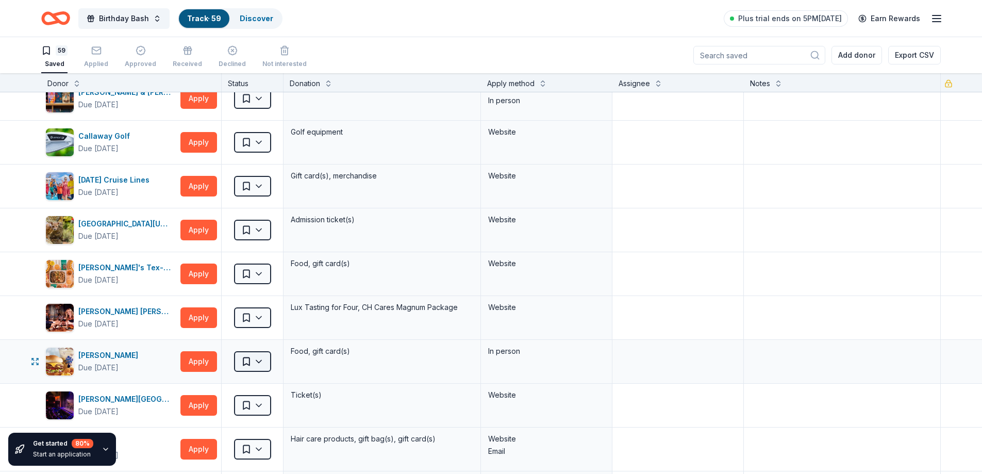
click at [263, 363] on html "Birthday Bash Track · 59 Discover Plus trial ends on 5PM[DATE] Earn Rewards 59 …" at bounding box center [491, 237] width 982 height 474
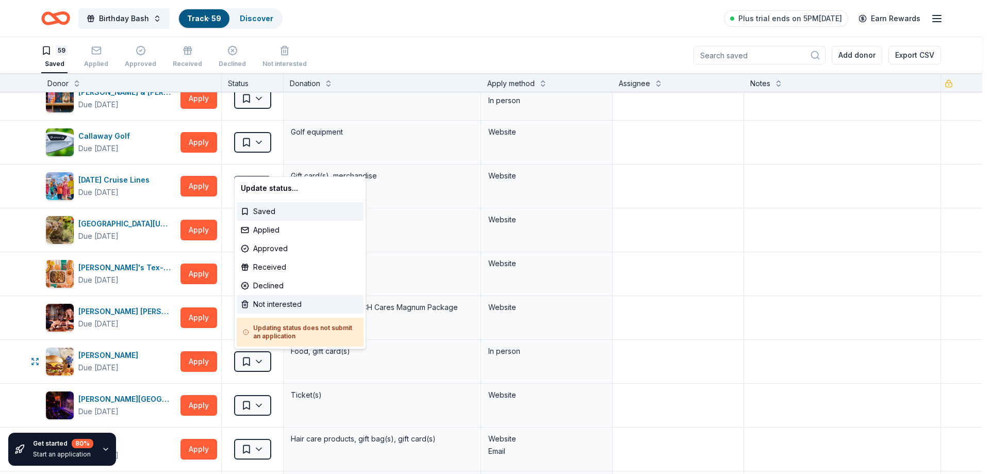
click at [262, 304] on div "Not interested" at bounding box center [300, 304] width 127 height 19
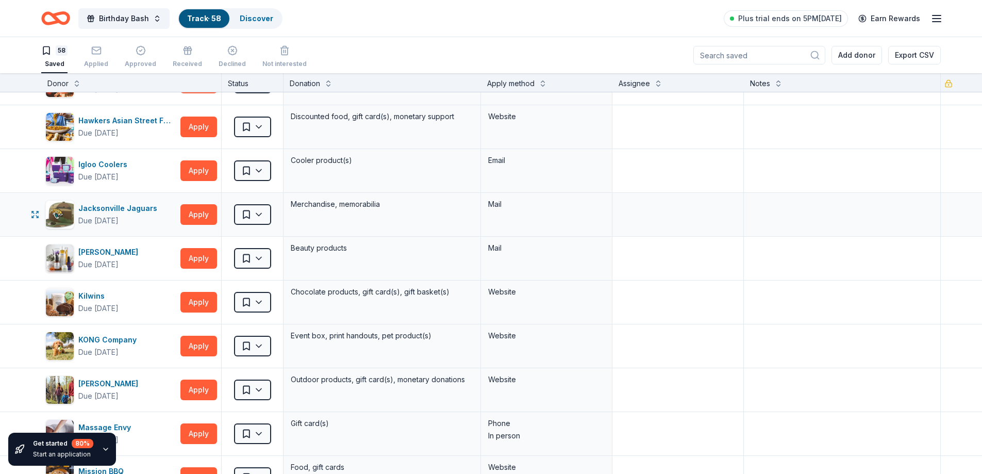
scroll to position [825, 0]
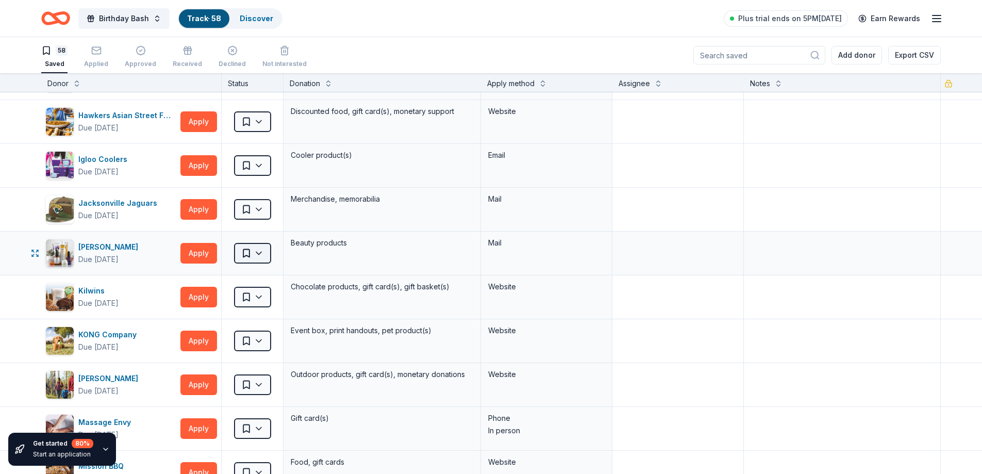
click at [260, 254] on html "Birthday Bash Track · 58 Discover Plus trial ends on 5PM[DATE] Earn Rewards 58 …" at bounding box center [491, 237] width 982 height 474
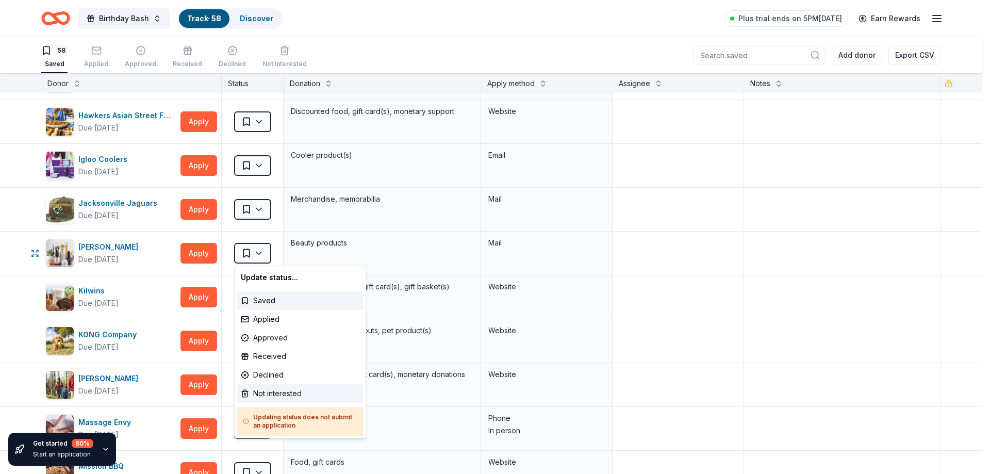
click at [273, 395] on div "Not interested" at bounding box center [300, 393] width 127 height 19
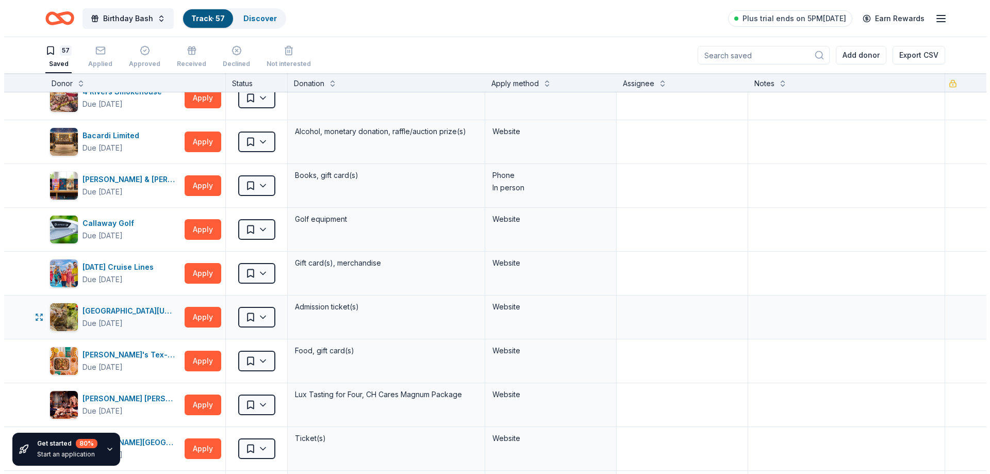
scroll to position [0, 0]
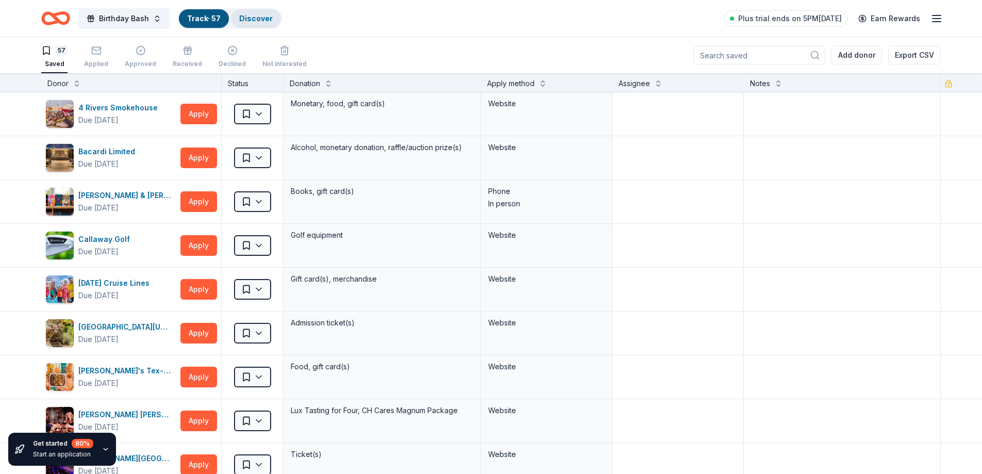
click at [252, 19] on link "Discover" at bounding box center [256, 18] width 34 height 9
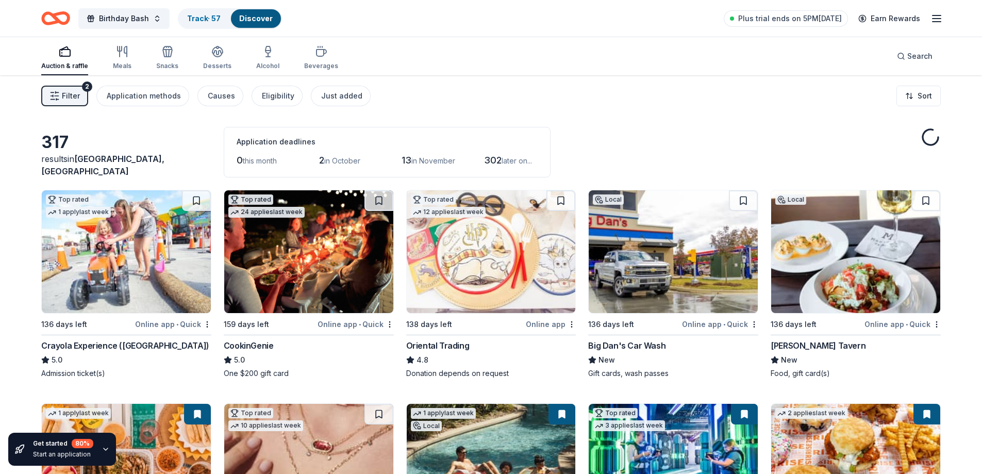
click at [61, 94] on button "Filter 2" at bounding box center [64, 96] width 47 height 21
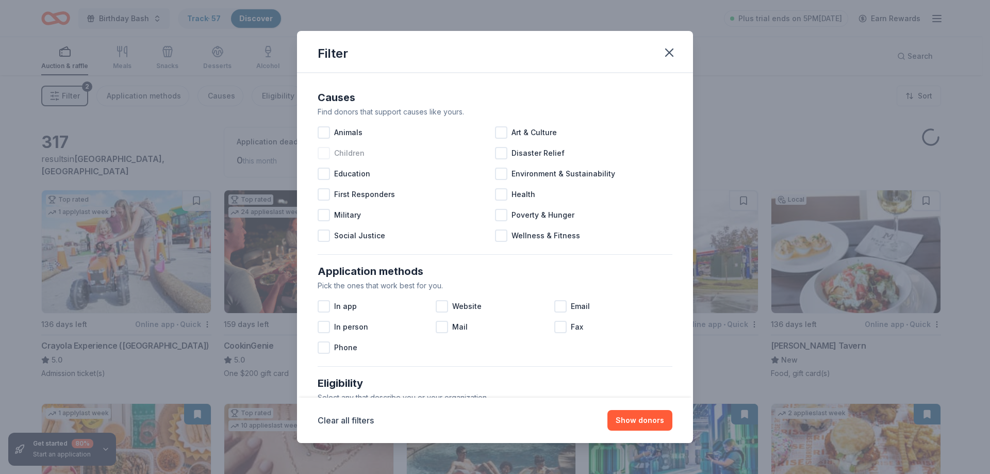
click at [326, 152] on div at bounding box center [324, 153] width 12 height 12
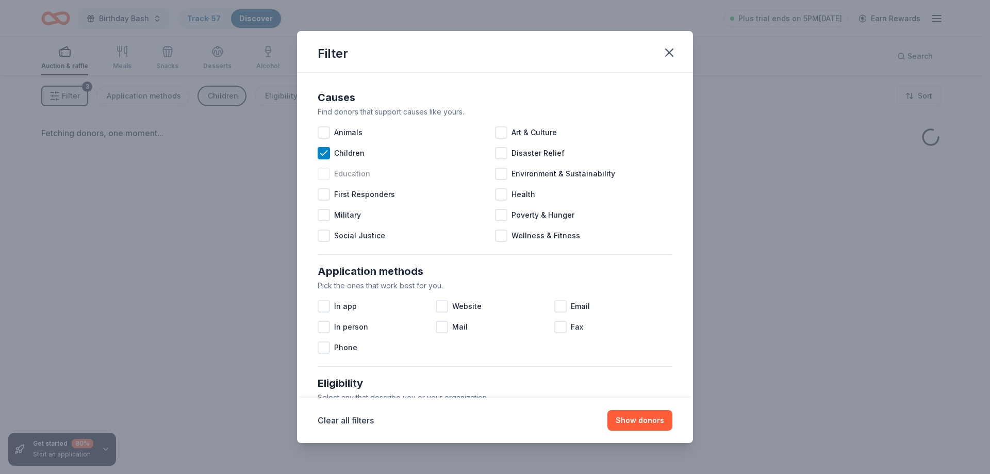
click at [323, 172] on div at bounding box center [324, 174] width 12 height 12
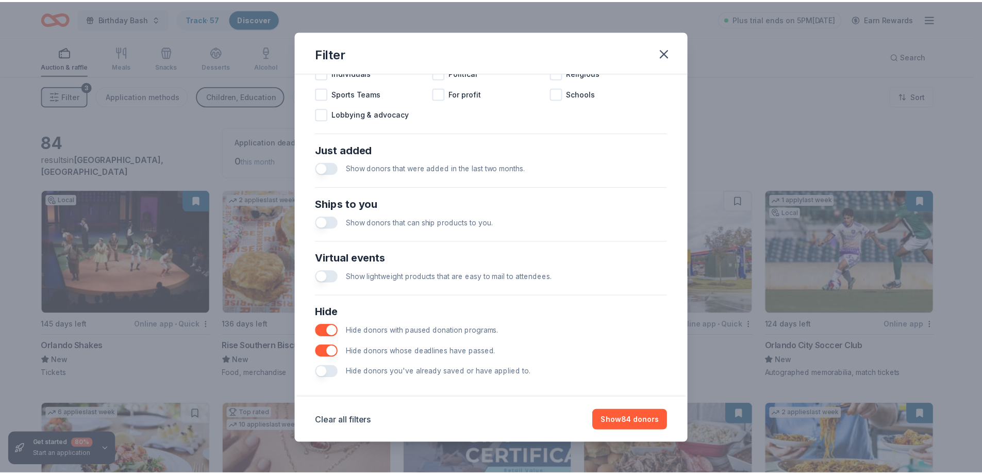
scroll to position [355, 0]
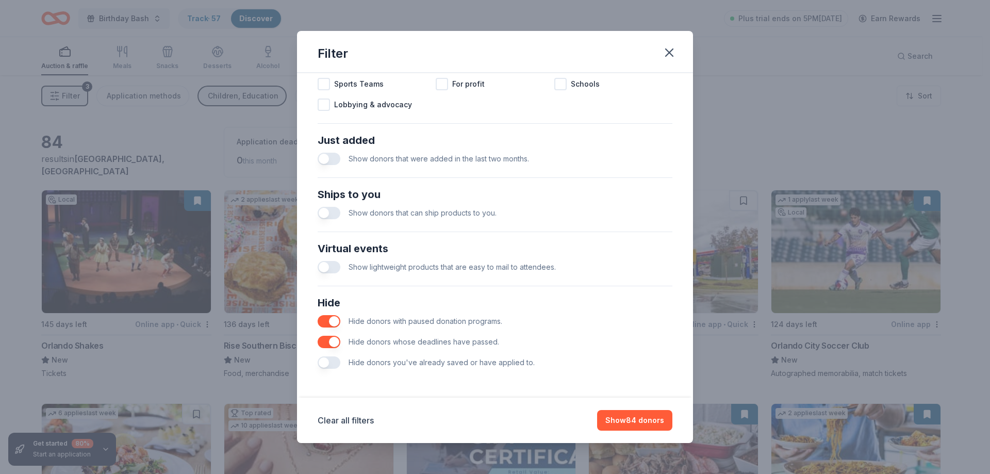
click at [325, 366] on button "button" at bounding box center [329, 362] width 23 height 12
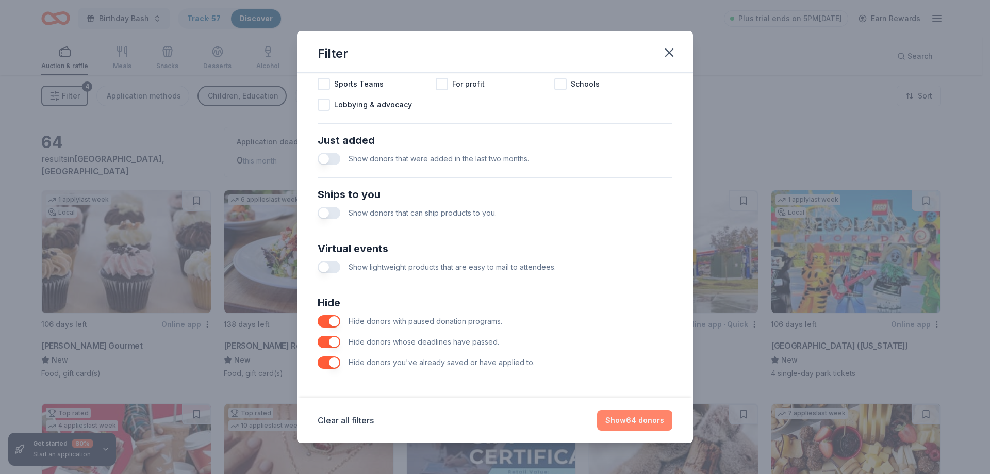
click at [637, 423] on button "Show 64 donors" at bounding box center [634, 420] width 75 height 21
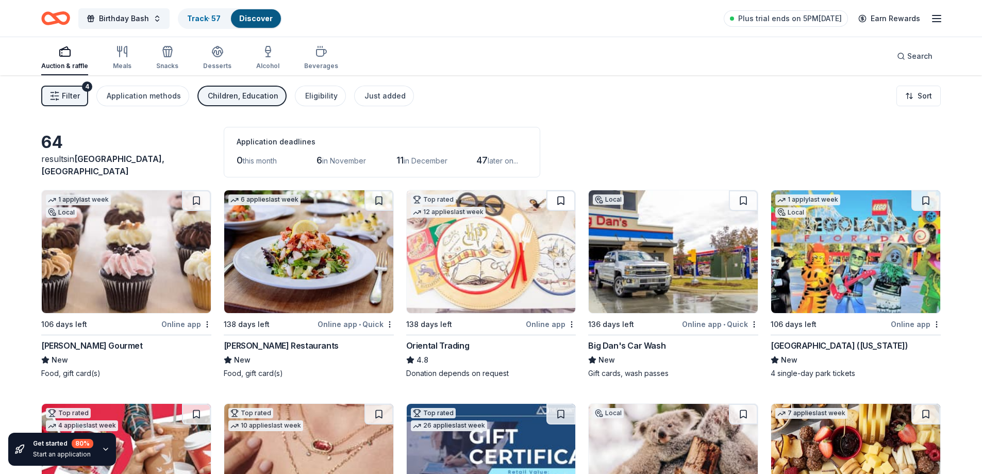
click at [560, 200] on button at bounding box center [561, 200] width 29 height 21
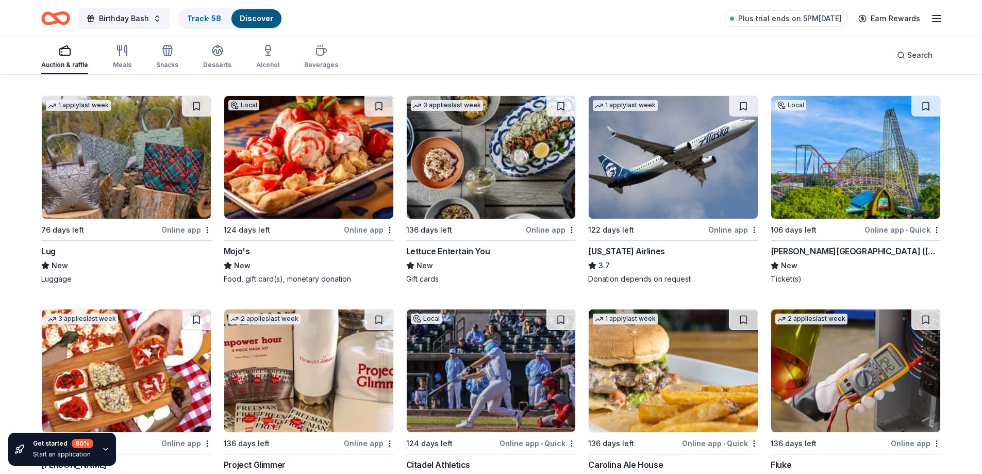
scroll to position [1164, 0]
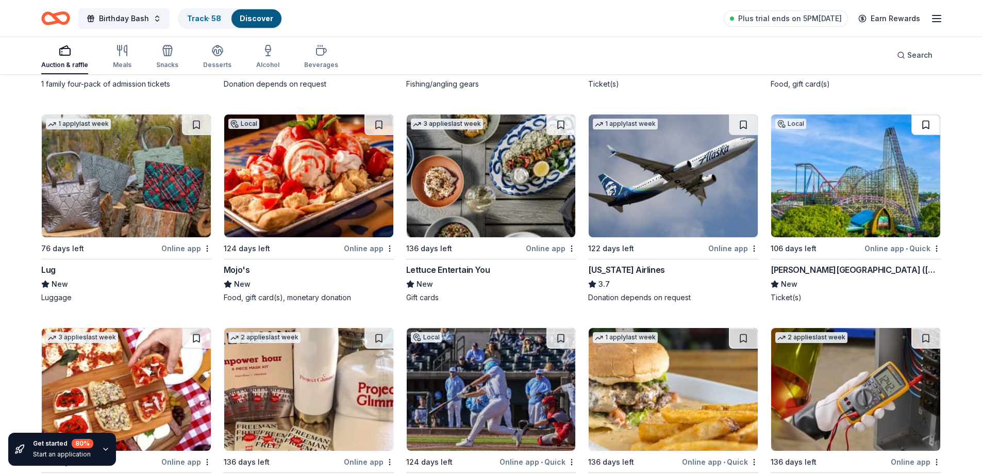
click at [925, 126] on button at bounding box center [926, 124] width 29 height 21
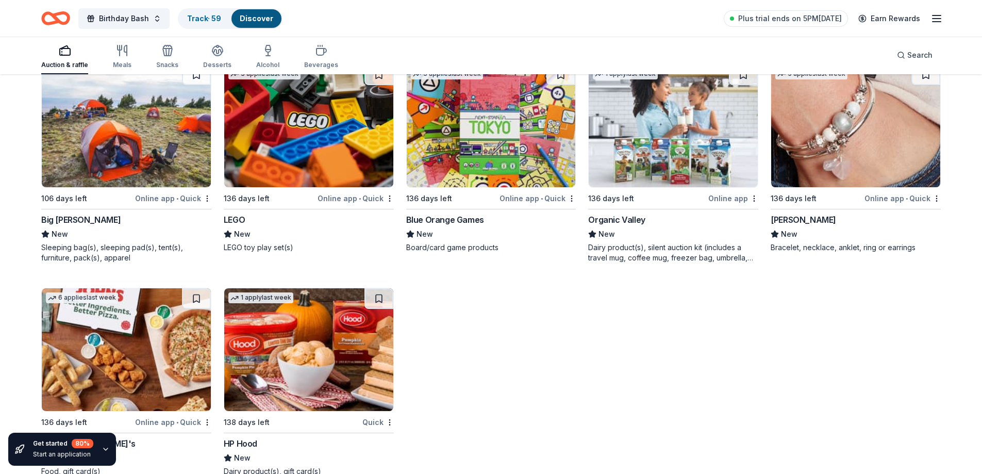
scroll to position [2559, 0]
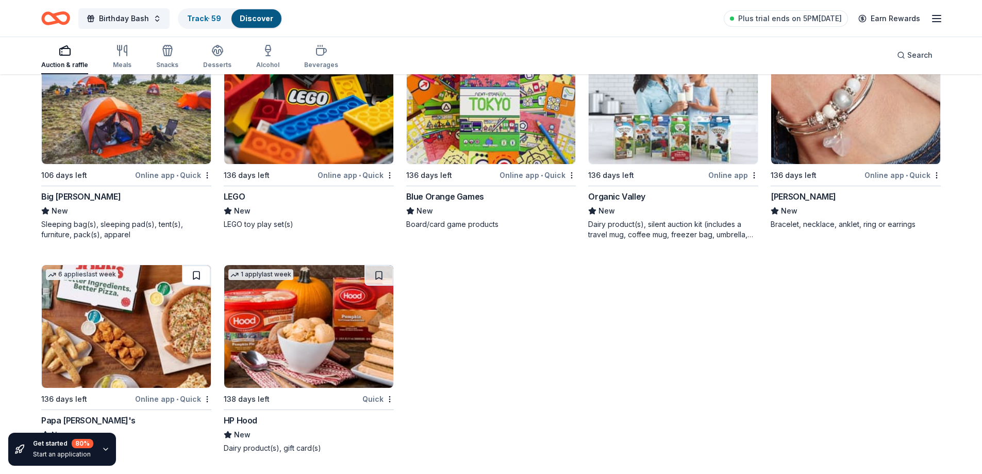
click at [194, 276] on button at bounding box center [196, 275] width 29 height 21
click at [198, 18] on link "Track · 60" at bounding box center [204, 18] width 35 height 9
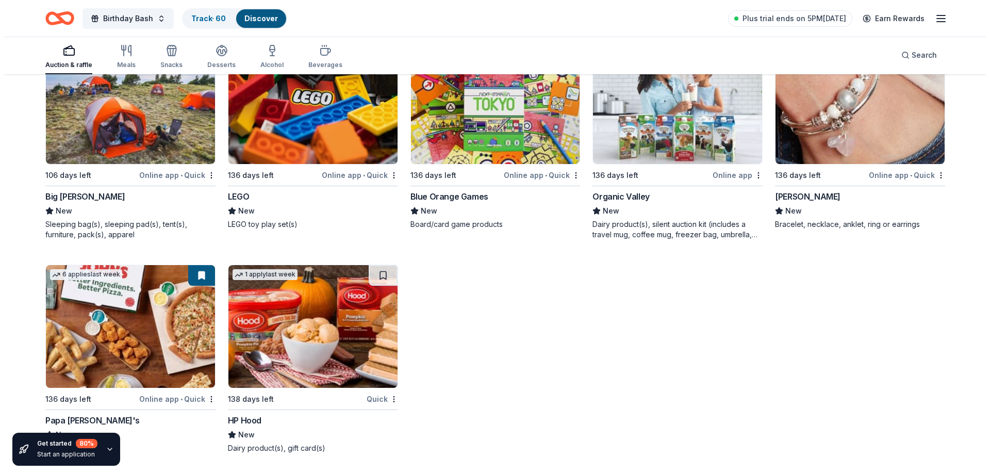
scroll to position [1, 0]
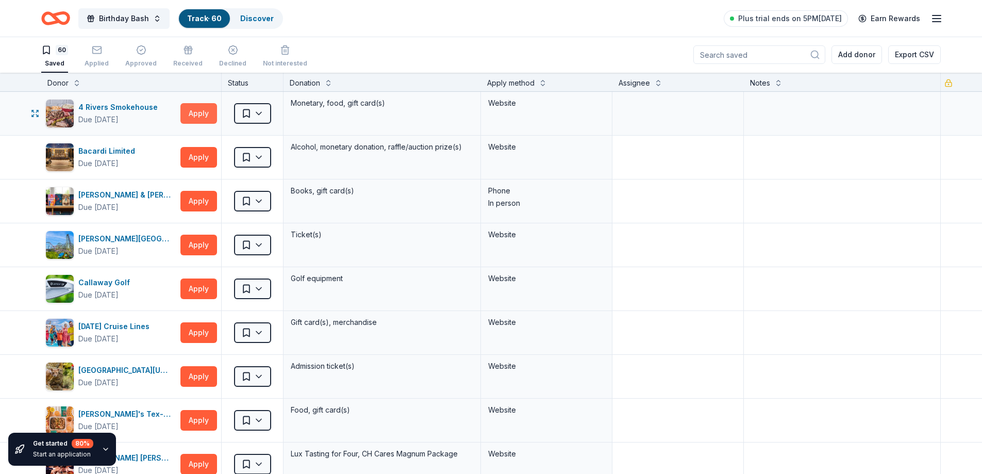
click at [195, 112] on button "Apply" at bounding box center [198, 113] width 37 height 21
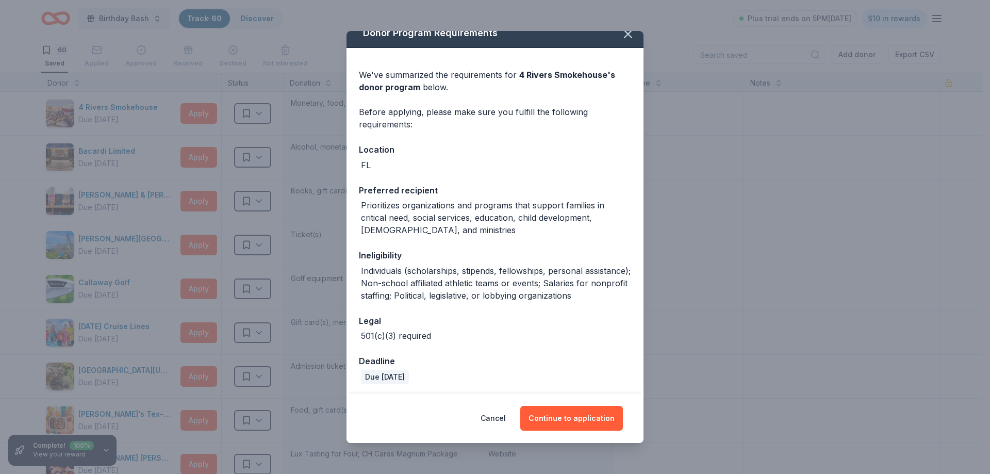
scroll to position [15, 0]
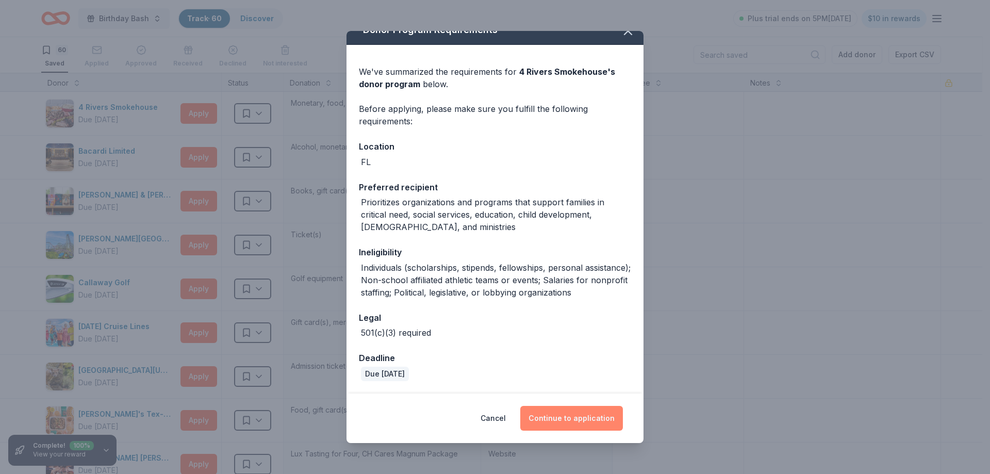
click at [574, 419] on button "Continue to application" at bounding box center [571, 418] width 103 height 25
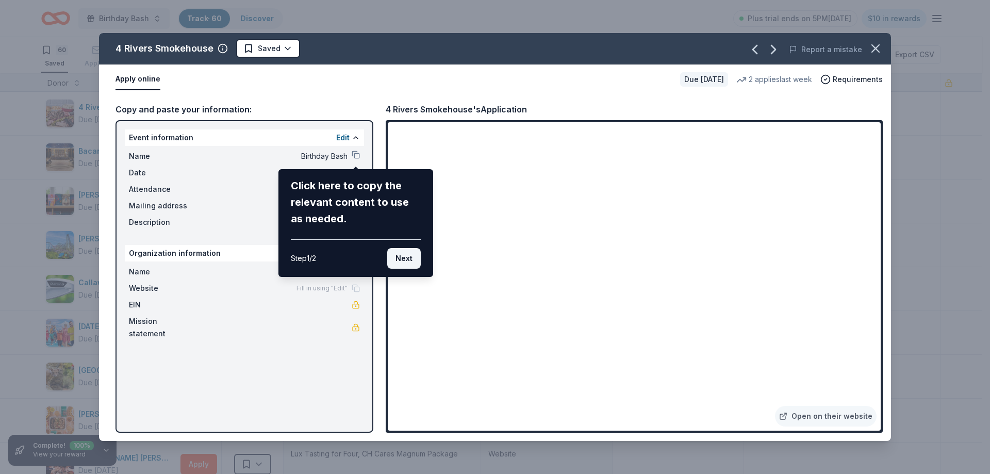
click at [404, 258] on button "Next" at bounding box center [404, 258] width 34 height 21
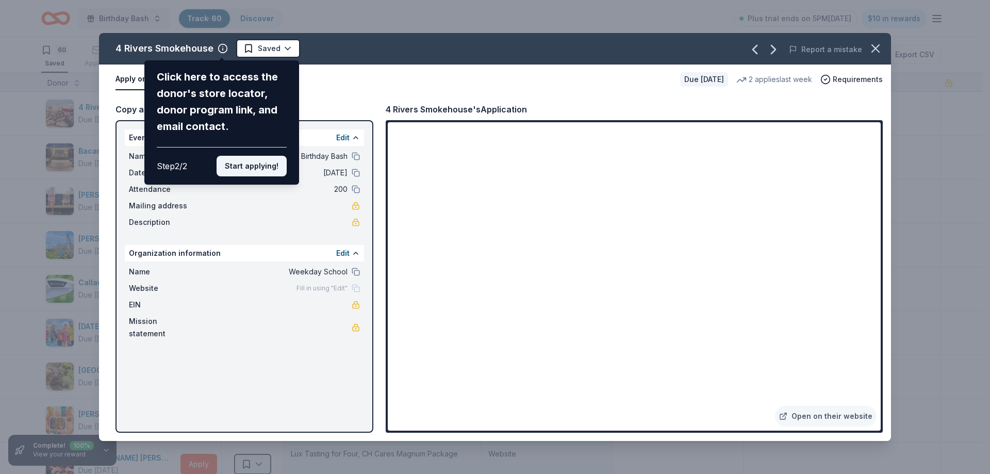
click at [247, 169] on button "Start applying!" at bounding box center [252, 166] width 70 height 21
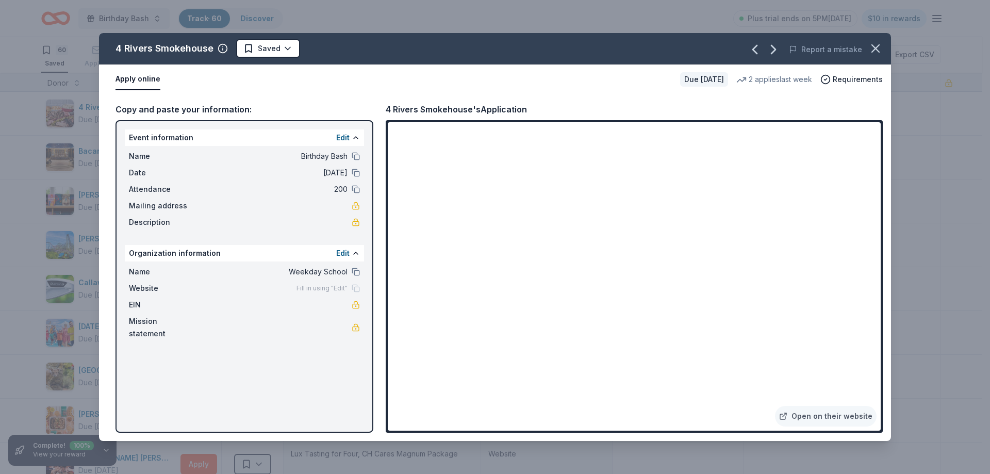
drag, startPoint x: 879, startPoint y: 164, endPoint x: 878, endPoint y: 190, distance: 25.8
click at [878, 188] on div "4 Rivers Smokehouse Saved Report a mistake Apply online Due [DATE] 2 applies la…" at bounding box center [495, 237] width 792 height 408
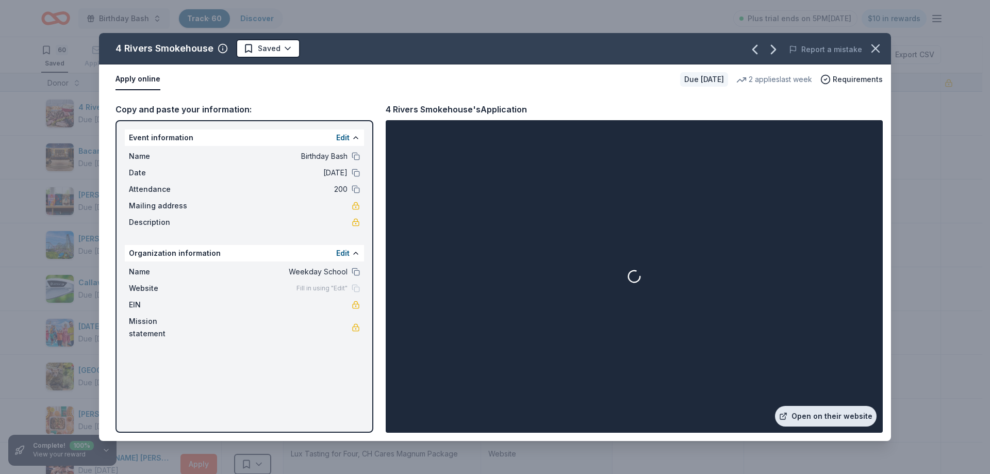
click at [818, 420] on link "Open on their website" at bounding box center [826, 416] width 102 height 21
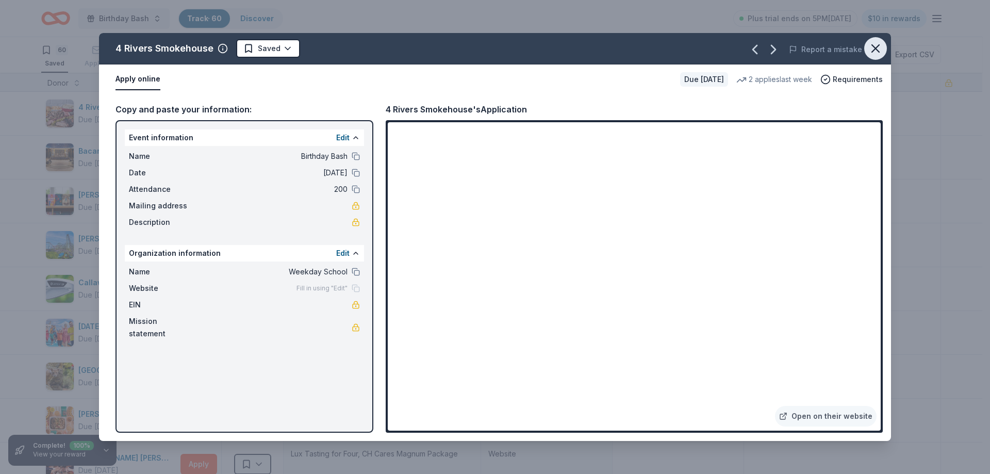
click at [872, 50] on icon "button" at bounding box center [875, 48] width 14 height 14
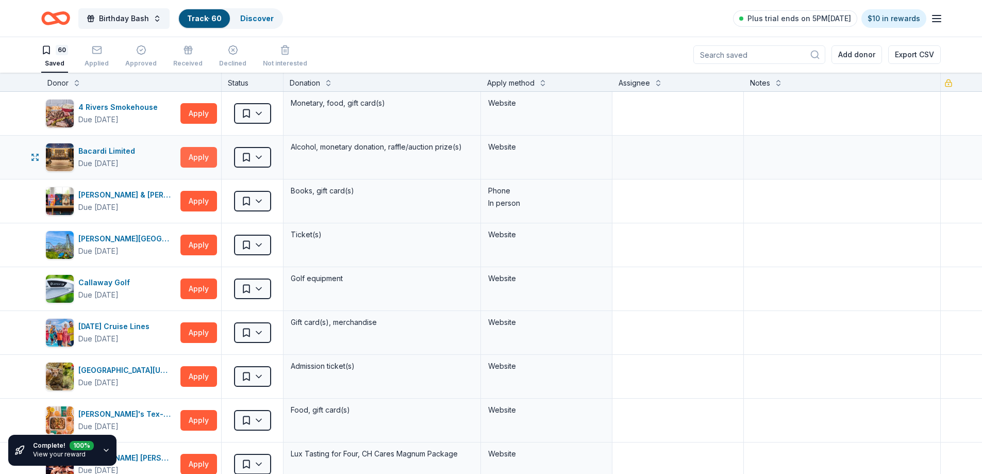
click at [194, 159] on button "Apply" at bounding box center [198, 157] width 37 height 21
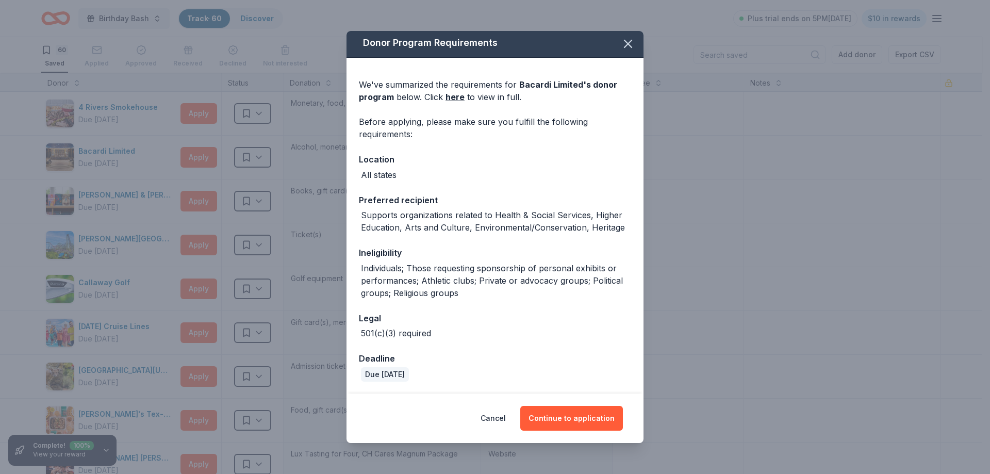
scroll to position [3, 0]
click at [563, 418] on button "Continue to application" at bounding box center [571, 418] width 103 height 25
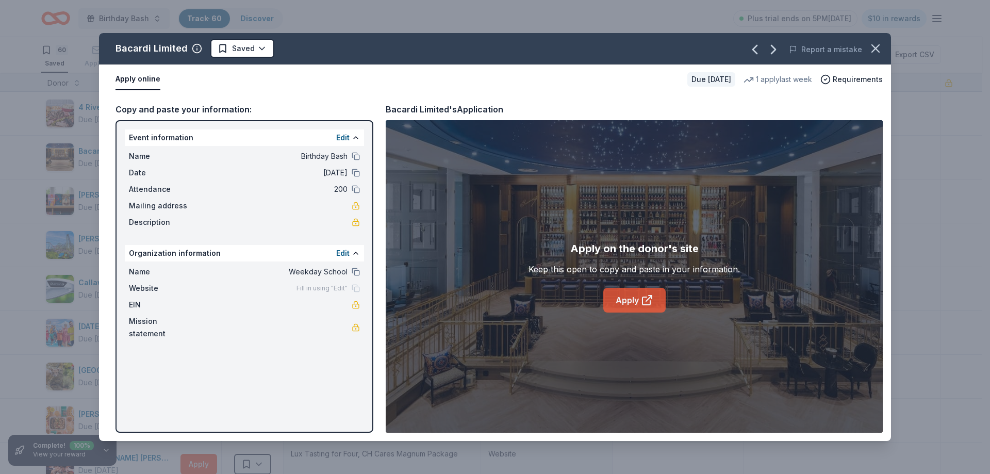
click at [631, 300] on link "Apply" at bounding box center [634, 300] width 62 height 25
click at [254, 54] on html "Birthday Bash Track · 60 Discover Plus trial ends on 5PM[DATE] $10 in rewards 6…" at bounding box center [495, 236] width 990 height 474
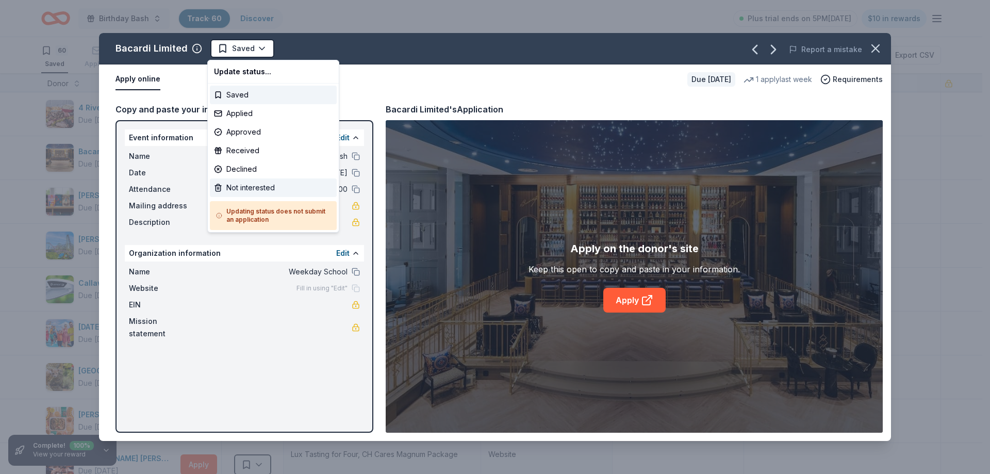
click at [239, 190] on div "Not interested" at bounding box center [273, 187] width 127 height 19
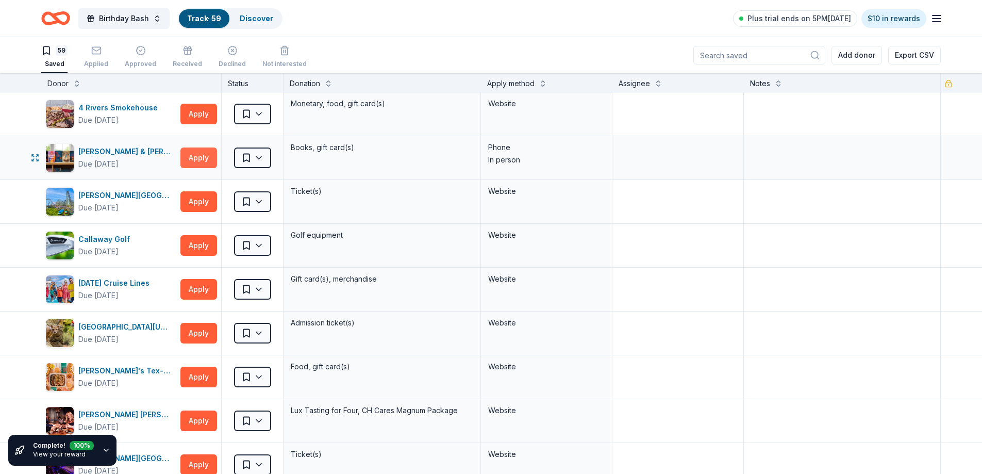
click at [198, 163] on button "Apply" at bounding box center [198, 157] width 37 height 21
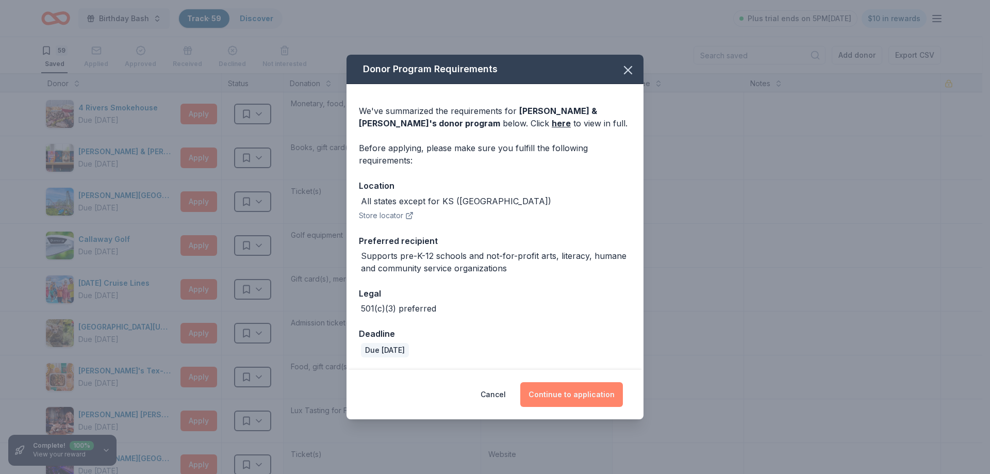
click at [575, 394] on button "Continue to application" at bounding box center [571, 394] width 103 height 25
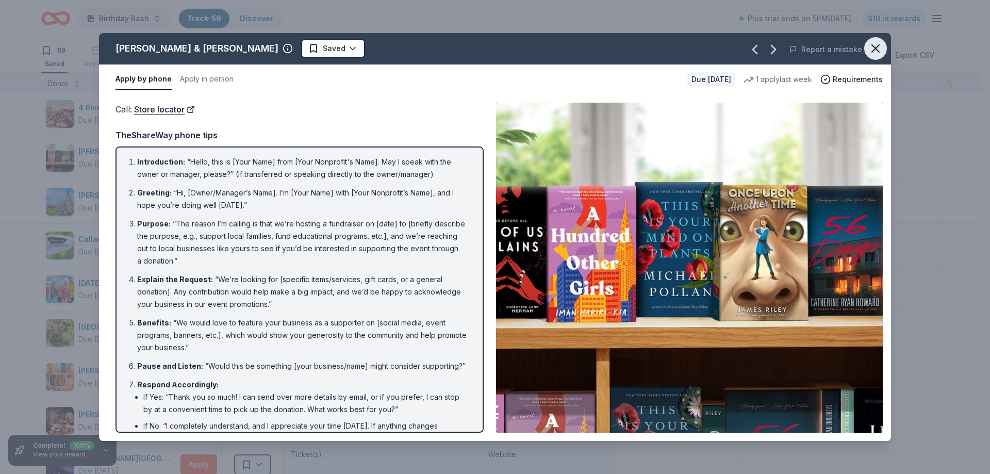
click at [872, 52] on icon "button" at bounding box center [875, 48] width 7 height 7
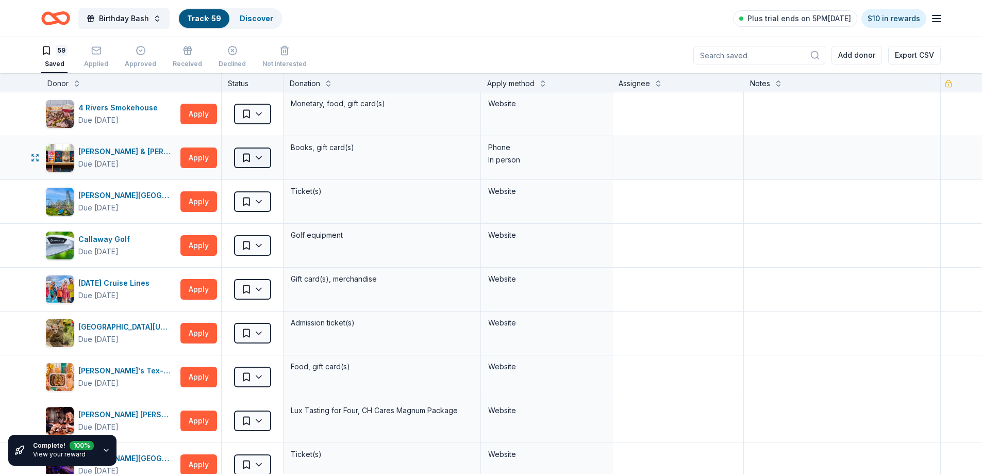
click at [262, 157] on html "Birthday Bash Track · 59 Discover Plus trial ends on 5PM[DATE] $10 in rewards 5…" at bounding box center [491, 237] width 982 height 474
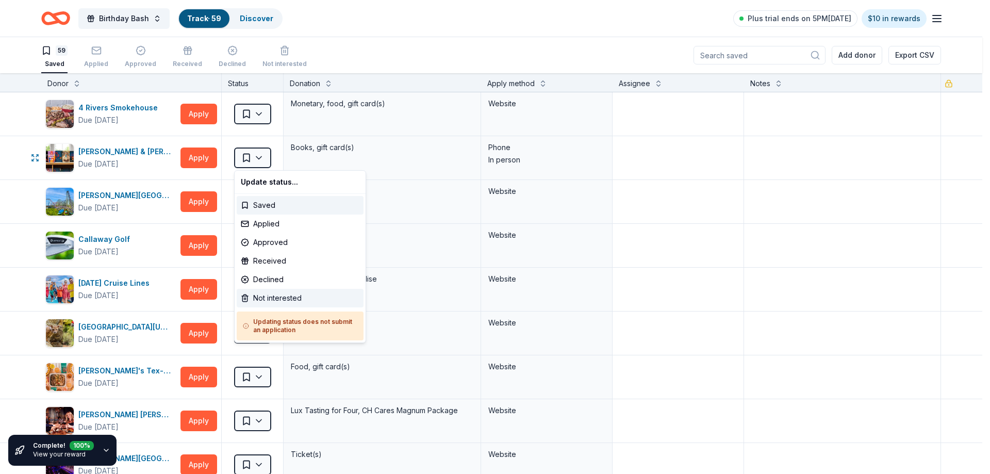
click at [280, 298] on div "Not interested" at bounding box center [300, 298] width 127 height 19
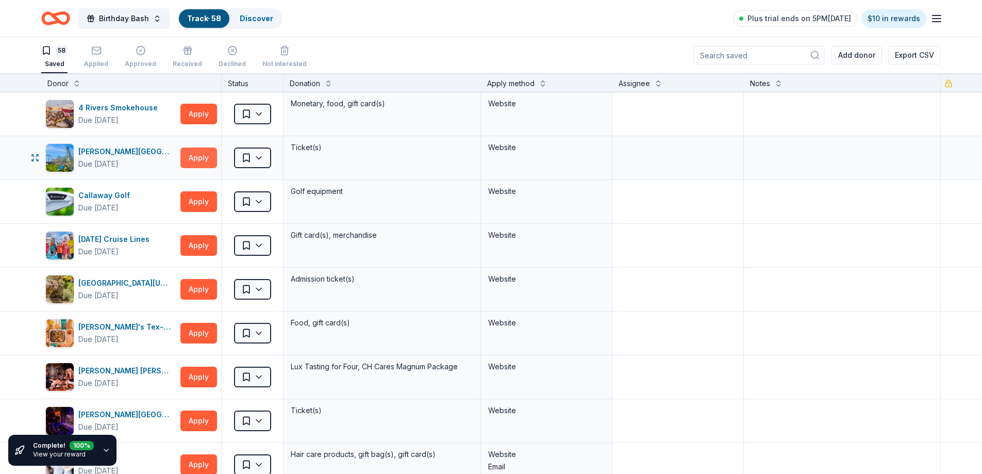
click at [197, 159] on button "Apply" at bounding box center [198, 157] width 37 height 21
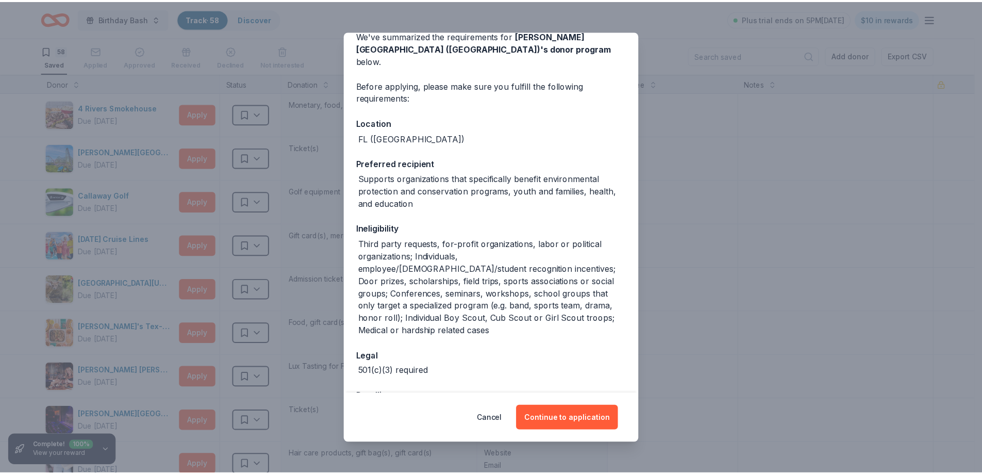
scroll to position [65, 0]
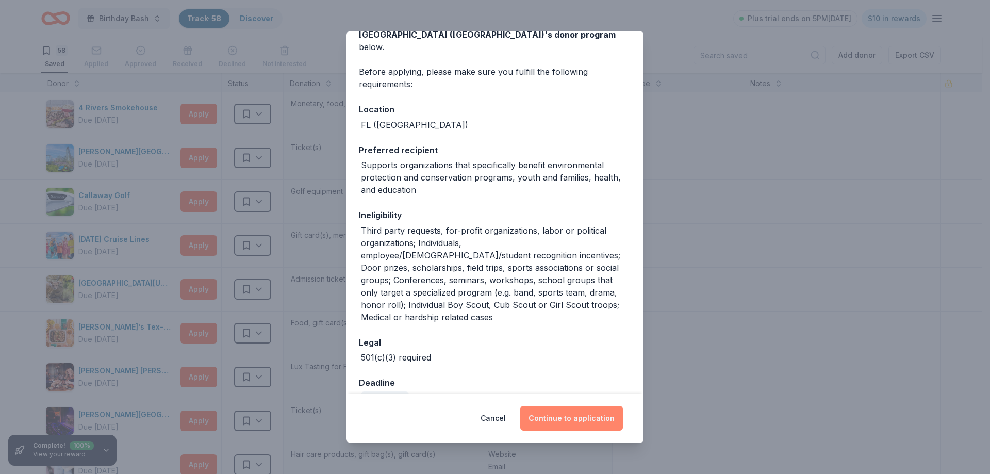
click at [577, 414] on button "Continue to application" at bounding box center [571, 418] width 103 height 25
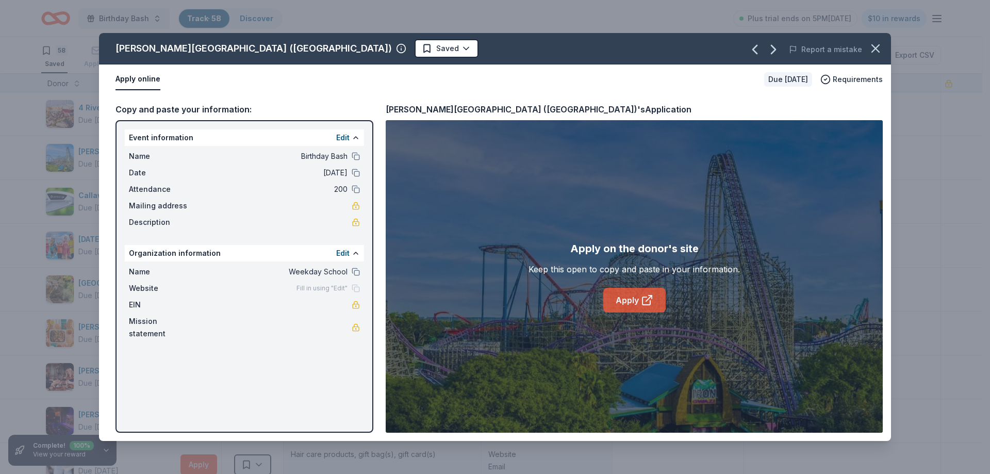
click at [622, 298] on link "Apply" at bounding box center [634, 300] width 62 height 25
click at [876, 53] on icon "button" at bounding box center [875, 48] width 14 height 14
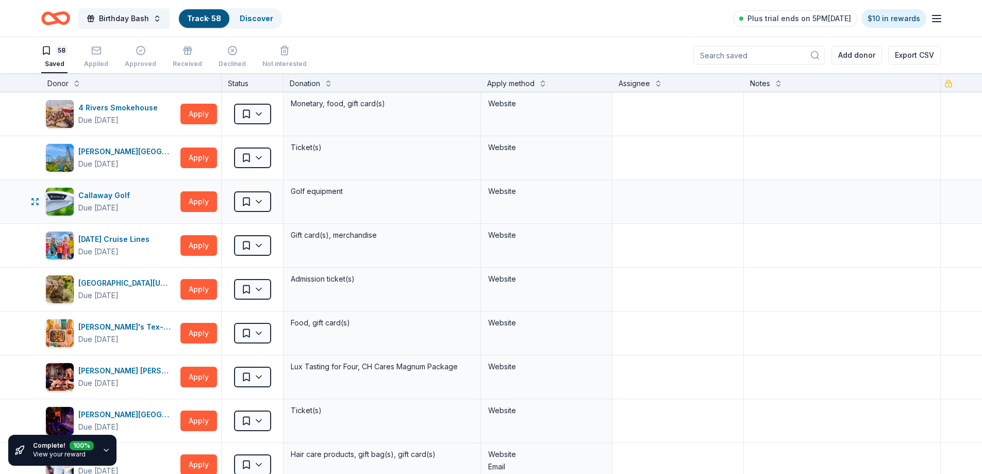
scroll to position [52, 0]
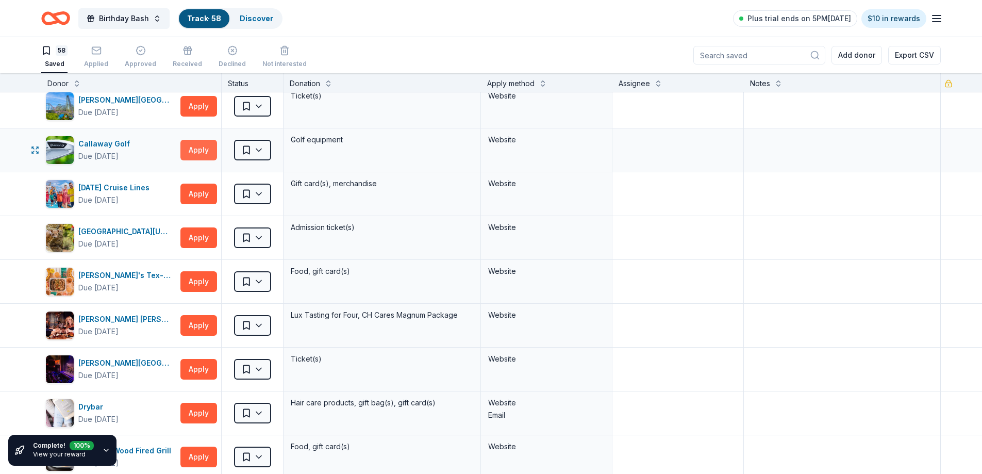
click at [202, 148] on button "Apply" at bounding box center [198, 150] width 37 height 21
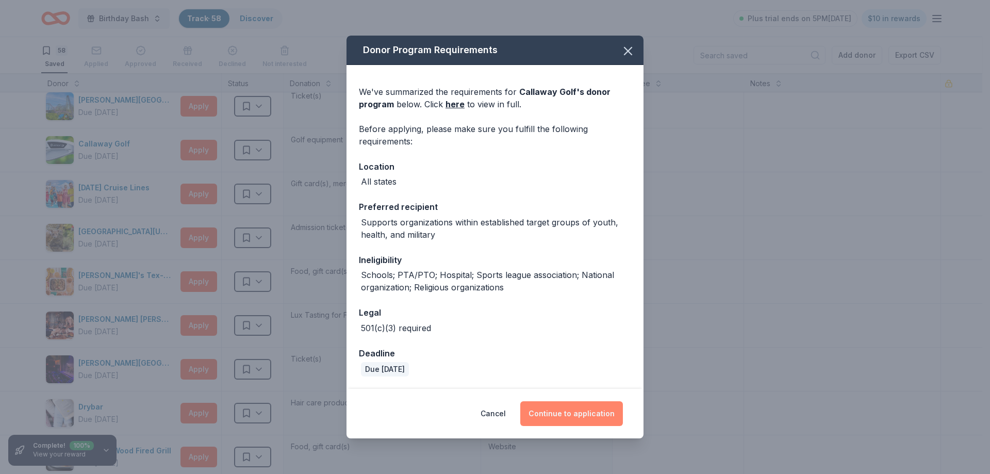
click at [575, 415] on button "Continue to application" at bounding box center [571, 413] width 103 height 25
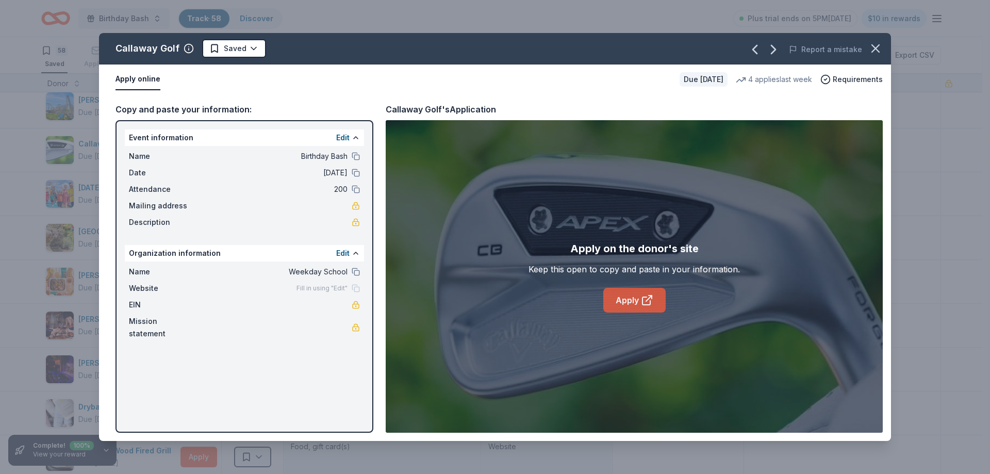
click at [627, 301] on link "Apply" at bounding box center [634, 300] width 62 height 25
click at [875, 44] on icon "button" at bounding box center [875, 48] width 14 height 14
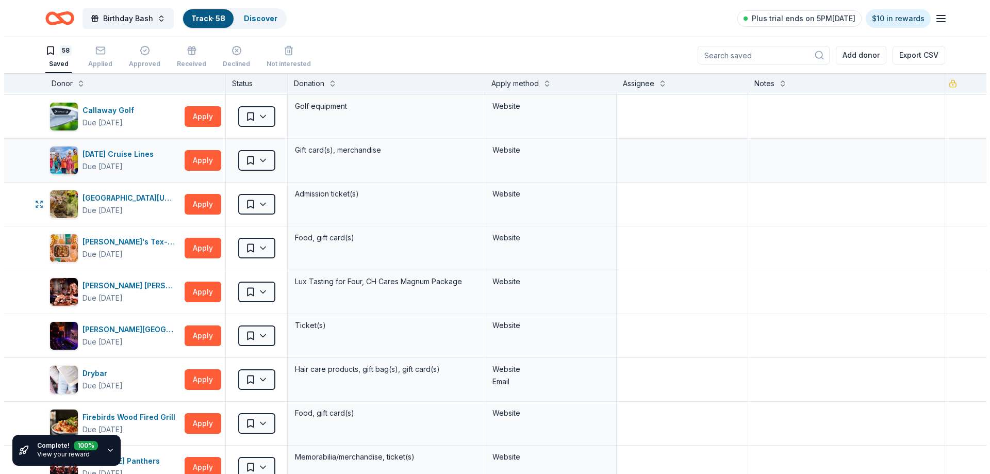
scroll to position [103, 0]
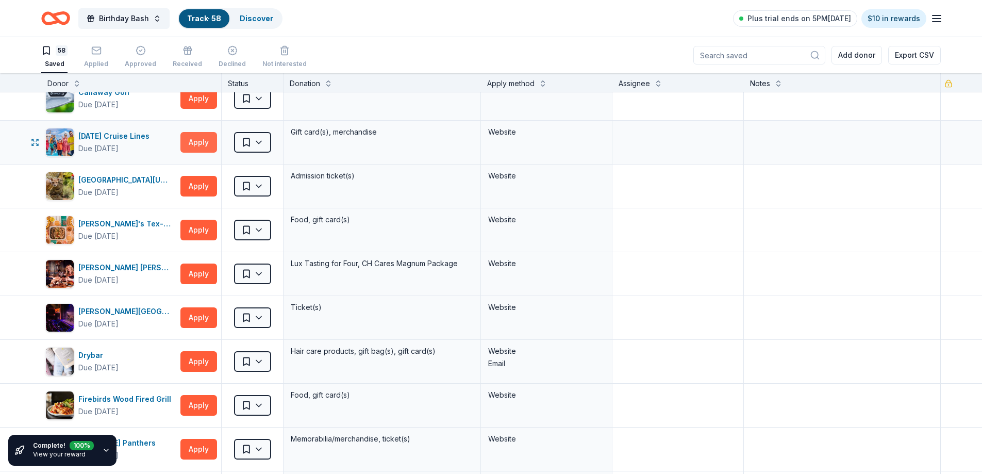
click at [202, 139] on button "Apply" at bounding box center [198, 142] width 37 height 21
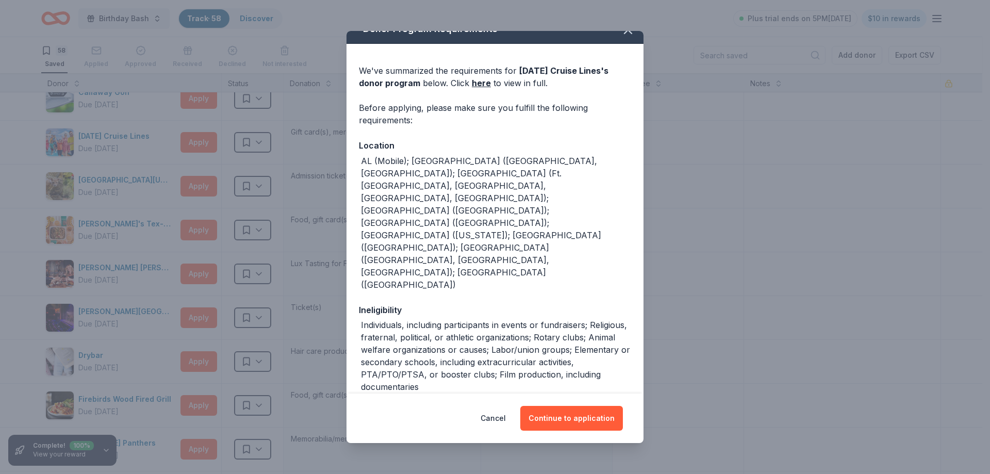
scroll to position [25, 0]
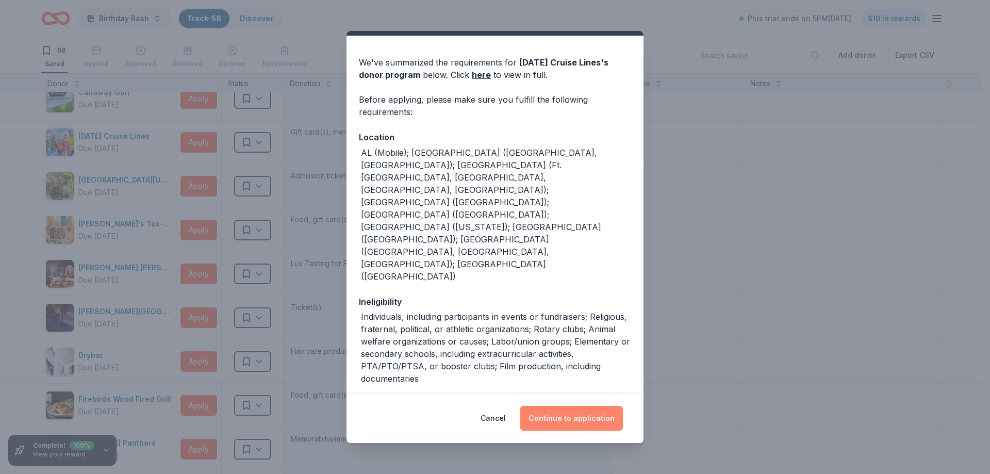
click at [568, 418] on button "Continue to application" at bounding box center [571, 418] width 103 height 25
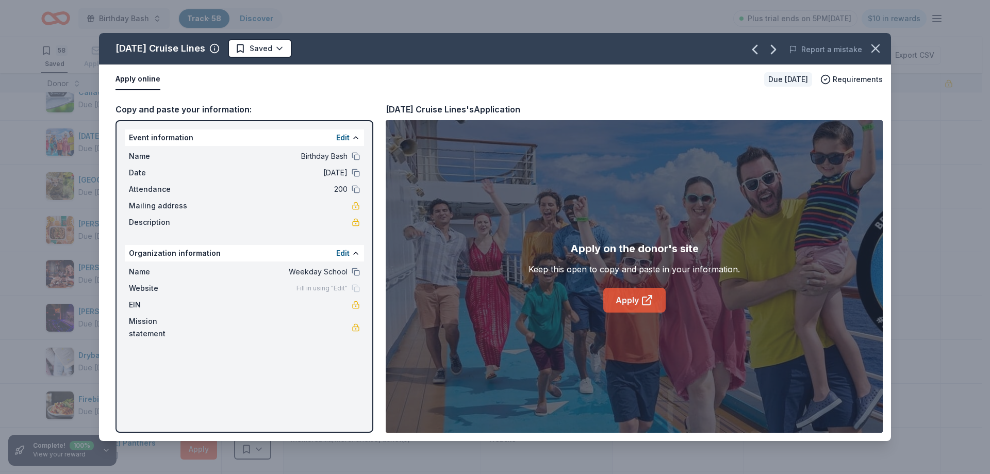
click at [627, 303] on link "Apply" at bounding box center [634, 300] width 62 height 25
click at [276, 51] on html "Birthday Bash Track · 58 Discover Plus trial ends on 5PM[DATE] $10 in rewards 5…" at bounding box center [495, 237] width 990 height 474
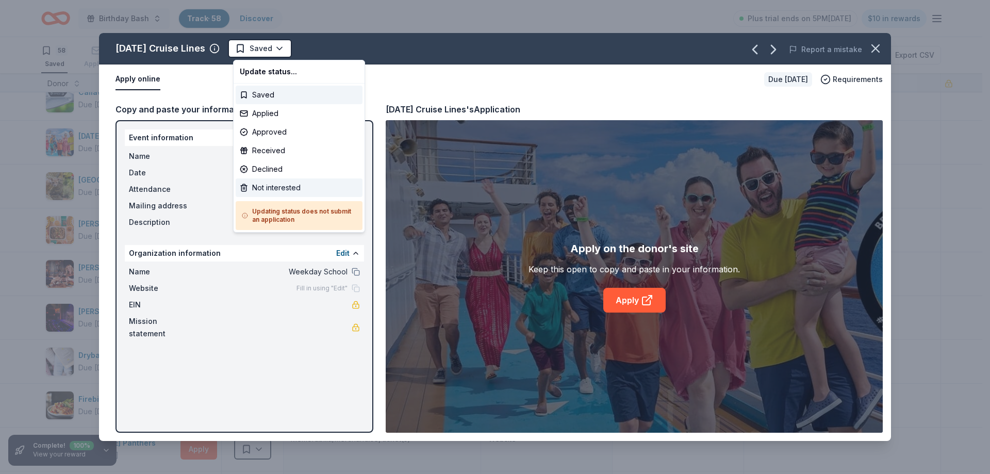
click at [274, 187] on div "Not interested" at bounding box center [299, 187] width 127 height 19
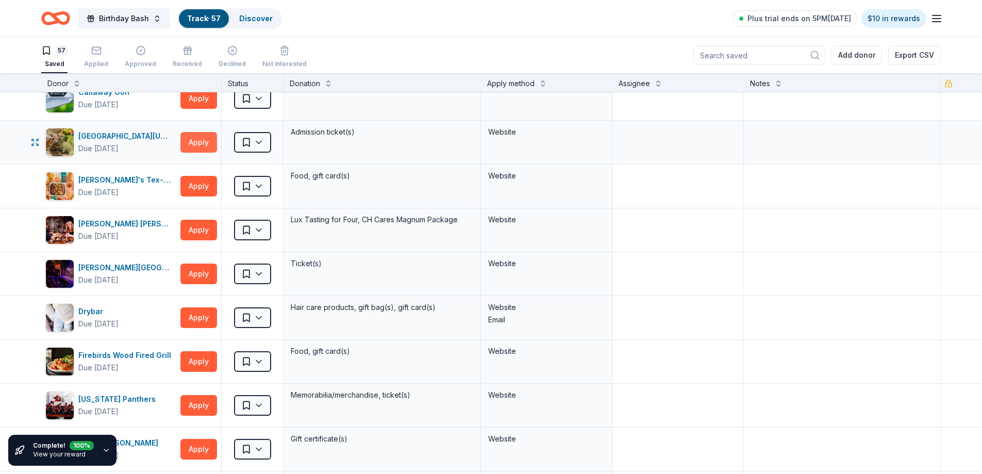
click at [196, 145] on button "Apply" at bounding box center [198, 142] width 37 height 21
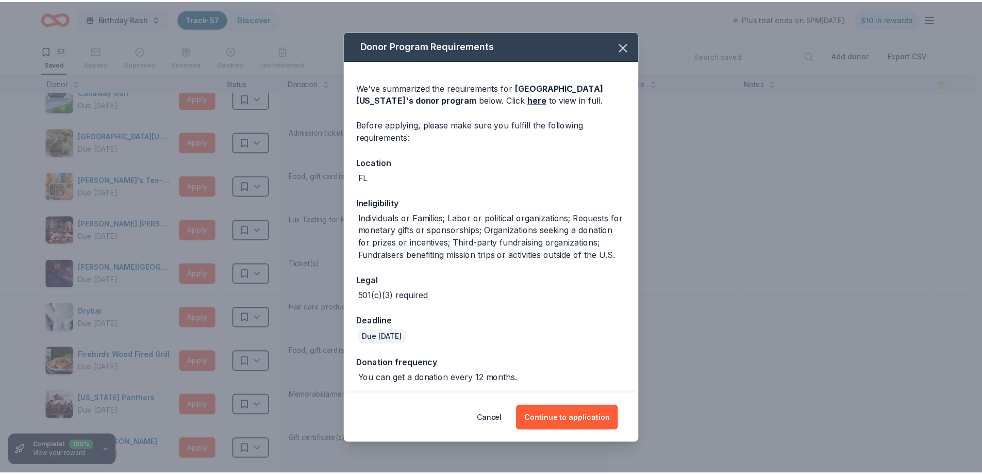
scroll to position [28, 0]
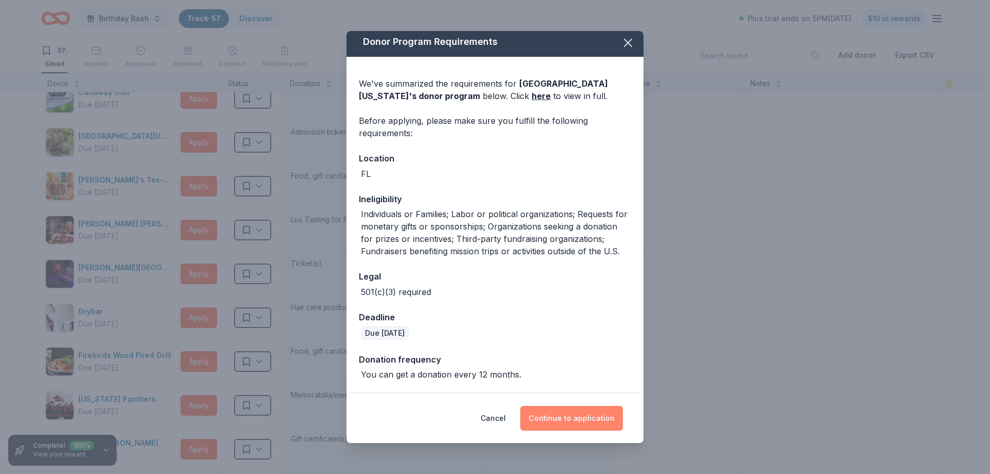
click at [565, 418] on button "Continue to application" at bounding box center [571, 418] width 103 height 25
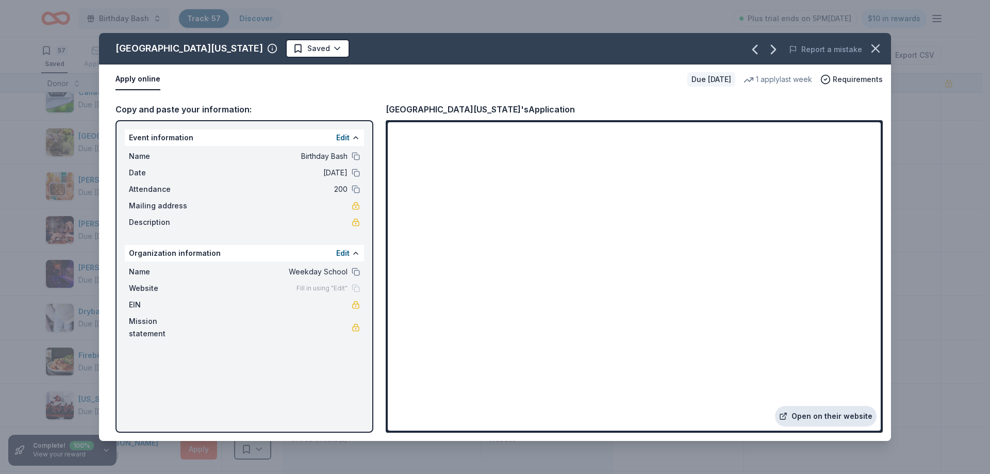
click at [818, 420] on link "Open on their website" at bounding box center [826, 416] width 102 height 21
drag, startPoint x: 114, startPoint y: 48, endPoint x: 239, endPoint y: 47, distance: 124.8
click at [221, 53] on div "[GEOGRAPHIC_DATA][US_STATE] Saved" at bounding box center [336, 48] width 475 height 19
click at [878, 44] on icon "button" at bounding box center [875, 48] width 14 height 14
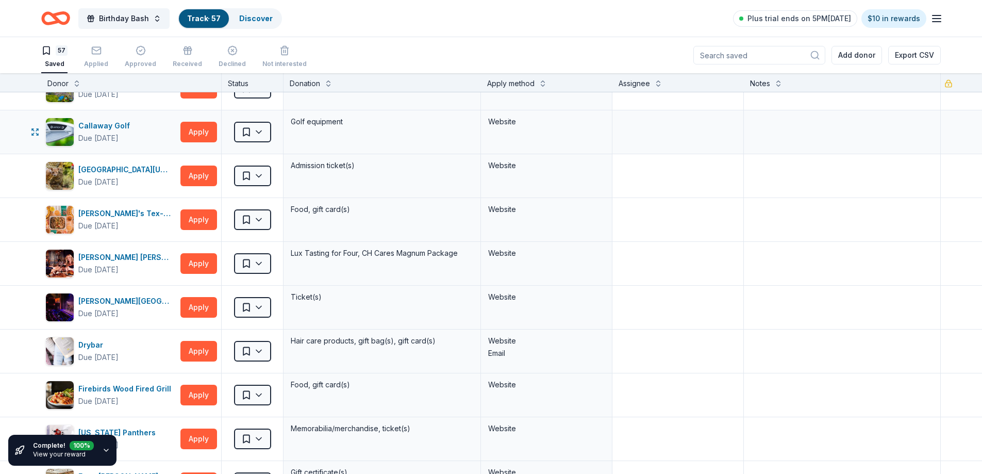
scroll to position [0, 0]
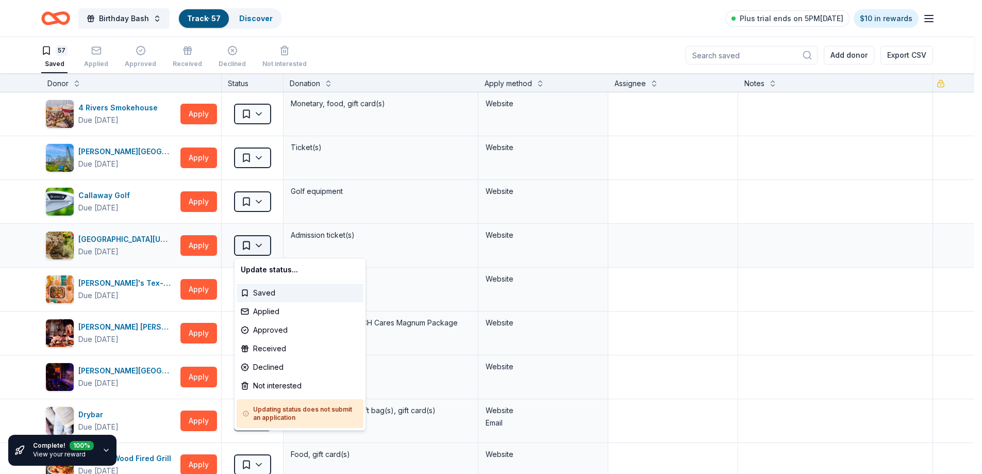
click at [262, 243] on html "Birthday Bash Track · 57 Discover Plus trial ends on 5PM[DATE] $10 in rewards 5…" at bounding box center [491, 237] width 982 height 474
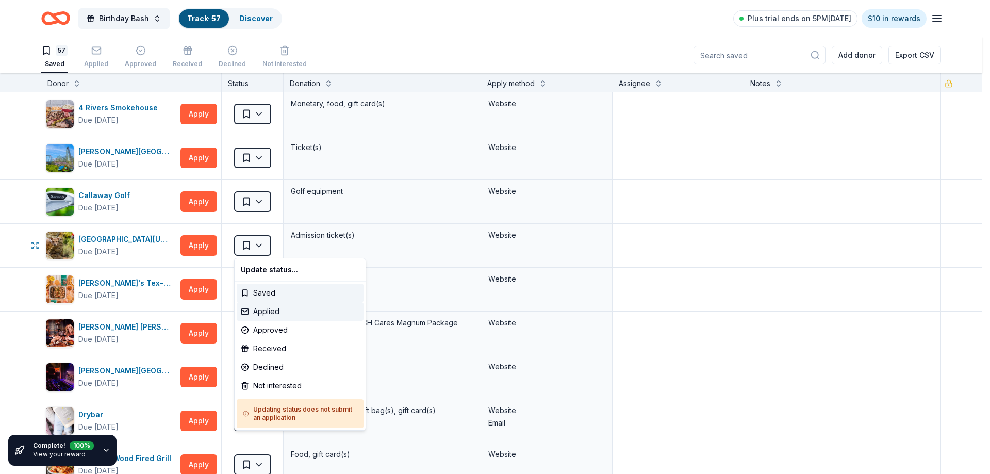
click at [273, 313] on div "Applied" at bounding box center [300, 311] width 127 height 19
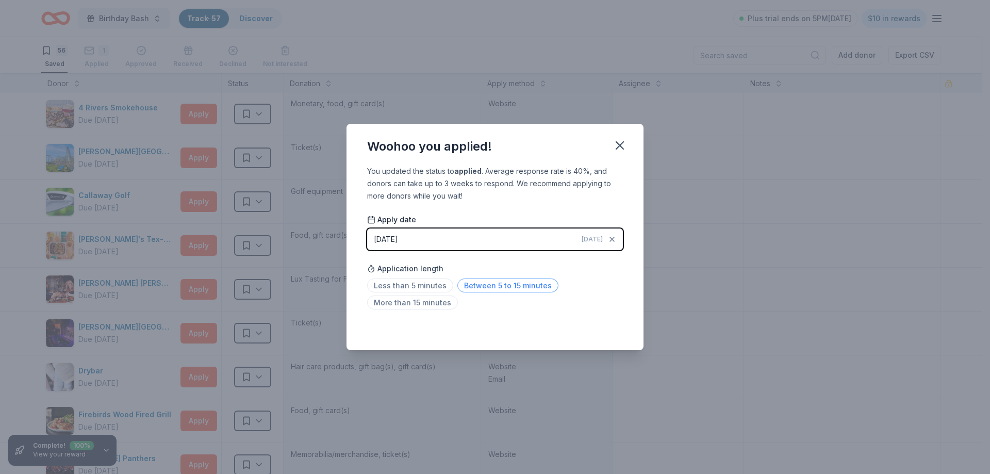
click at [467, 286] on span "Between 5 to 15 minutes" at bounding box center [507, 285] width 101 height 14
click at [618, 142] on icon "button" at bounding box center [620, 145] width 14 height 14
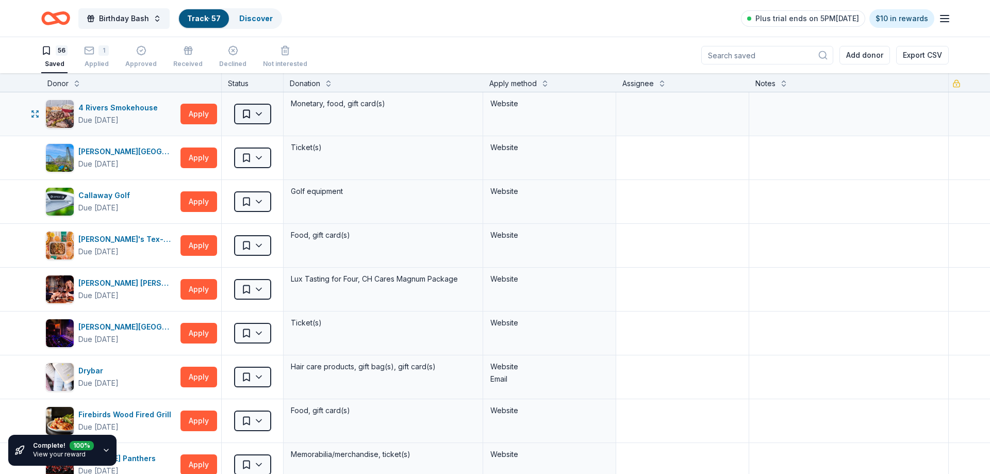
click at [252, 112] on html "Birthday Bash Track · 57 Discover Plus trial ends on 5PM[DATE] $10 in rewards 5…" at bounding box center [495, 237] width 990 height 474
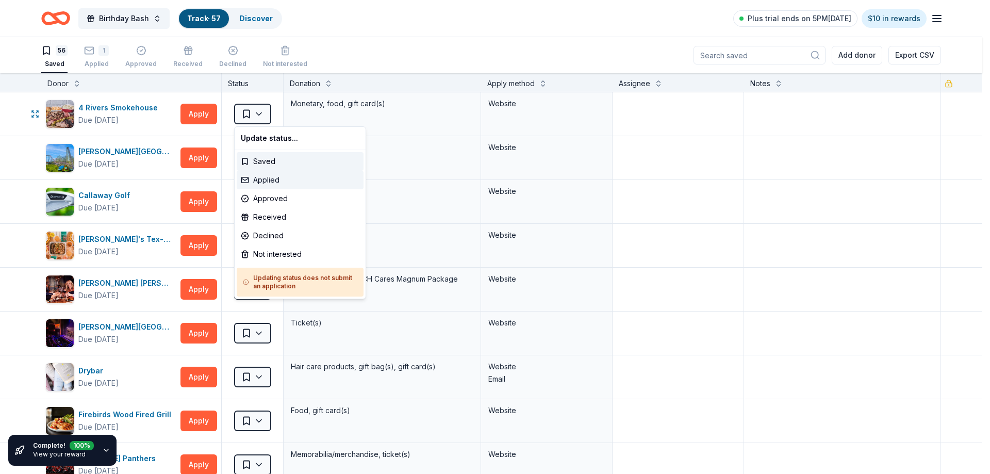
click at [273, 181] on div "Applied" at bounding box center [300, 180] width 127 height 19
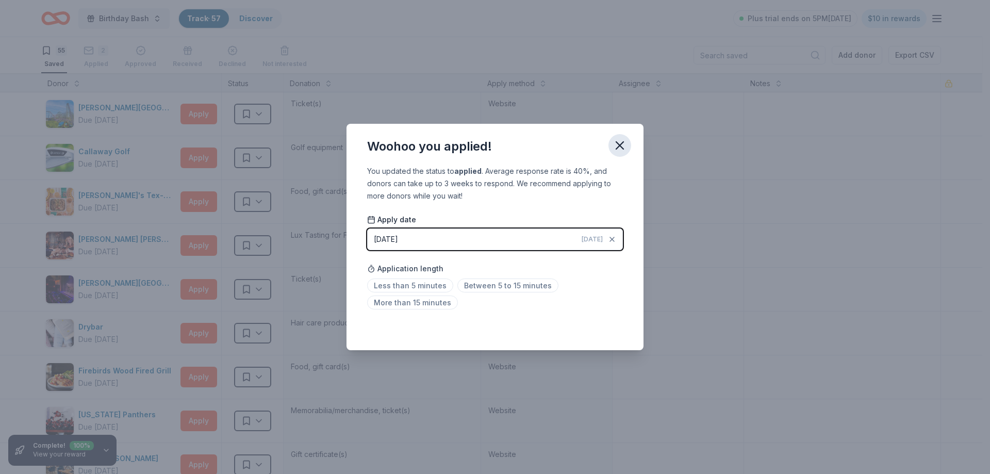
click at [618, 143] on icon "button" at bounding box center [619, 145] width 7 height 7
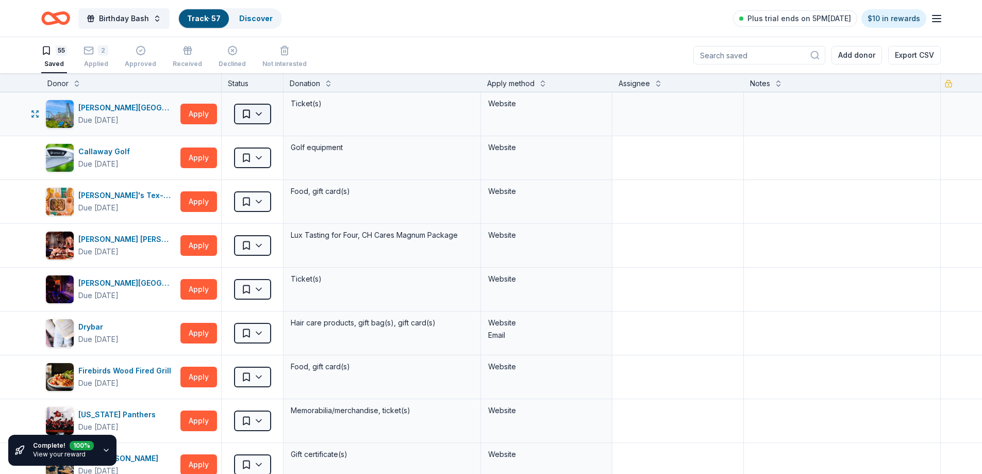
click at [250, 107] on html "Birthday Bash Track · 57 Discover Plus trial ends on 5PM[DATE] $10 in rewards 5…" at bounding box center [491, 237] width 982 height 474
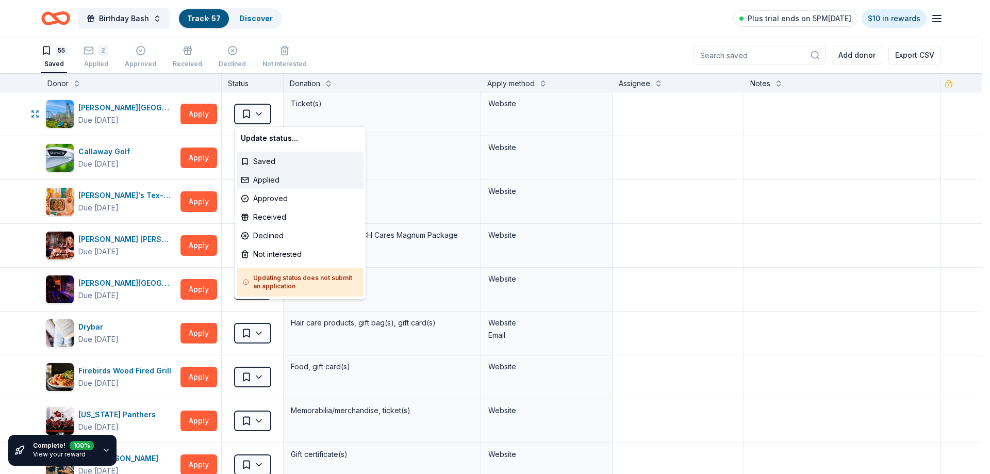
click at [274, 181] on div "Applied" at bounding box center [300, 180] width 127 height 19
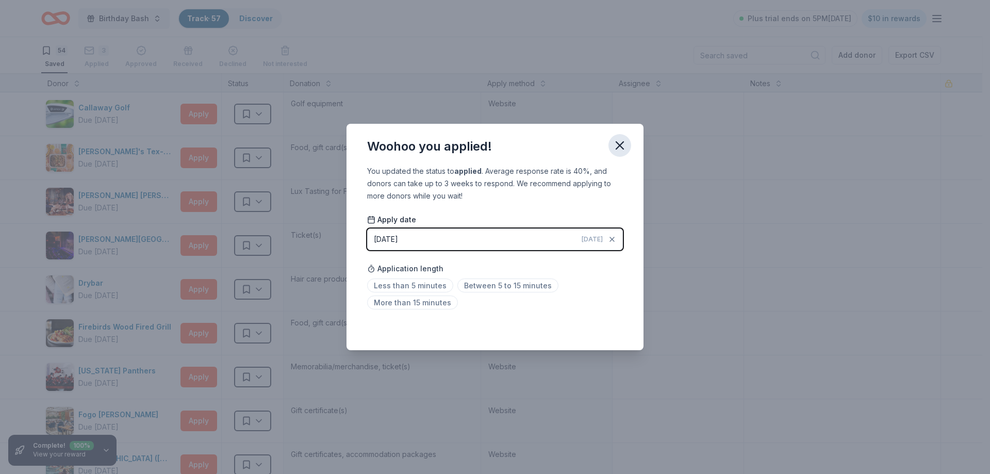
click at [617, 145] on icon "button" at bounding box center [620, 145] width 14 height 14
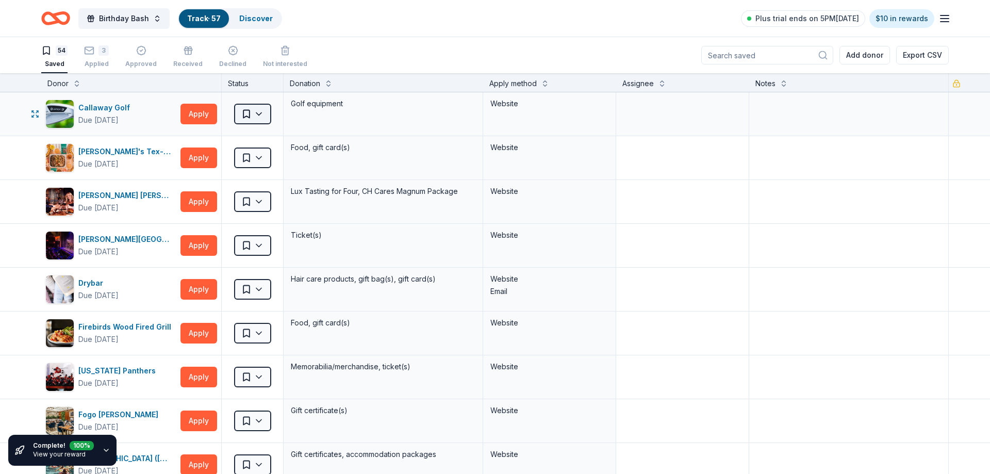
click at [265, 114] on html "Birthday Bash Track · 57 Discover Plus trial ends on 5PM[DATE] $10 in rewards 5…" at bounding box center [495, 237] width 990 height 474
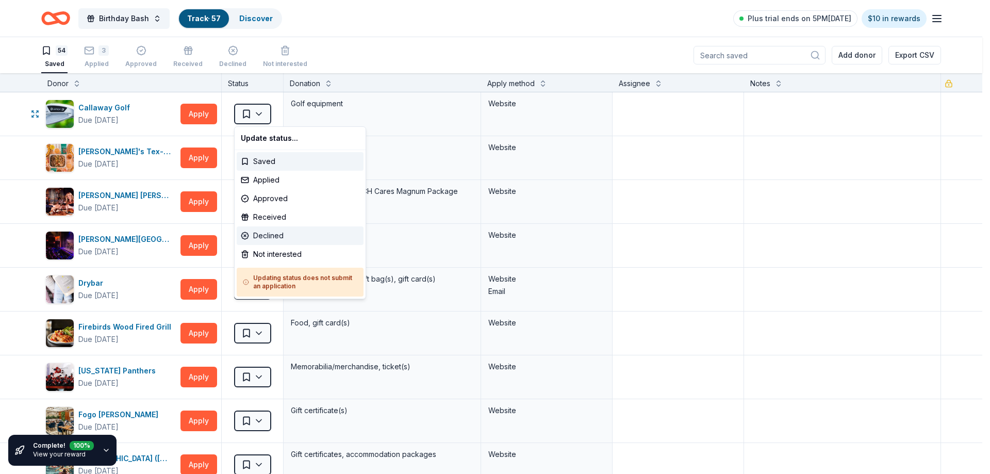
click at [271, 235] on div "Declined" at bounding box center [300, 235] width 127 height 19
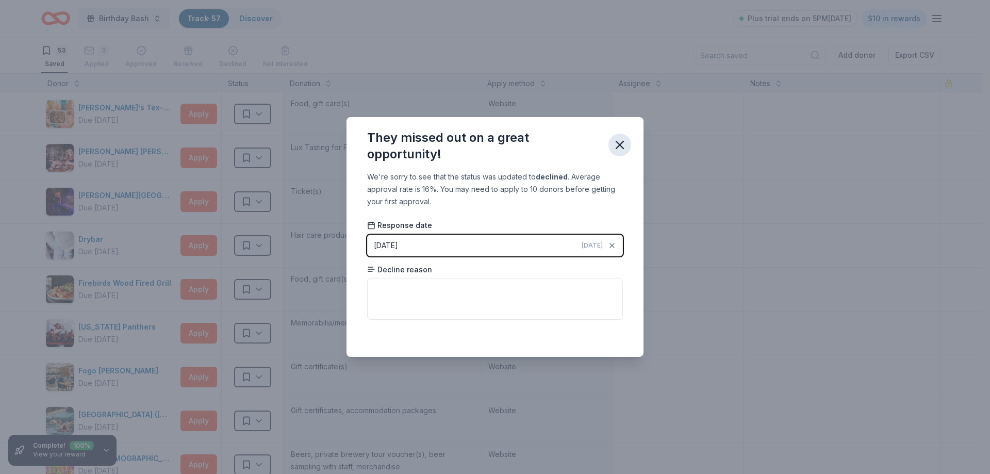
click at [621, 144] on icon "button" at bounding box center [619, 144] width 7 height 7
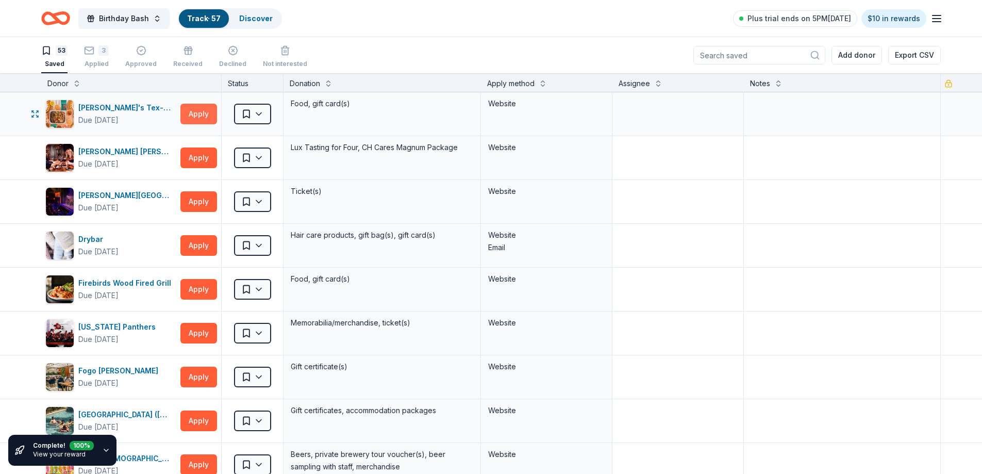
click at [199, 114] on button "Apply" at bounding box center [198, 114] width 37 height 21
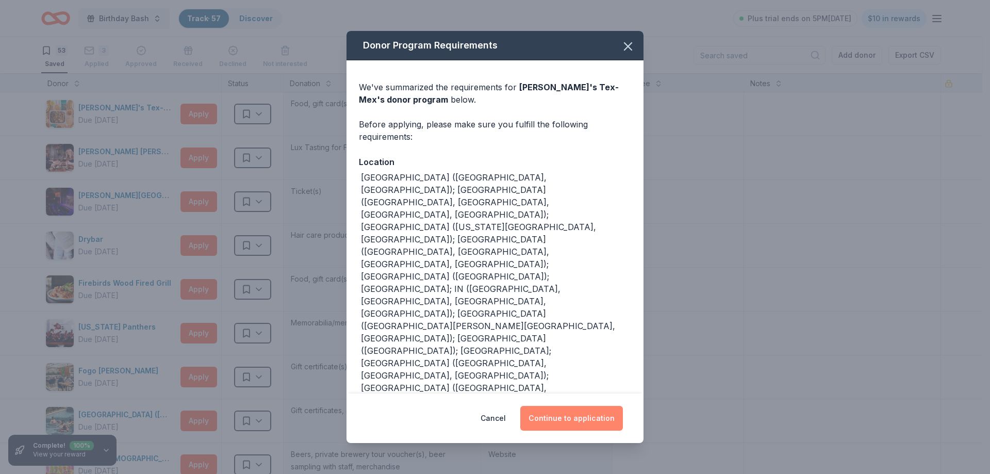
click at [569, 406] on button "Continue to application" at bounding box center [571, 418] width 103 height 25
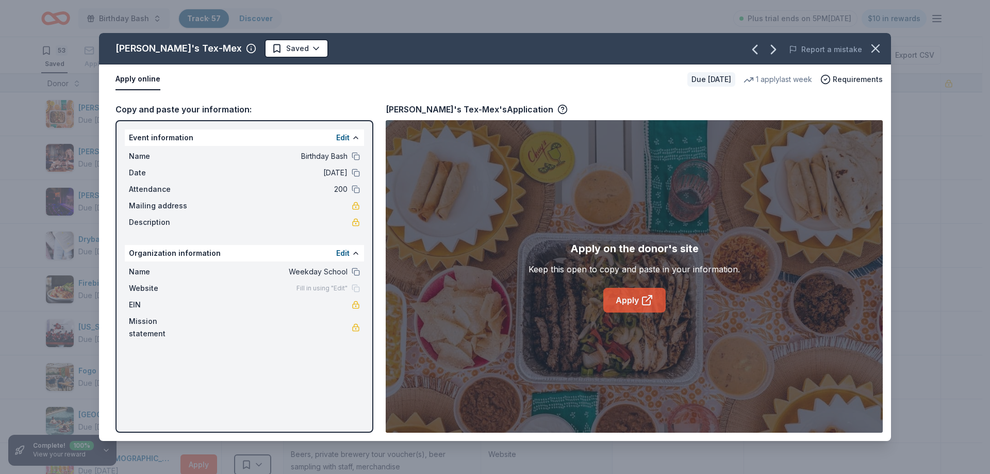
click at [632, 300] on link "Apply" at bounding box center [634, 300] width 62 height 25
click at [881, 48] on icon "button" at bounding box center [875, 48] width 14 height 14
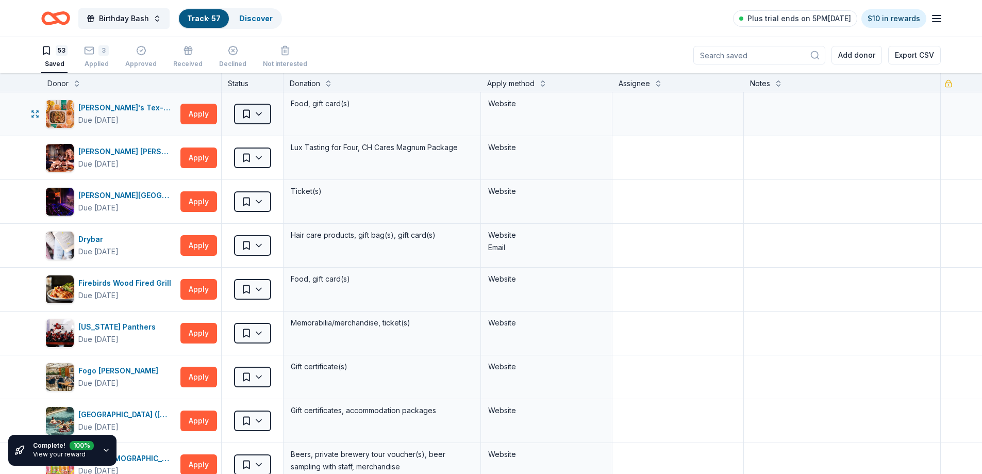
click at [254, 114] on html "Birthday Bash Track · 57 Discover Plus trial ends on 5PM[DATE] $10 in rewards 5…" at bounding box center [491, 237] width 982 height 474
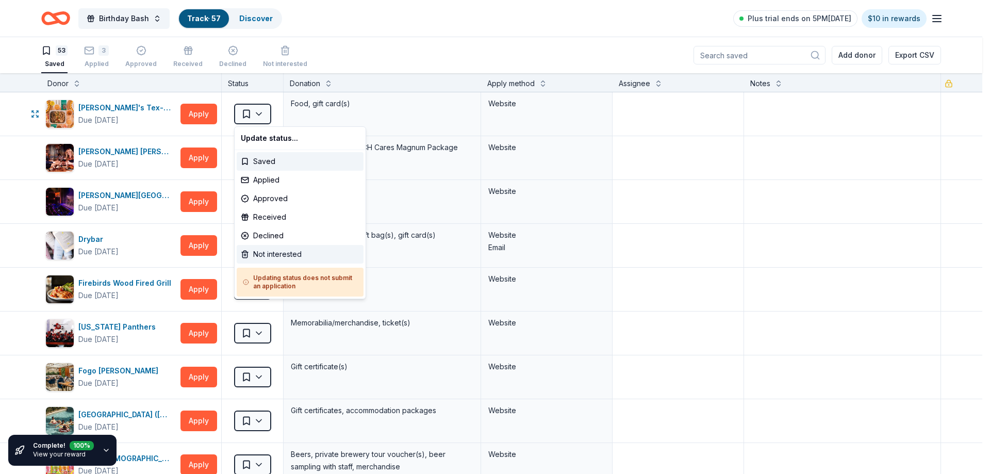
click at [274, 250] on div "Not interested" at bounding box center [300, 254] width 127 height 19
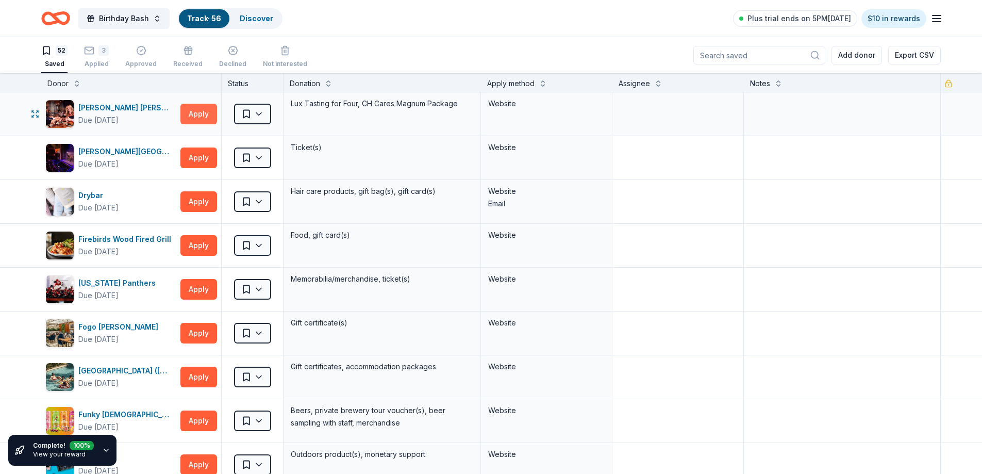
click at [200, 111] on button "Apply" at bounding box center [198, 114] width 37 height 21
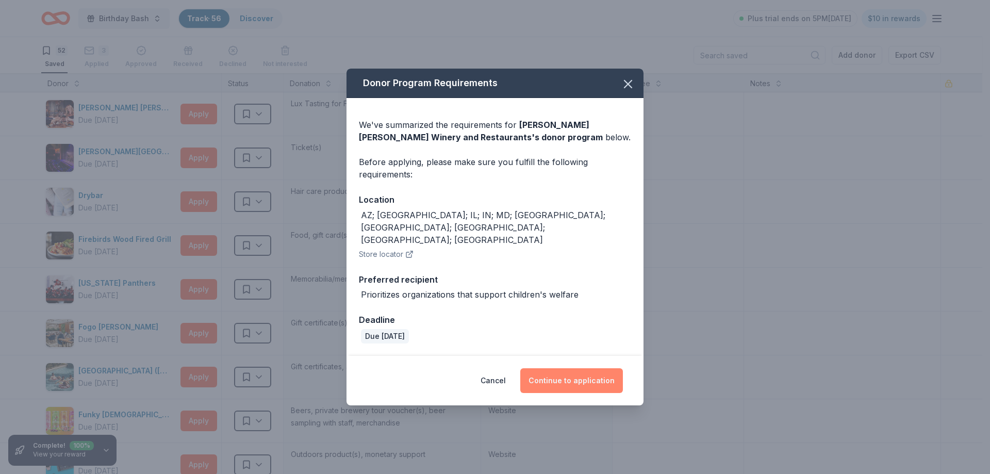
click at [571, 368] on button "Continue to application" at bounding box center [571, 380] width 103 height 25
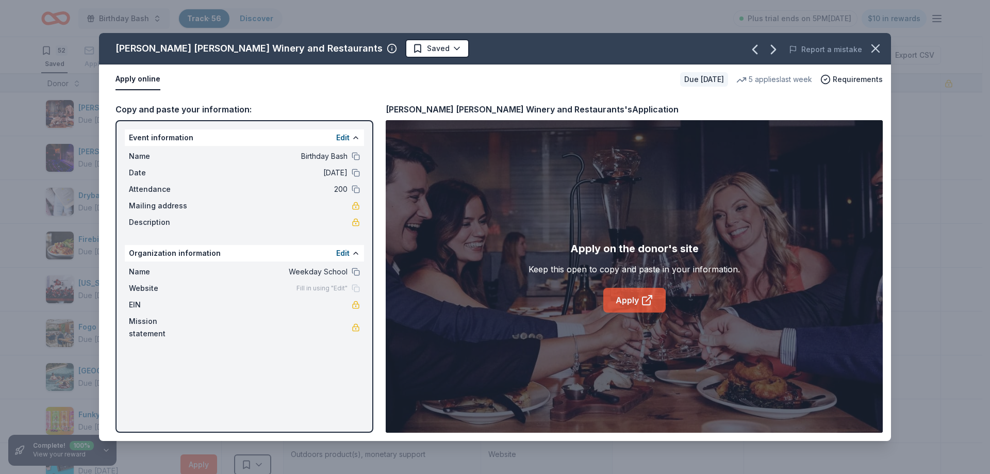
click at [626, 301] on link "Apply" at bounding box center [634, 300] width 62 height 25
click at [359, 46] on html "Birthday Bash Track · 56 Discover Plus trial ends on 5PM[DATE] $10 in rewards 5…" at bounding box center [495, 237] width 990 height 474
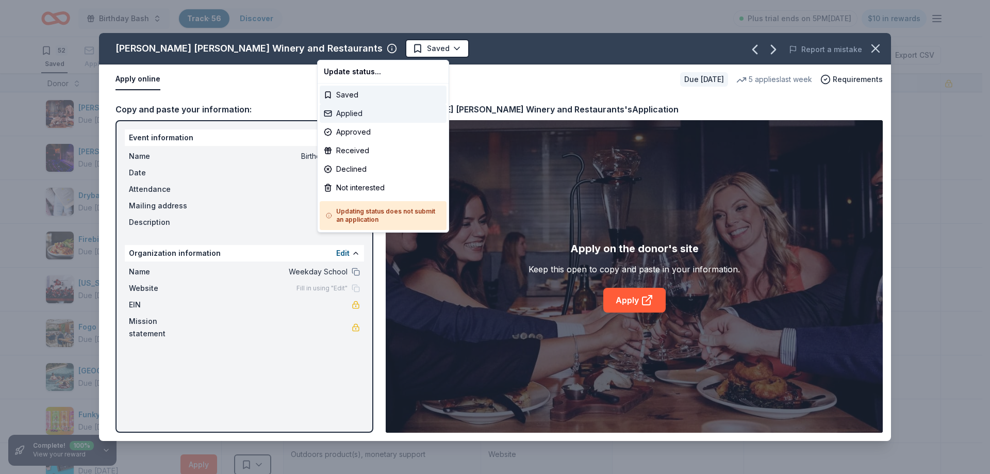
click at [350, 115] on div "Applied" at bounding box center [383, 113] width 127 height 19
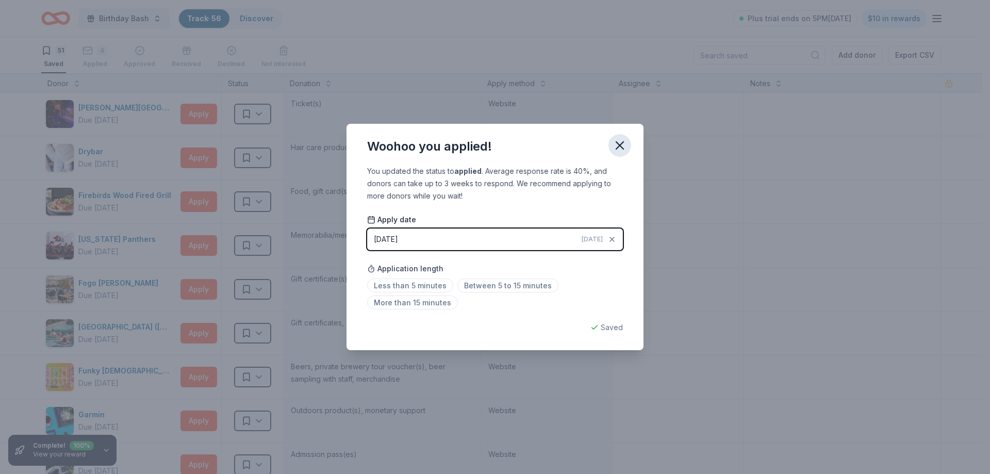
click at [623, 147] on icon "button" at bounding box center [620, 145] width 14 height 14
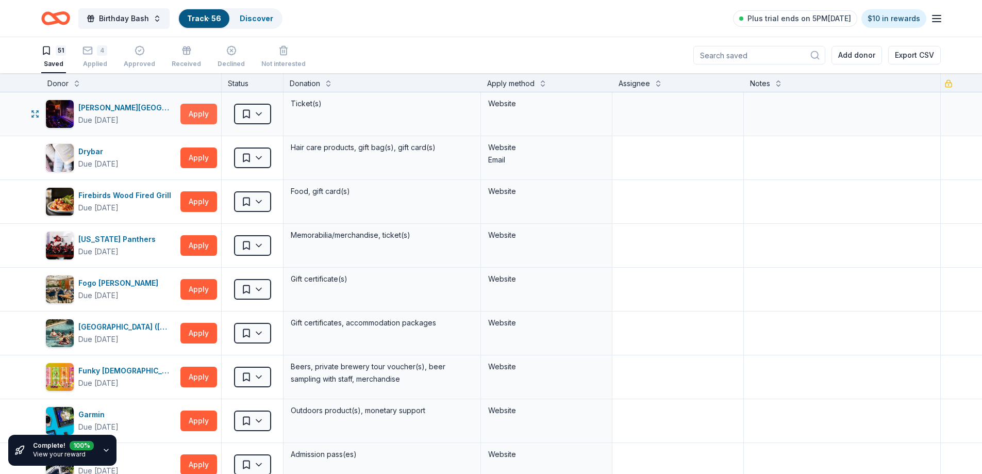
click at [193, 112] on button "Apply" at bounding box center [198, 114] width 37 height 21
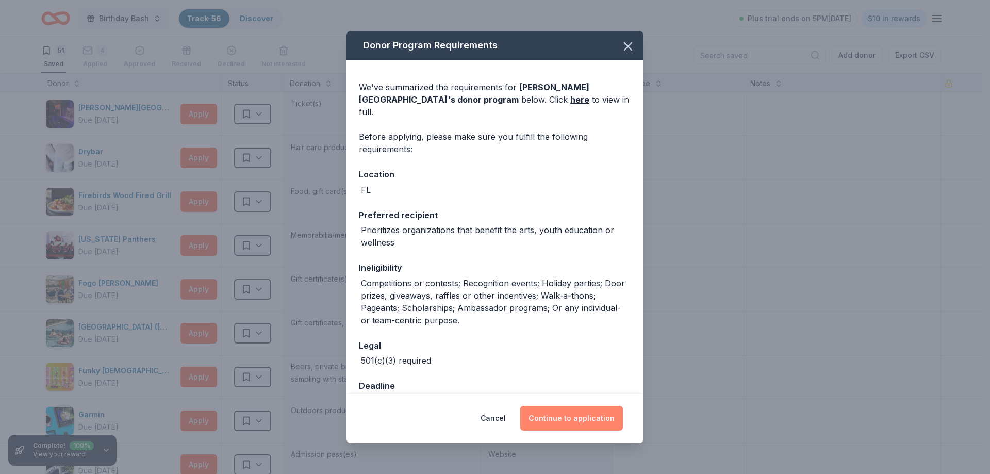
click at [576, 417] on button "Continue to application" at bounding box center [571, 418] width 103 height 25
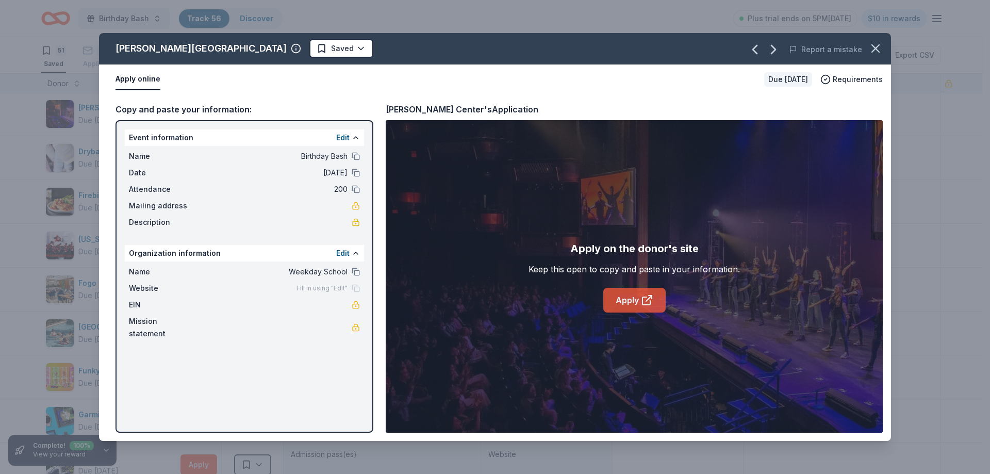
click at [623, 301] on link "Apply" at bounding box center [634, 300] width 62 height 25
click at [264, 46] on html "Birthday Bash Track · 56 Discover Plus trial ends on 5PM[DATE] $10 in rewards 5…" at bounding box center [495, 237] width 990 height 474
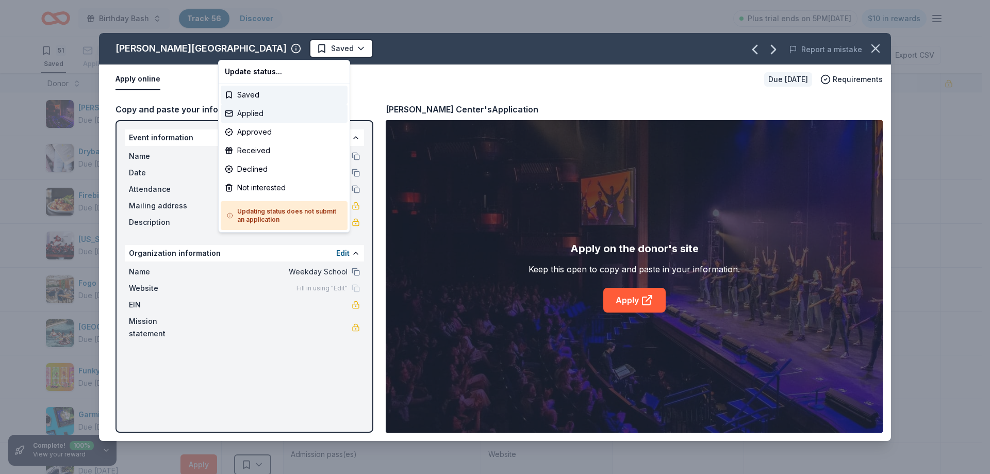
click at [263, 115] on div "Applied" at bounding box center [284, 113] width 127 height 19
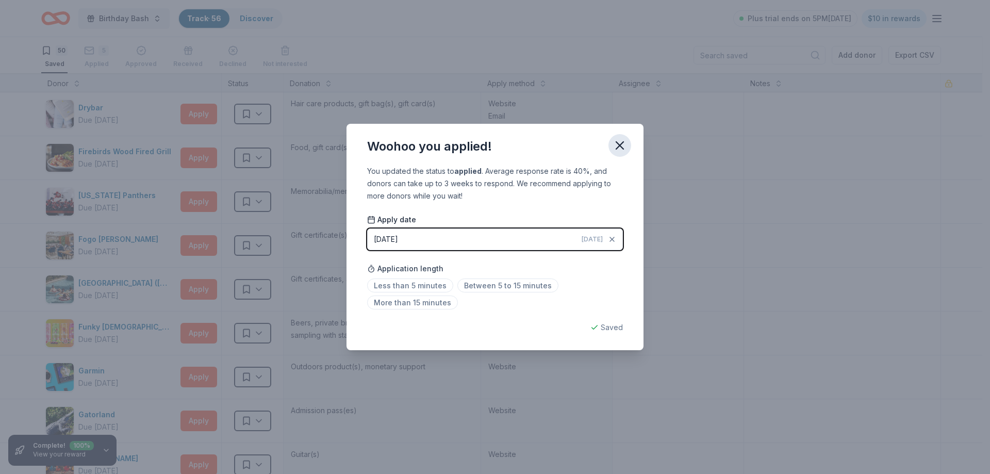
click at [622, 143] on icon "button" at bounding box center [619, 145] width 7 height 7
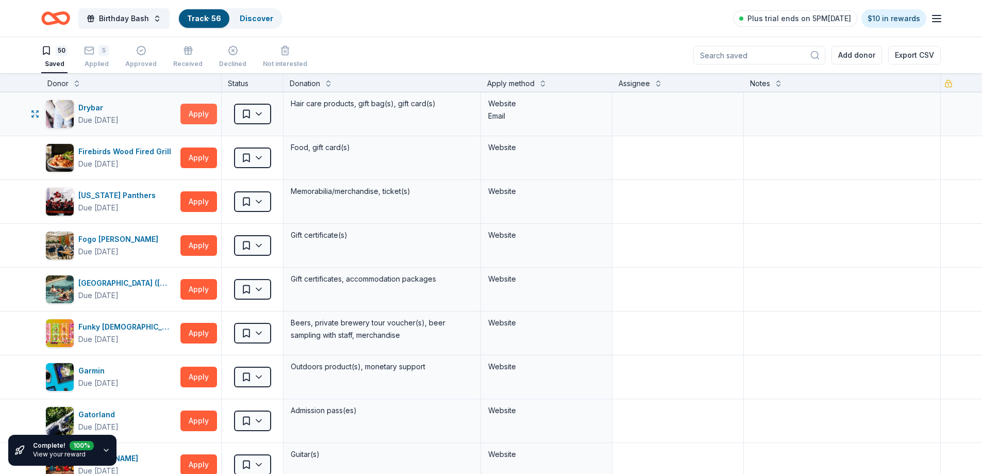
click at [196, 112] on button "Apply" at bounding box center [198, 114] width 37 height 21
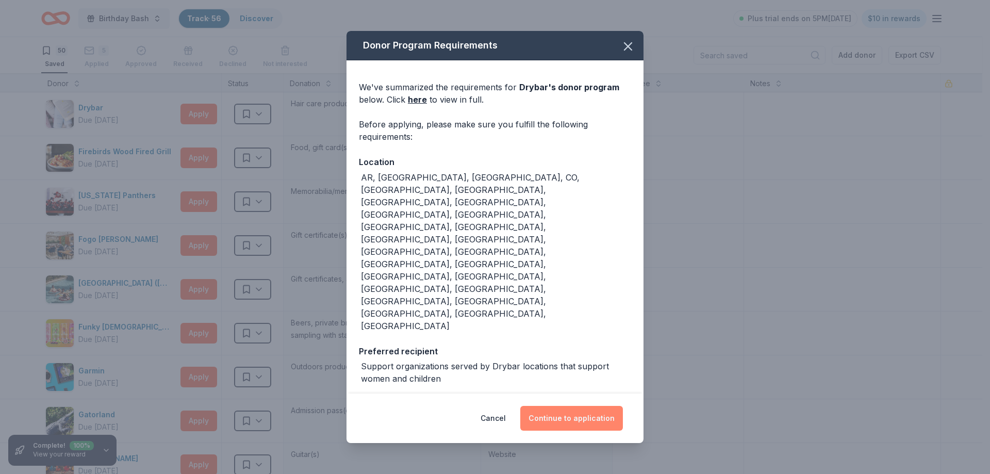
click at [572, 406] on button "Continue to application" at bounding box center [571, 418] width 103 height 25
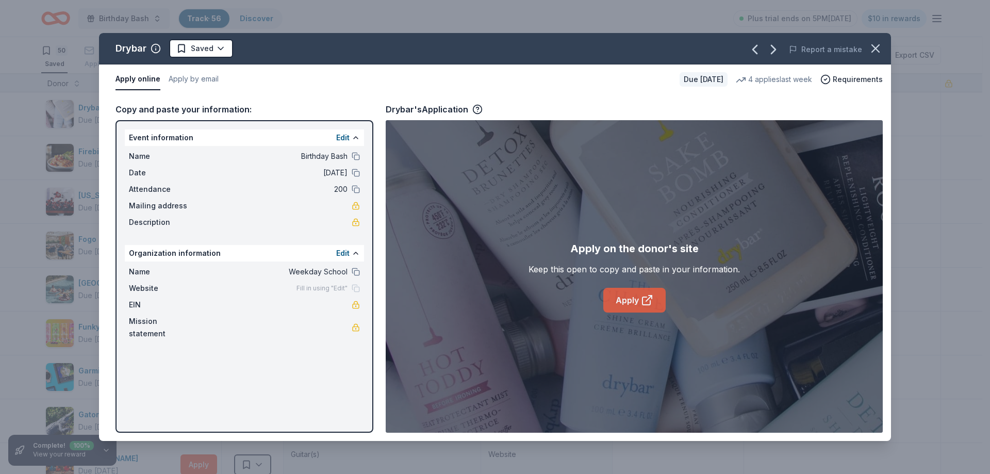
click at [626, 300] on link "Apply" at bounding box center [634, 300] width 62 height 25
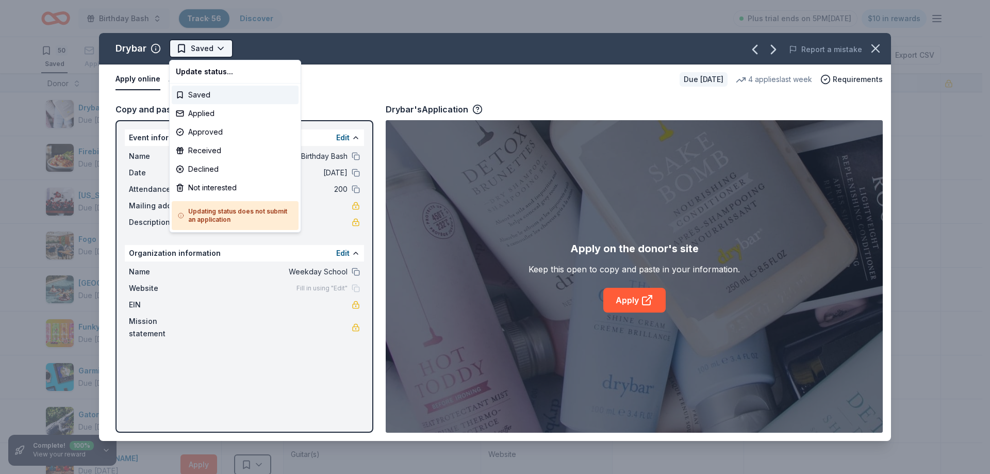
click at [207, 51] on html "Birthday Bash Track · 56 Discover Plus trial ends on 5PM[DATE] $10 in rewards 5…" at bounding box center [495, 237] width 990 height 474
click at [205, 114] on div "Applied" at bounding box center [235, 113] width 127 height 19
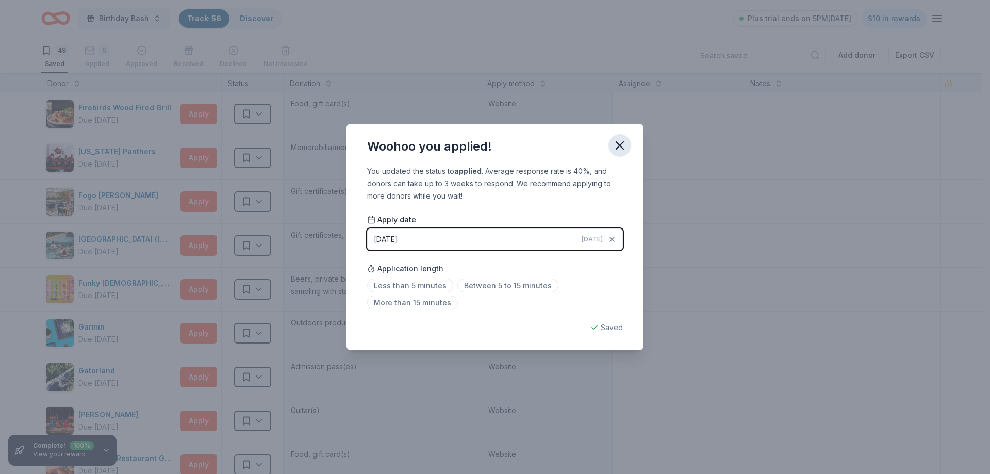
click at [618, 141] on icon "button" at bounding box center [620, 145] width 14 height 14
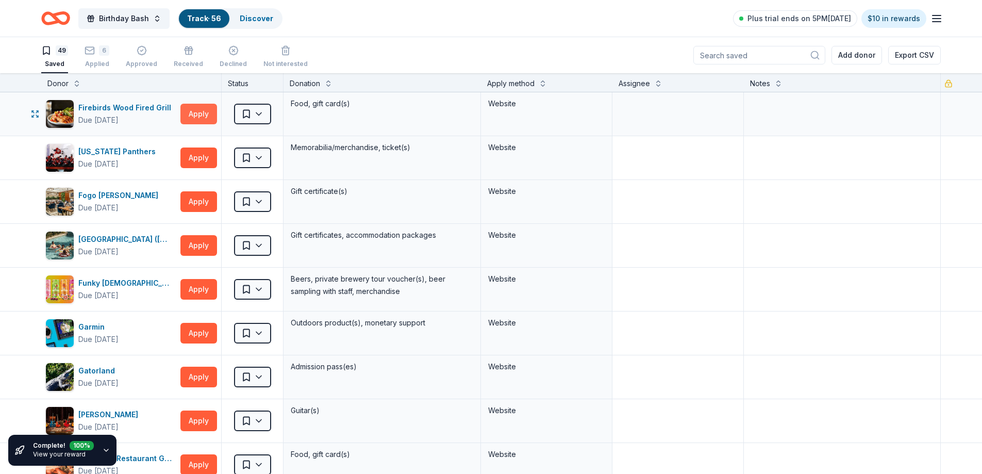
click at [203, 113] on button "Apply" at bounding box center [198, 114] width 37 height 21
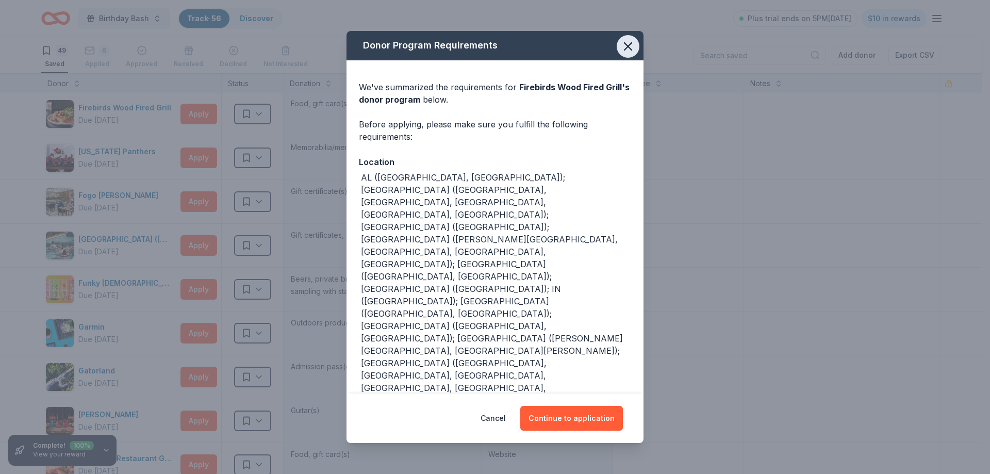
click at [629, 54] on icon "button" at bounding box center [628, 46] width 14 height 14
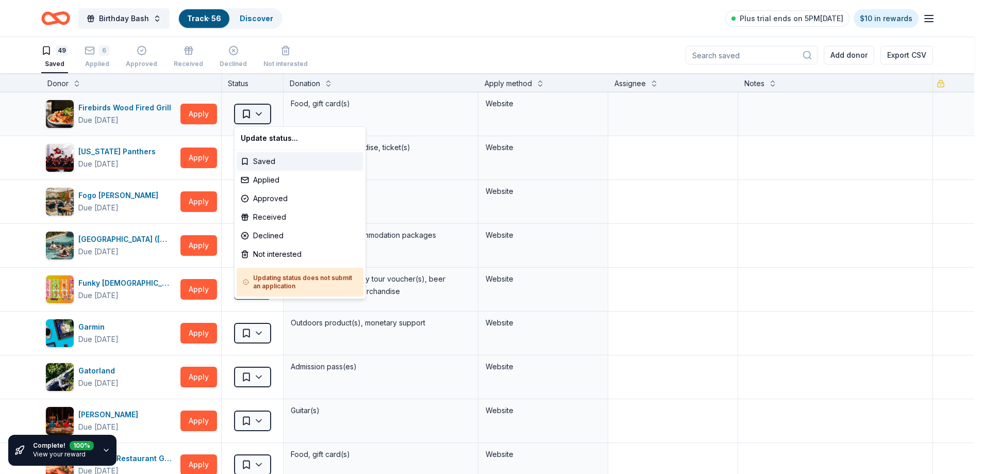
click at [260, 117] on html "Birthday Bash Track · 56 Discover Plus trial ends on 5PM[DATE] $10 in rewards 4…" at bounding box center [491, 237] width 982 height 474
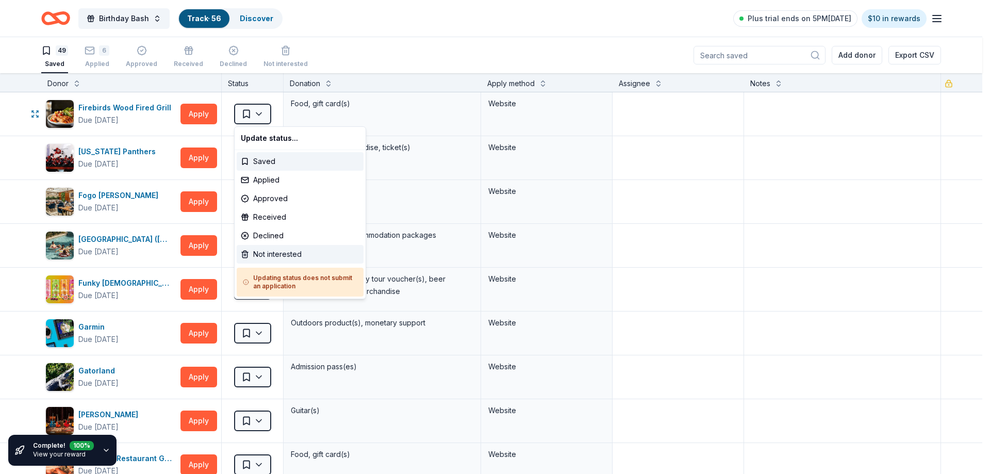
click at [266, 256] on div "Not interested" at bounding box center [300, 254] width 127 height 19
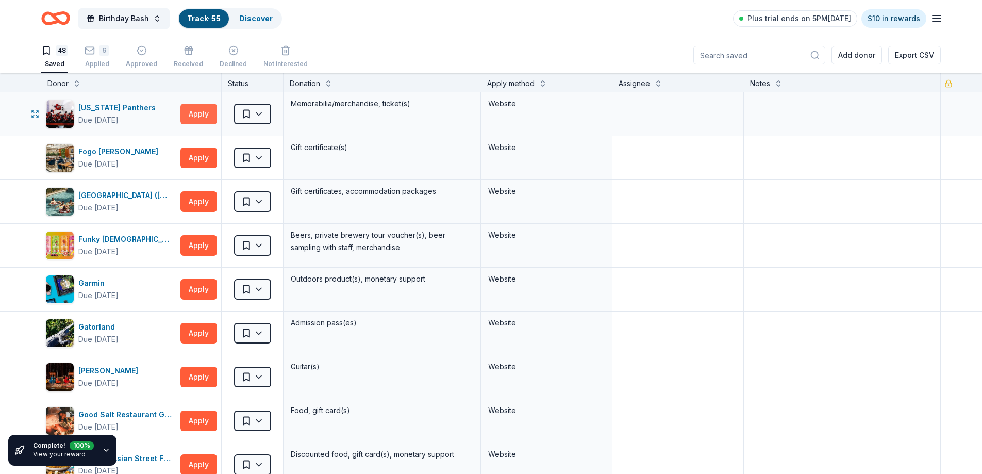
click at [193, 115] on button "Apply" at bounding box center [198, 114] width 37 height 21
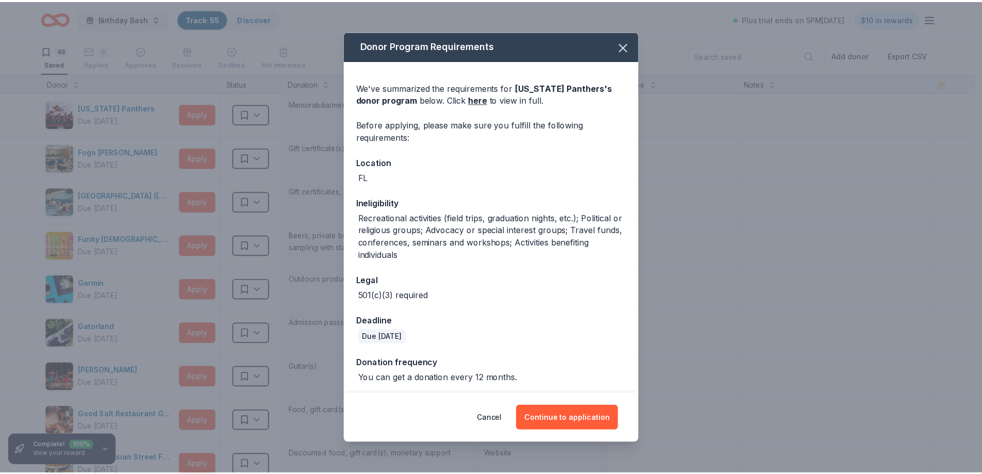
scroll to position [3, 0]
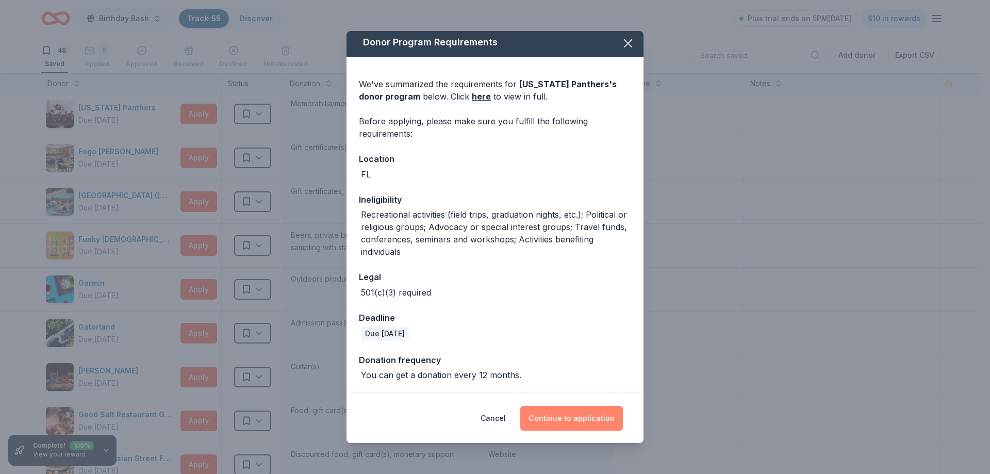
click at [566, 419] on button "Continue to application" at bounding box center [571, 418] width 103 height 25
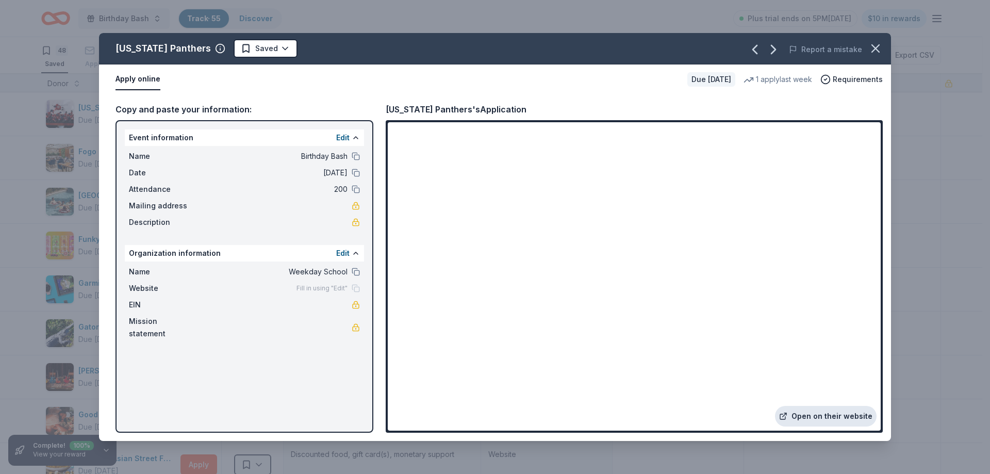
click at [813, 416] on link "Open on their website" at bounding box center [826, 416] width 102 height 21
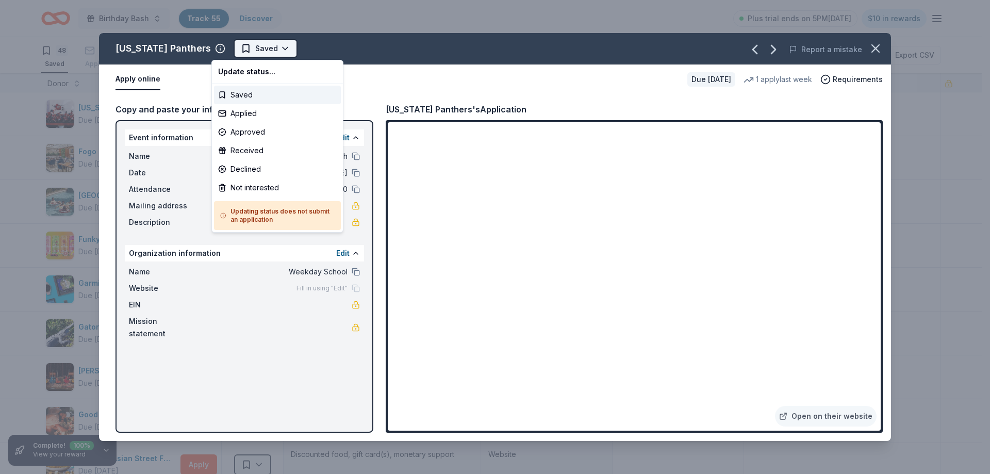
click at [252, 46] on html "Birthday Bash Track · 55 Discover Plus trial ends on 5PM[DATE] $10 in rewards 4…" at bounding box center [495, 237] width 990 height 474
click at [251, 112] on div "Applied" at bounding box center [277, 113] width 127 height 19
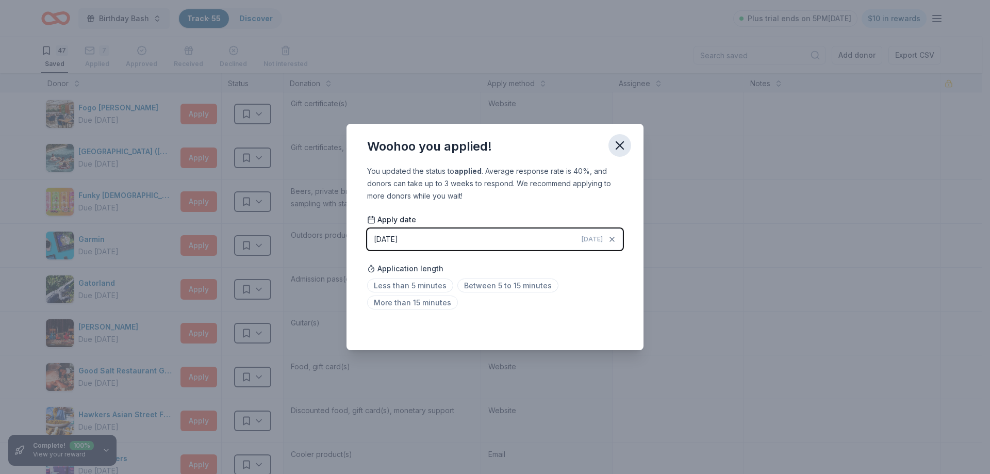
click at [617, 146] on icon "button" at bounding box center [620, 145] width 14 height 14
